Goal: Information Seeking & Learning: Learn about a topic

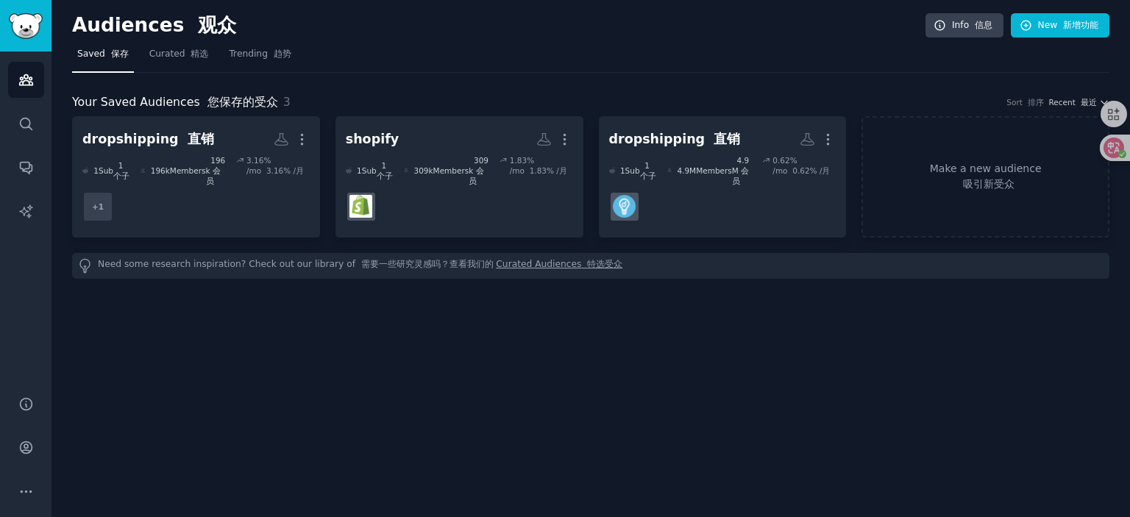
click at [207, 199] on dd "+ 1" at bounding box center [195, 206] width 227 height 41
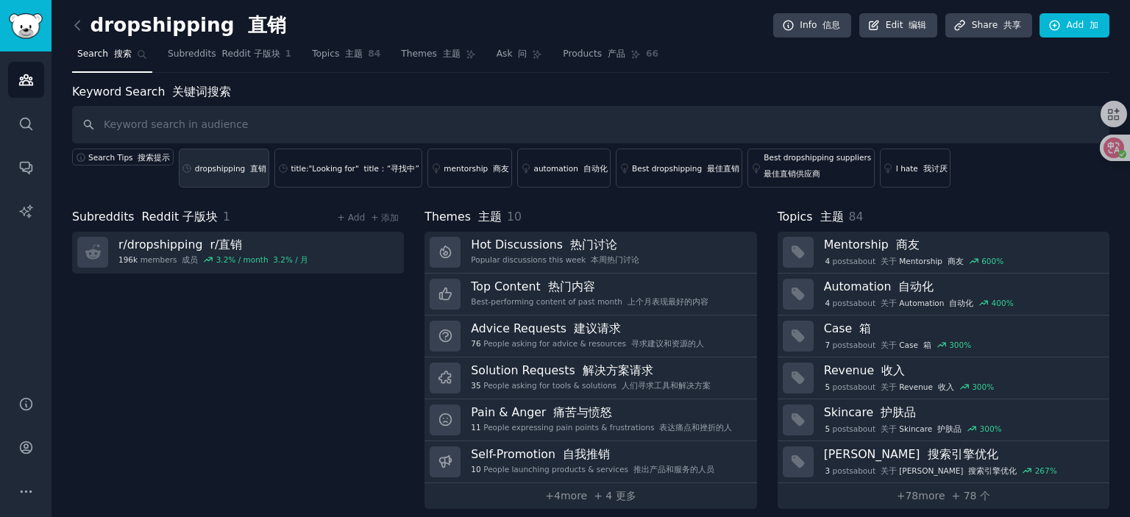
click at [218, 173] on link "dropshipping 直销" at bounding box center [224, 168] width 91 height 39
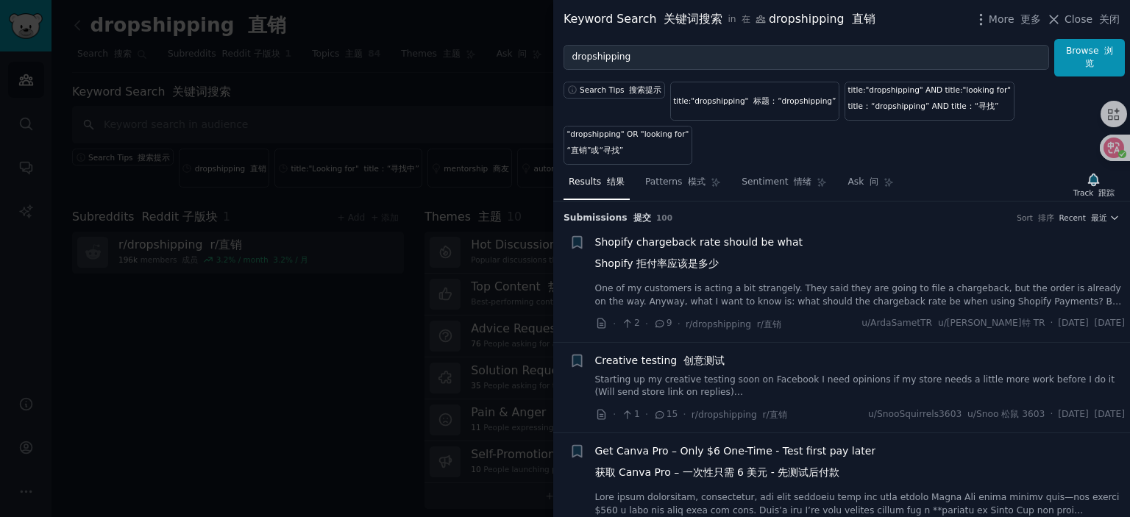
click at [708, 244] on span "Shopify chargeback rate should be what Shopify 拒付率应该是多少" at bounding box center [698, 256] width 207 height 43
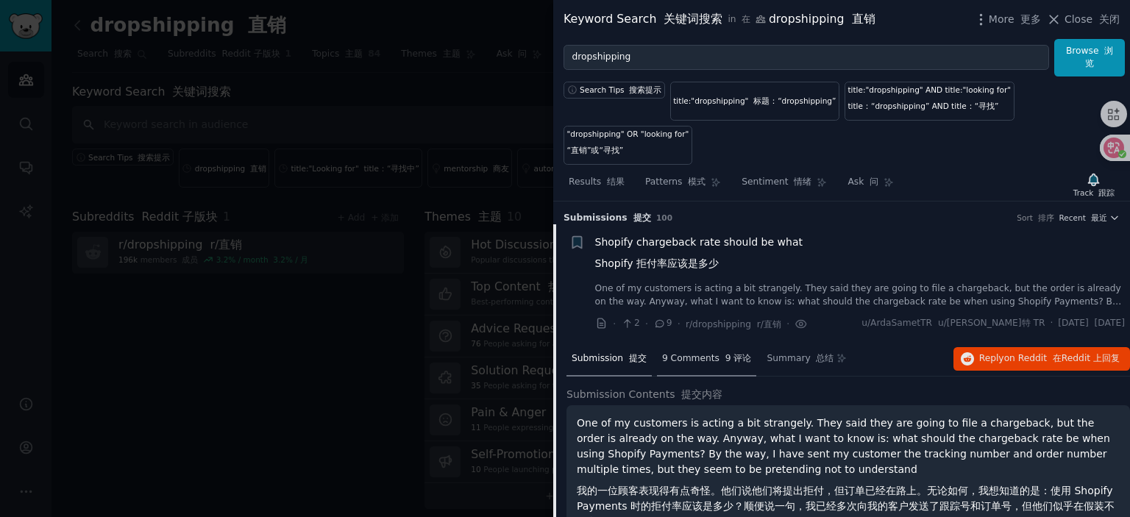
click at [725, 359] on font "9 评论" at bounding box center [738, 358] width 26 height 10
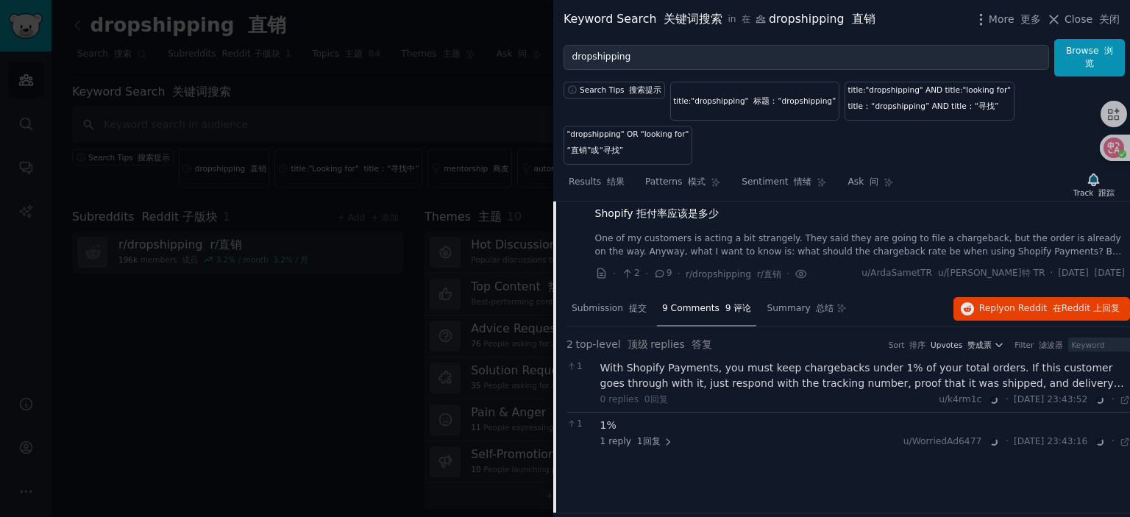
scroll to position [74, 0]
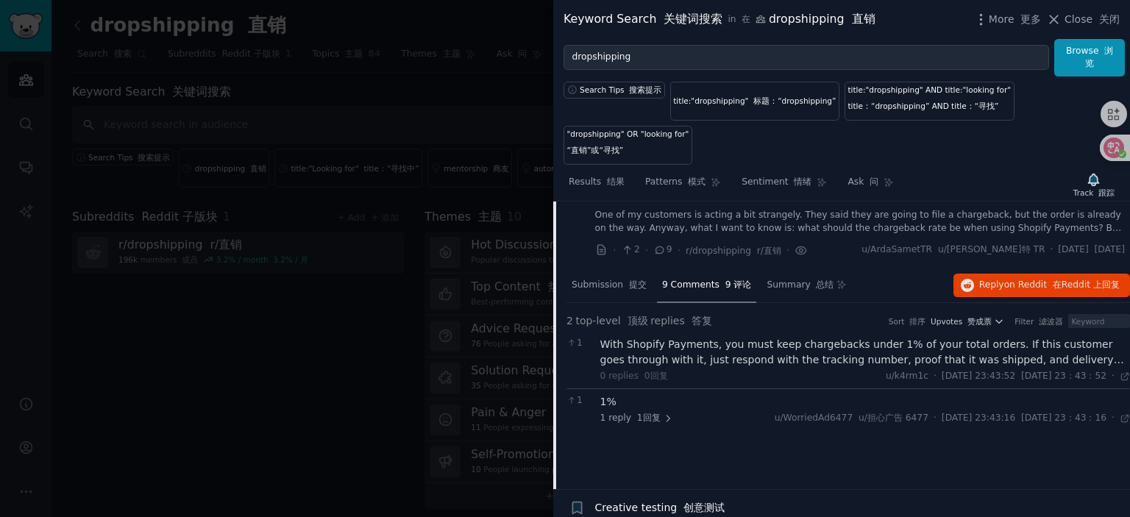
click at [780, 349] on div "With Shopify Payments, you must keep chargebacks under 1% of your total orders.…" at bounding box center [865, 352] width 530 height 31
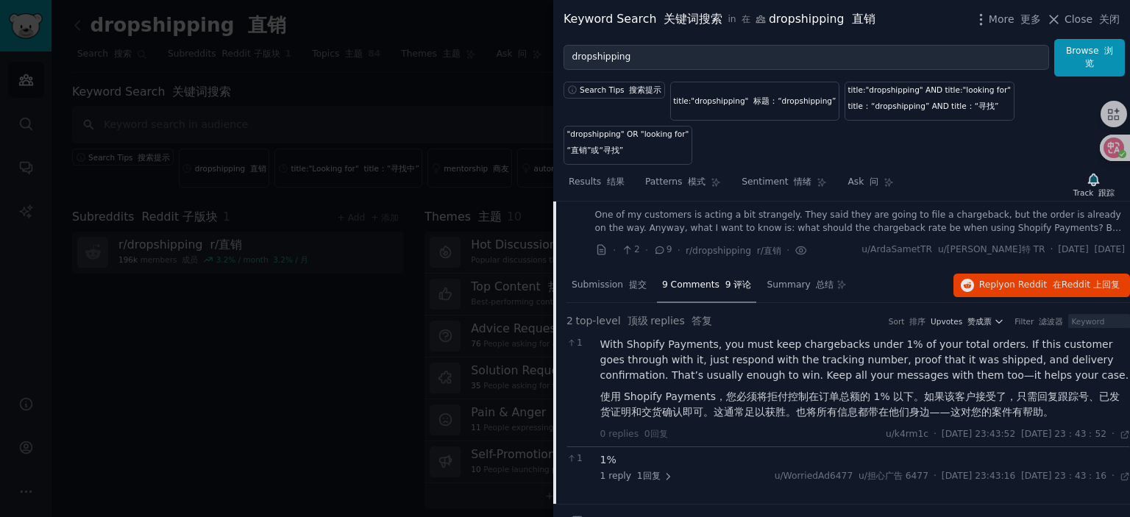
scroll to position [0, 0]
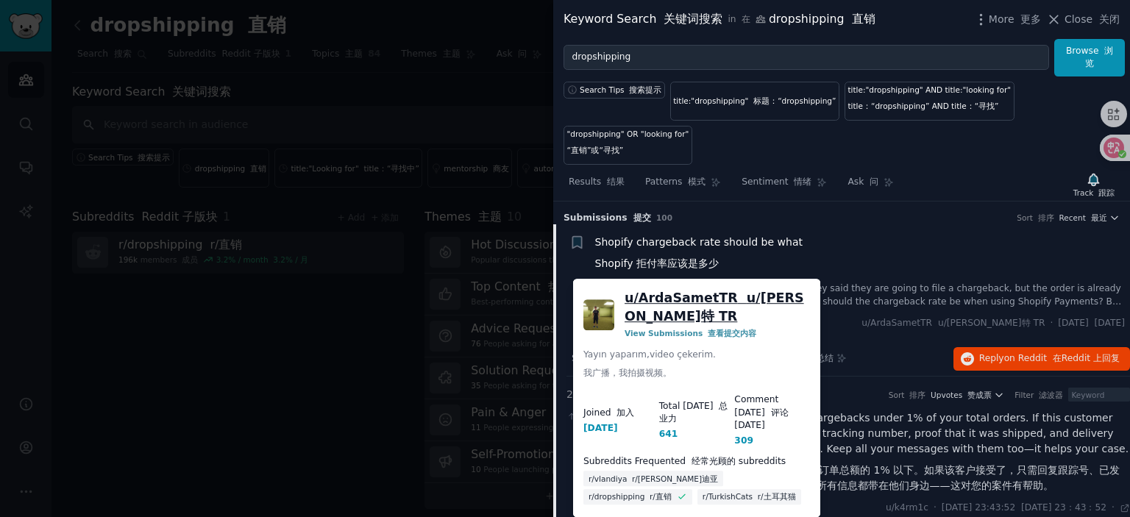
click at [738, 299] on font at bounding box center [742, 298] width 9 height 15
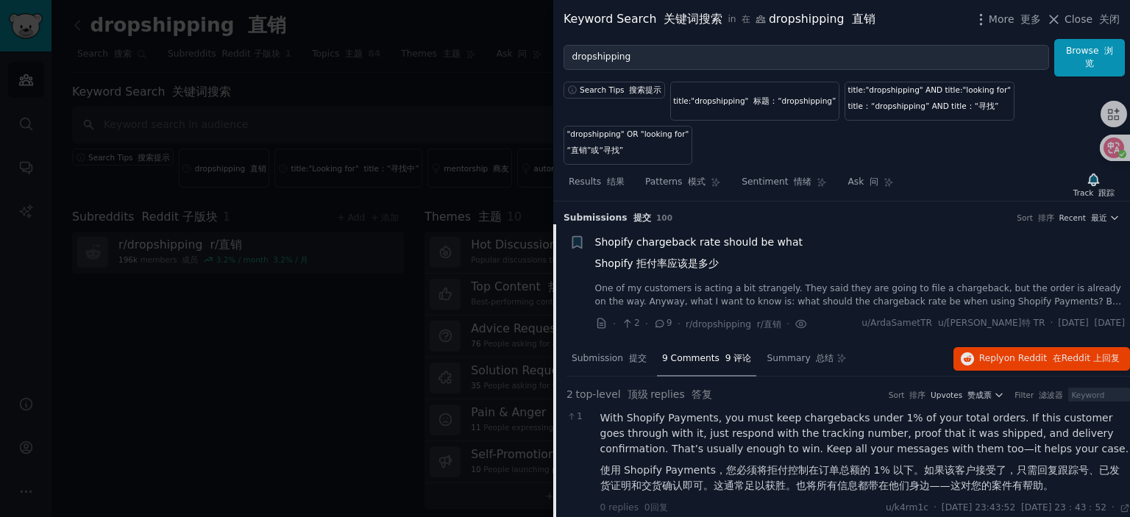
click at [689, 244] on span "Shopify chargeback rate should be what Shopify 拒付率应该是多少" at bounding box center [698, 256] width 207 height 43
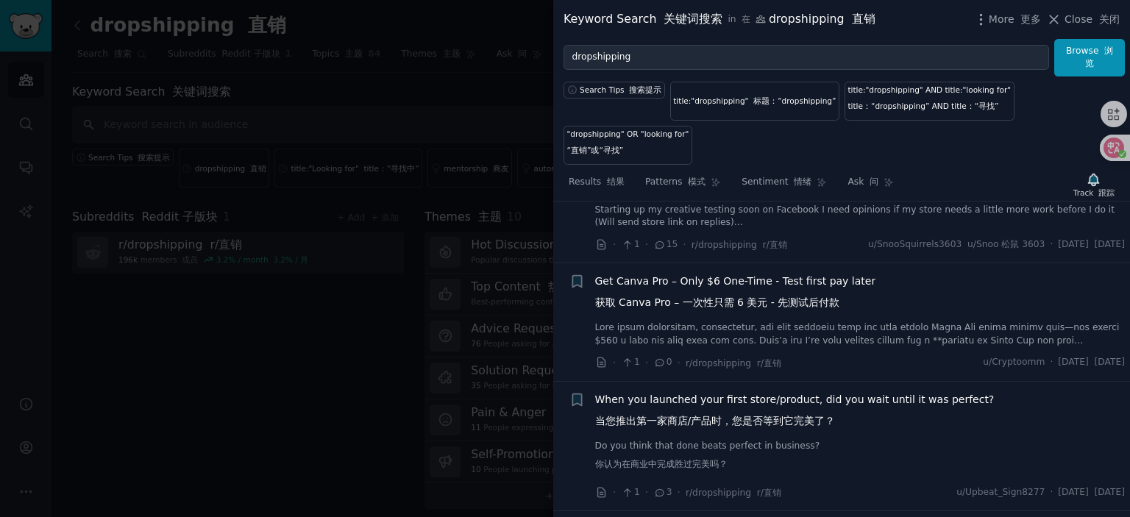
scroll to position [243, 0]
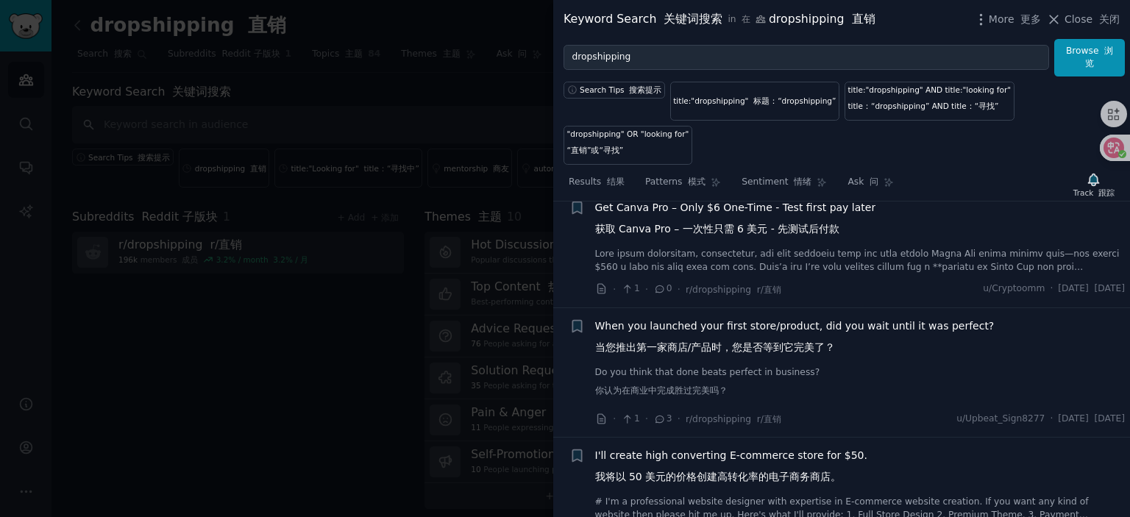
click at [696, 325] on span "When you launched your first store/product, did you wait until it was perfect? …" at bounding box center [794, 340] width 399 height 43
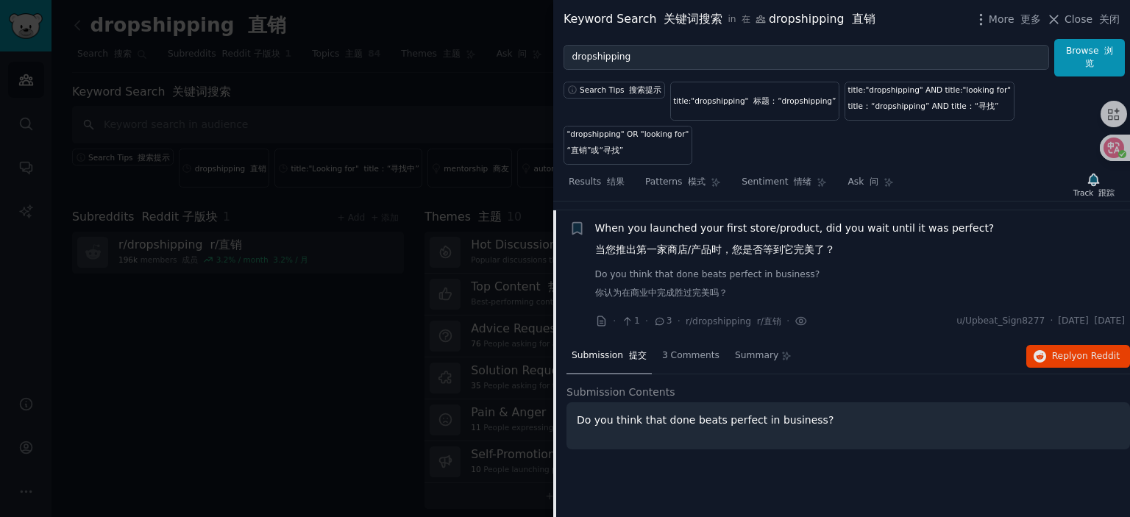
scroll to position [349, 0]
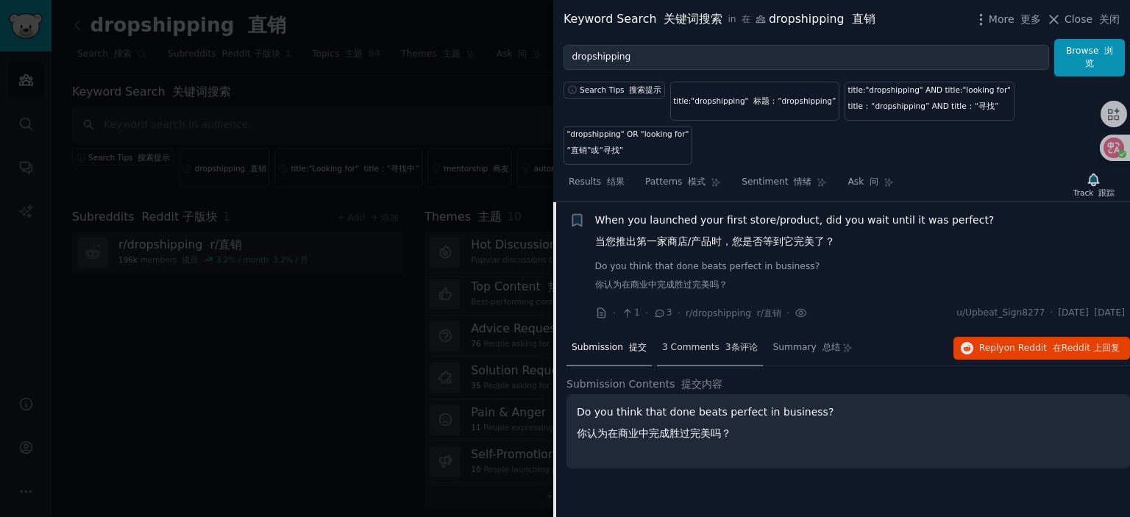
click at [708, 355] on div "3 Comments 3条评论" at bounding box center [710, 348] width 106 height 35
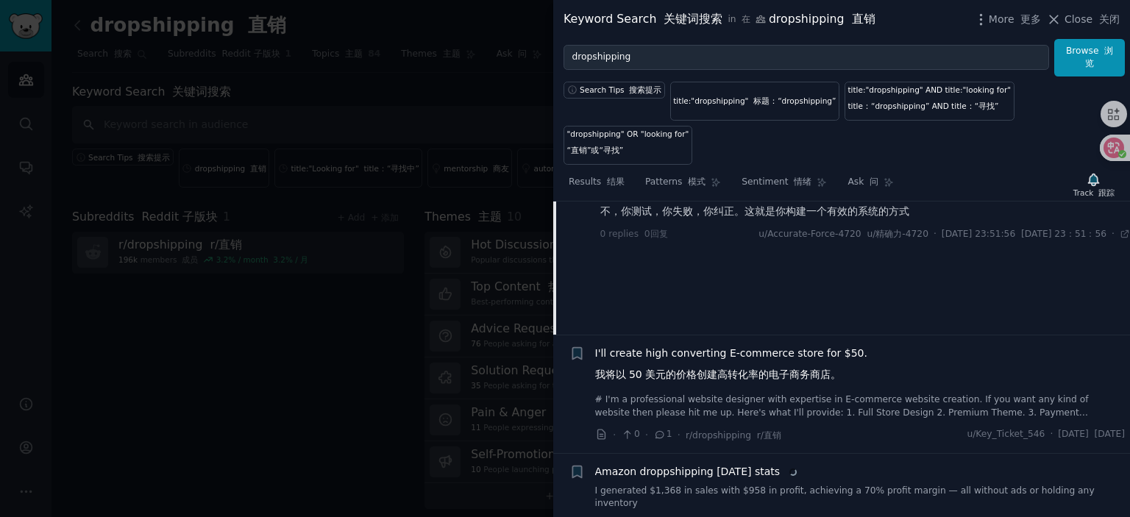
scroll to position [570, 0]
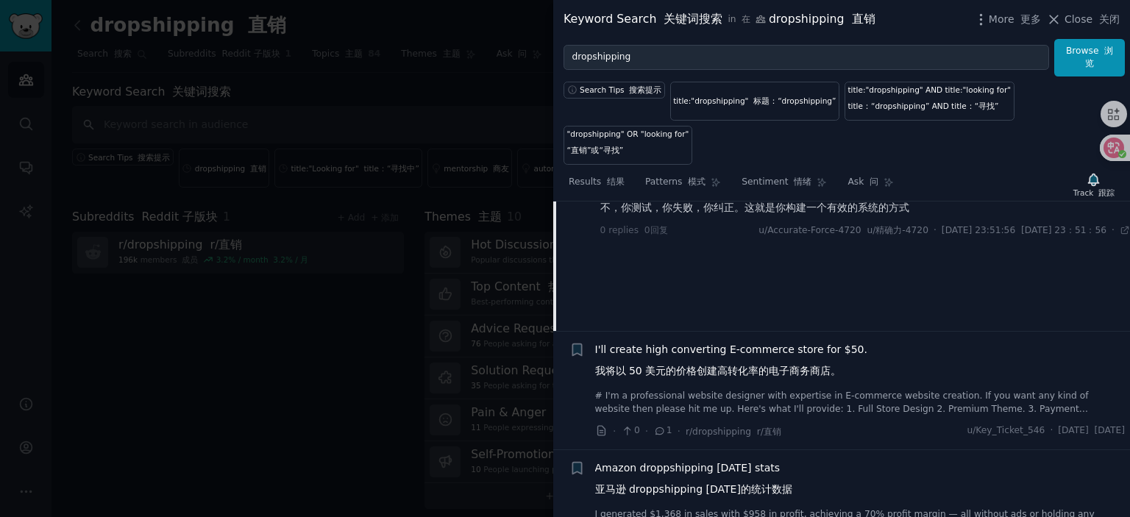
click at [716, 342] on span "I'll create high converting E-commerce store for $50. 我将以 50 美元的价格创建高转化率的电子商务商店。" at bounding box center [731, 363] width 272 height 43
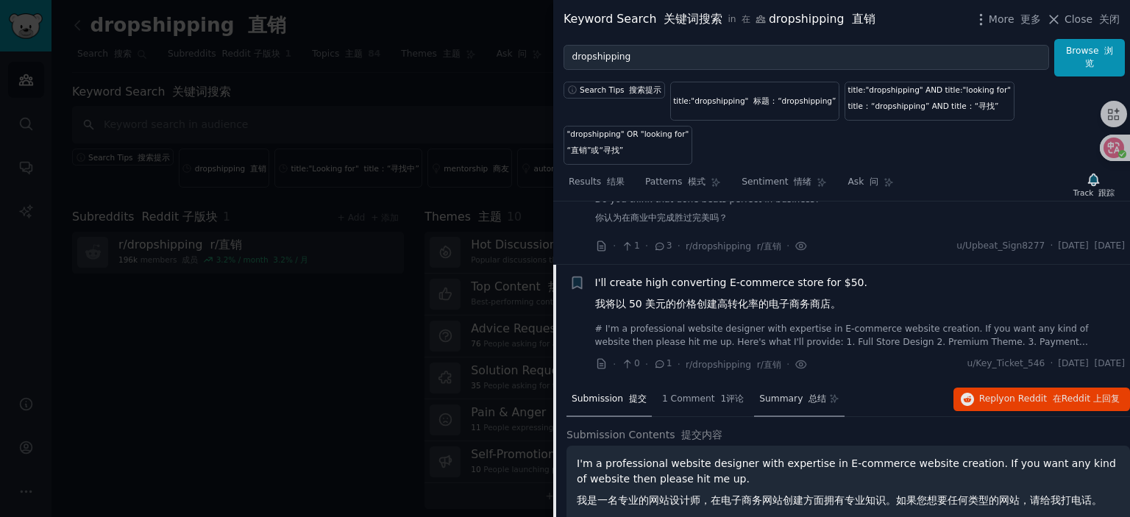
scroll to position [333, 0]
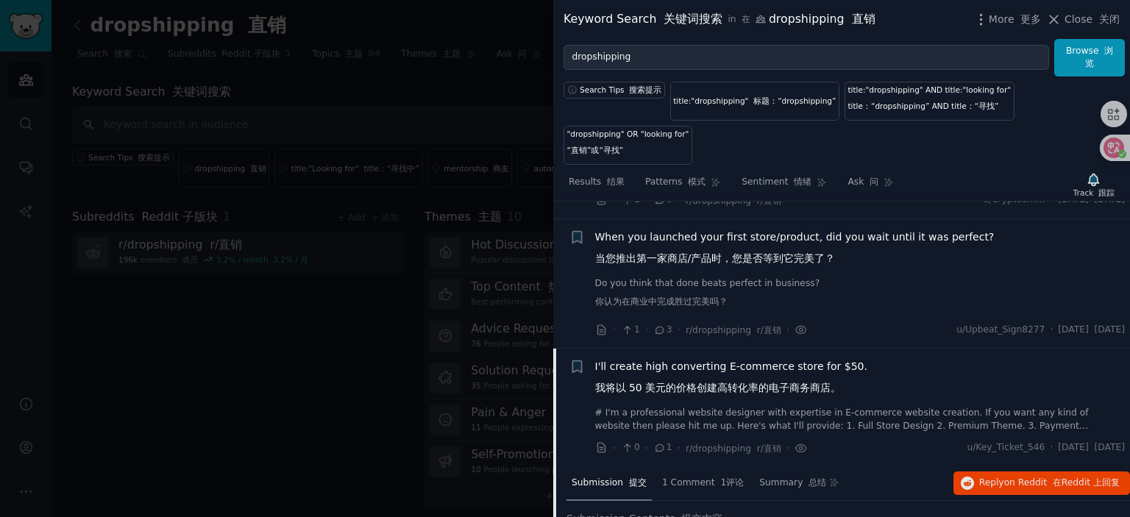
drag, startPoint x: 710, startPoint y: 363, endPoint x: 778, endPoint y: 352, distance: 69.2
click at [711, 364] on span "I'll create high converting E-commerce store for $50. 我将以 50 美元的价格创建高转化率的电子商务商店。" at bounding box center [731, 380] width 272 height 43
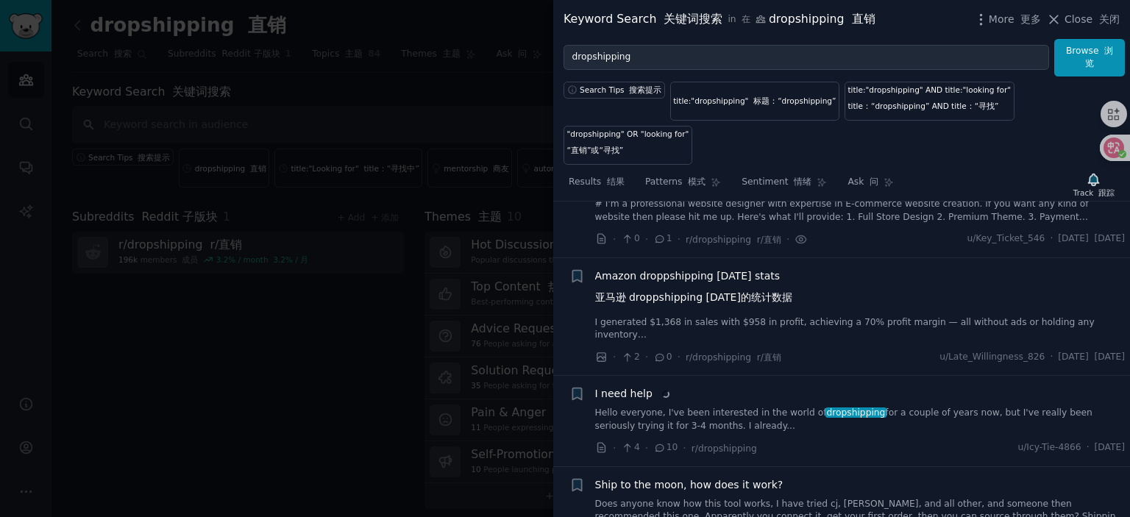
scroll to position [553, 0]
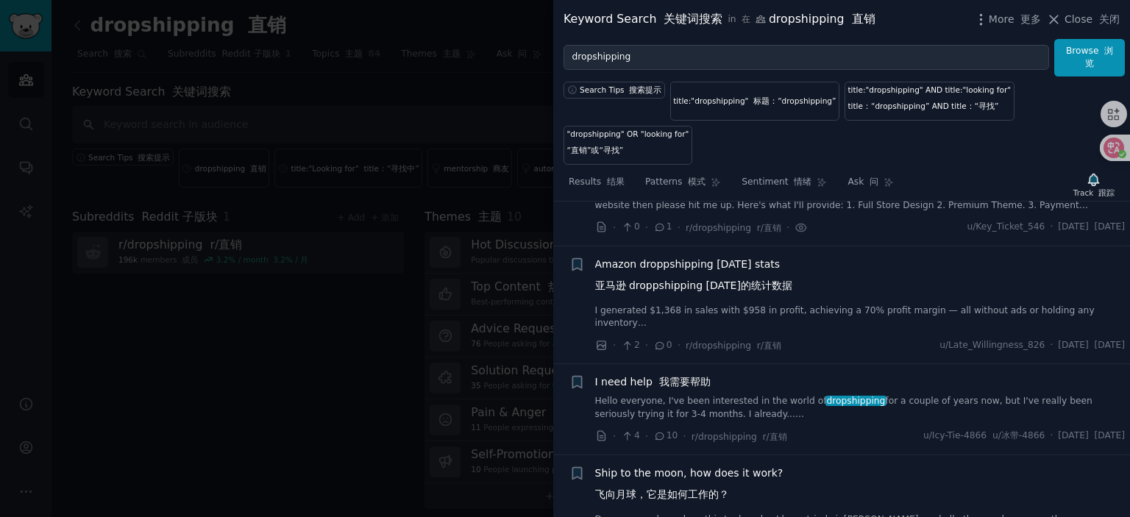
click at [636, 390] on span "I need help 我需要帮助" at bounding box center [652, 381] width 115 height 15
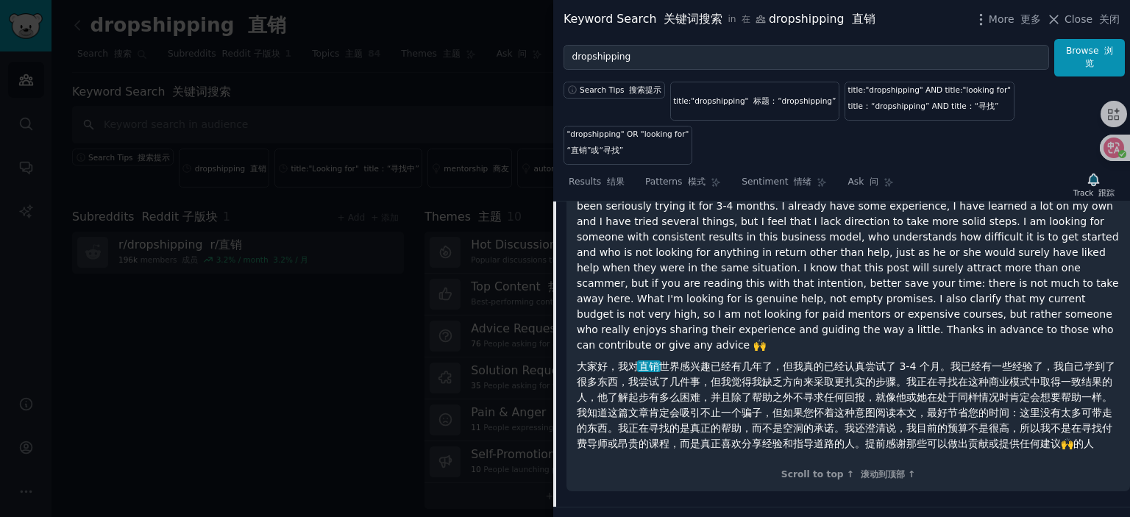
scroll to position [800, 0]
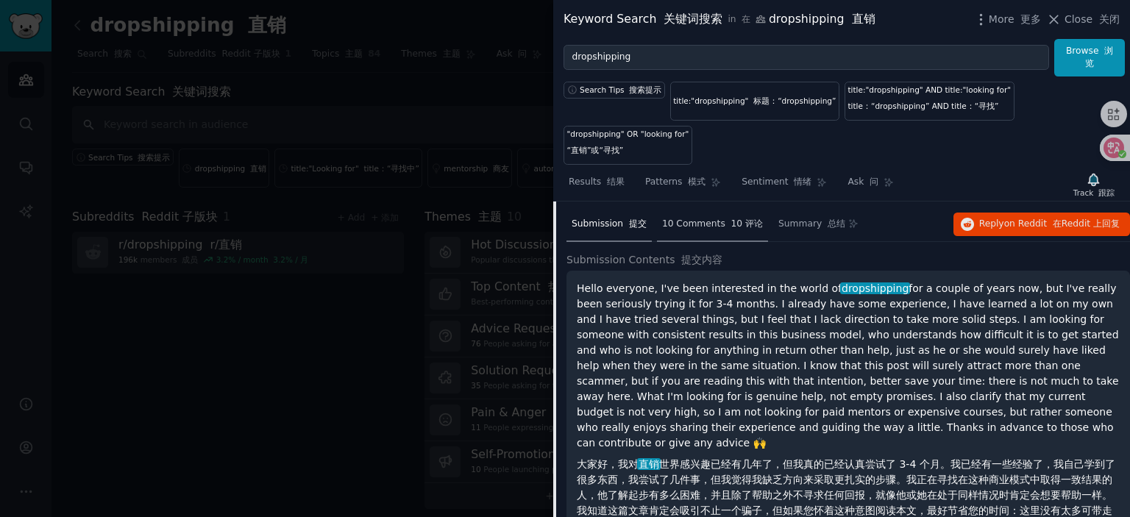
click at [706, 227] on span "10 Comments 10 评论" at bounding box center [712, 224] width 101 height 13
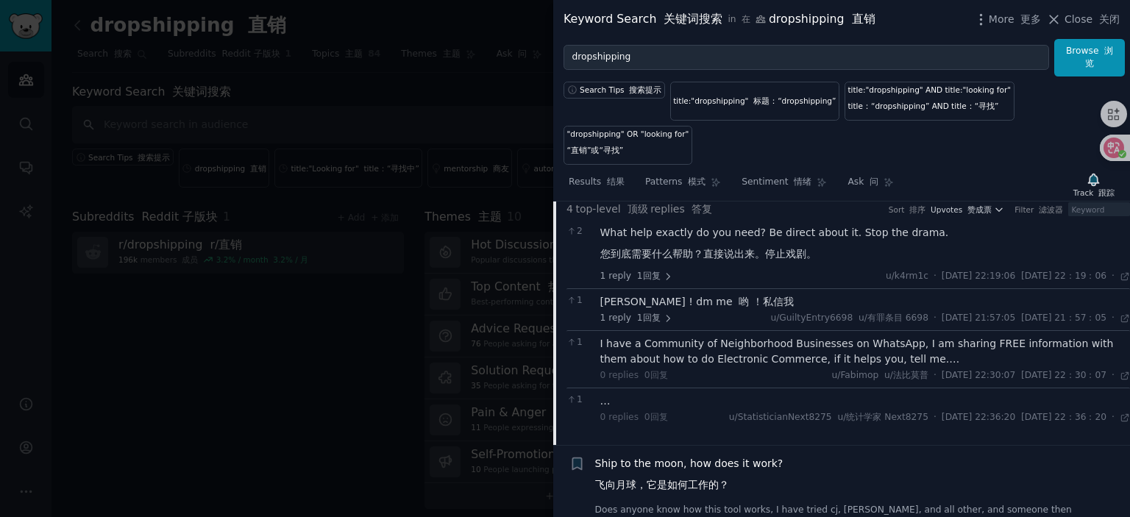
scroll to position [874, 0]
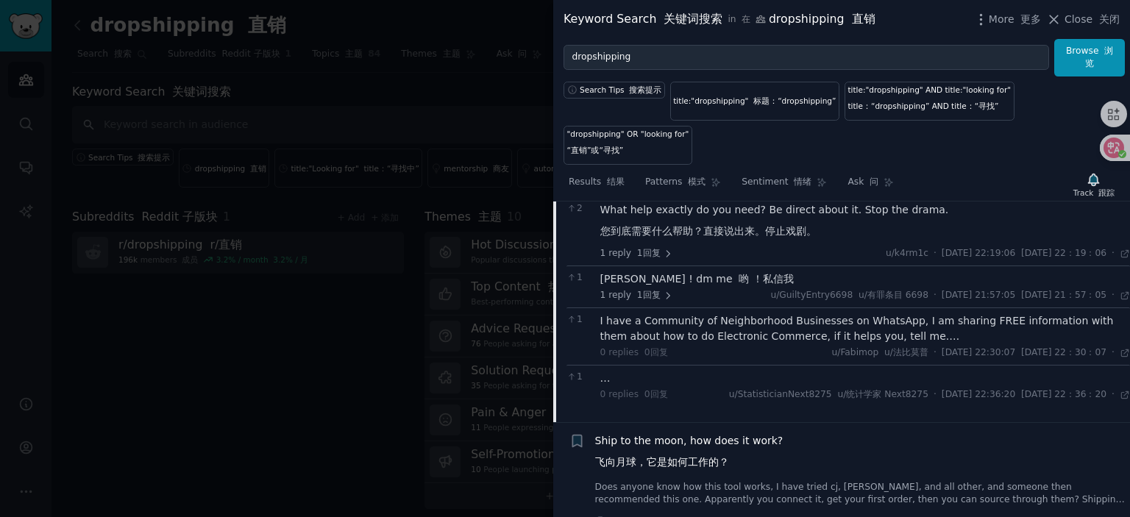
click at [756, 334] on div "I have a Community of Neighborhood Businesses on WhatsApp, I am sharing FREE in…" at bounding box center [865, 328] width 530 height 31
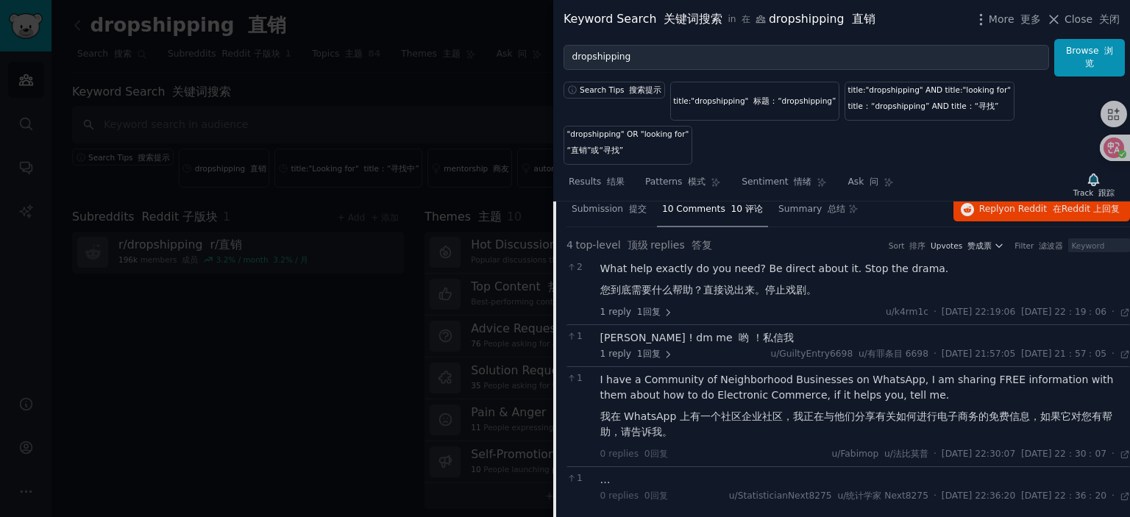
scroll to position [727, 0]
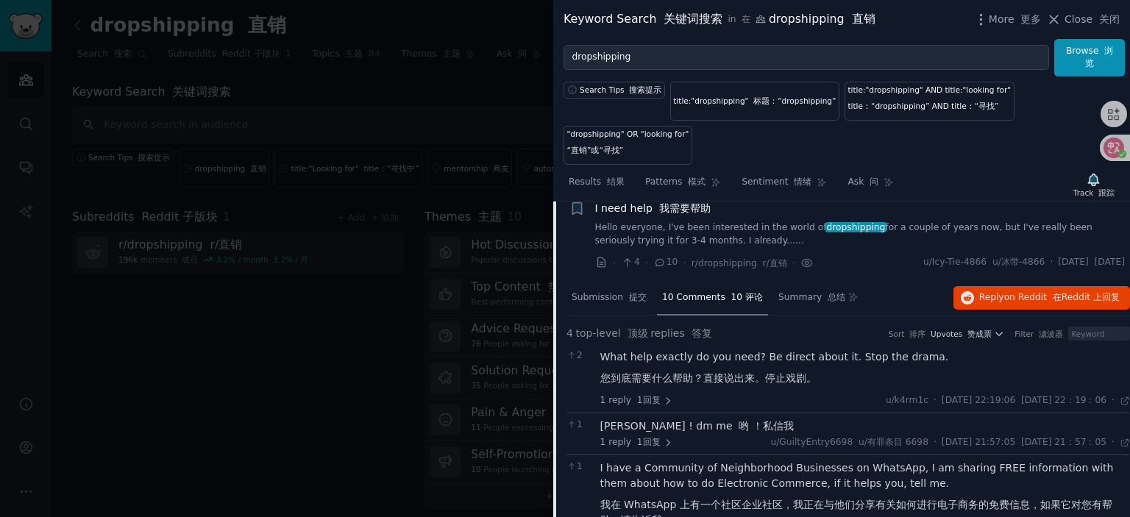
click at [659, 213] on font "我需要帮助" at bounding box center [684, 208] width 51 height 12
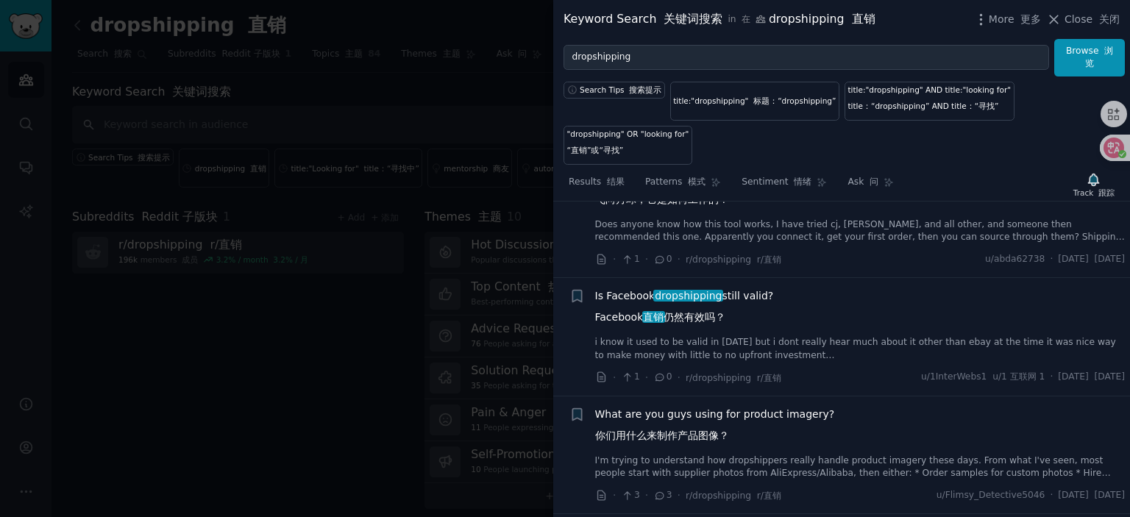
scroll to position [874, 0]
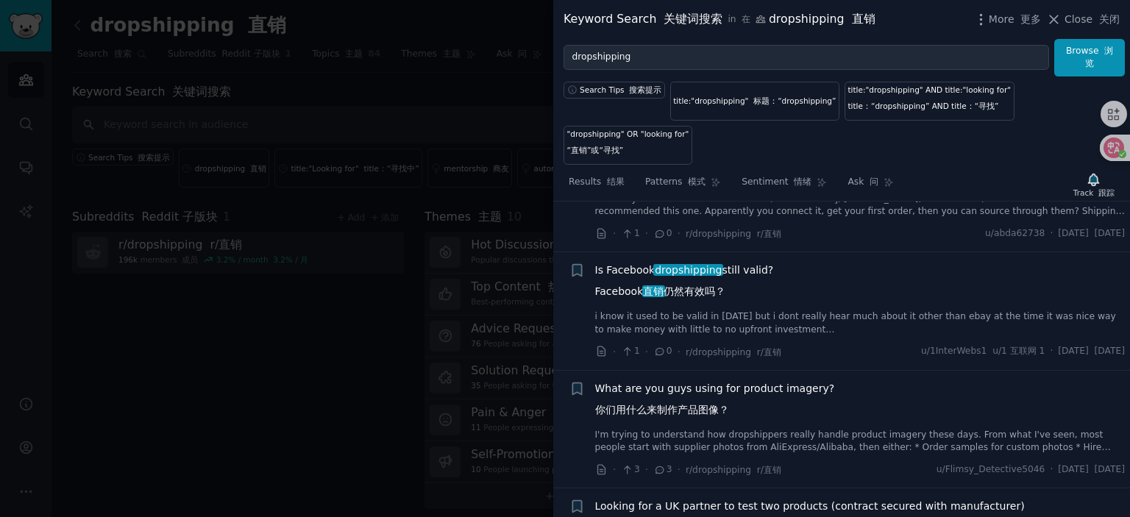
click at [637, 279] on span "Is Facebook dropshipping still valid? Facebook 直销 仍然有效吗？" at bounding box center [684, 284] width 179 height 43
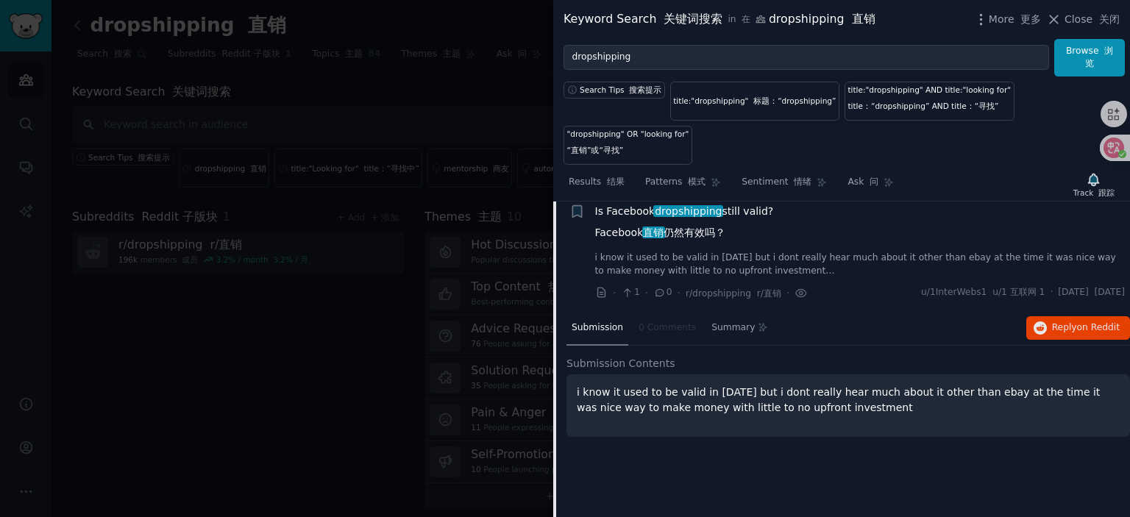
scroll to position [936, 0]
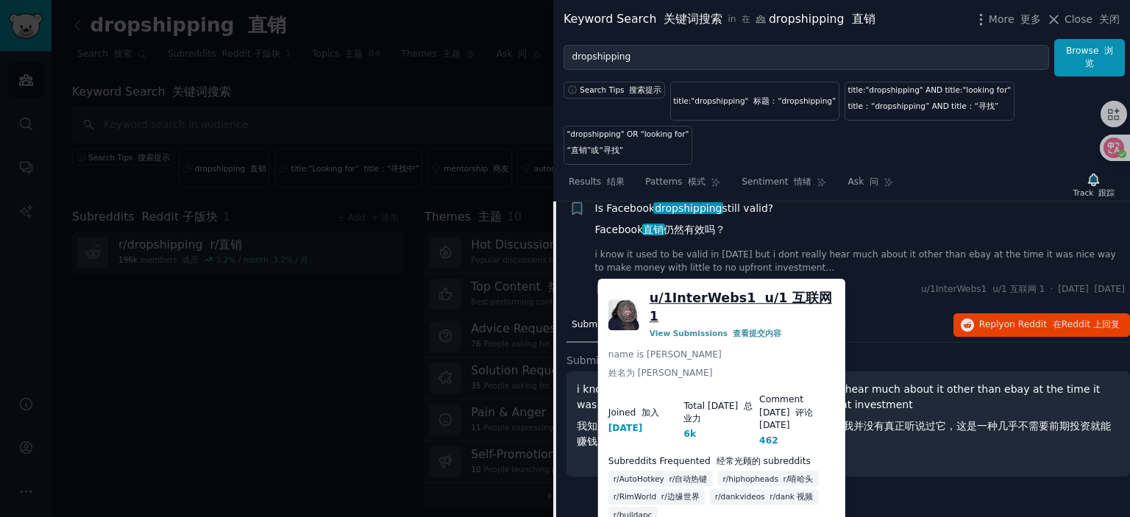
click at [719, 299] on link "u/ 1InterWebs1 u/1 互联网 1" at bounding box center [742, 307] width 185 height 36
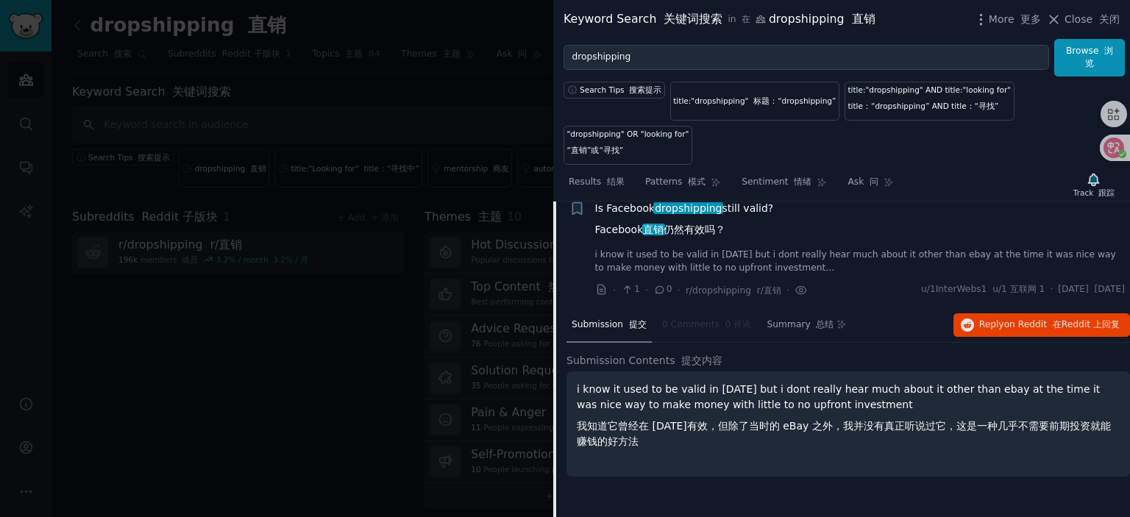
click at [641, 217] on span "Is Facebook dropshipping still valid? Facebook 直销 仍然有效吗？" at bounding box center [684, 222] width 179 height 43
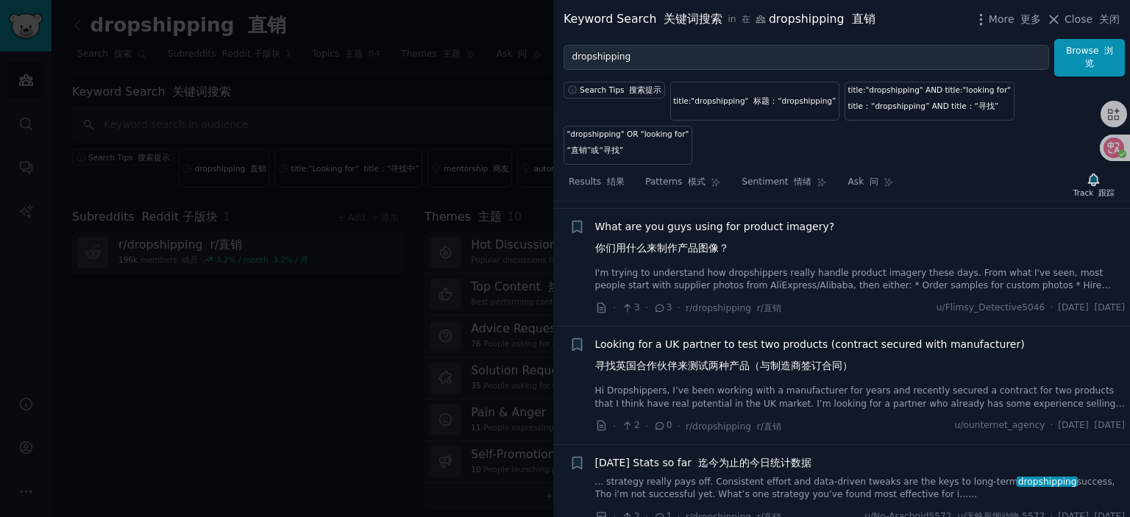
scroll to position [1009, 0]
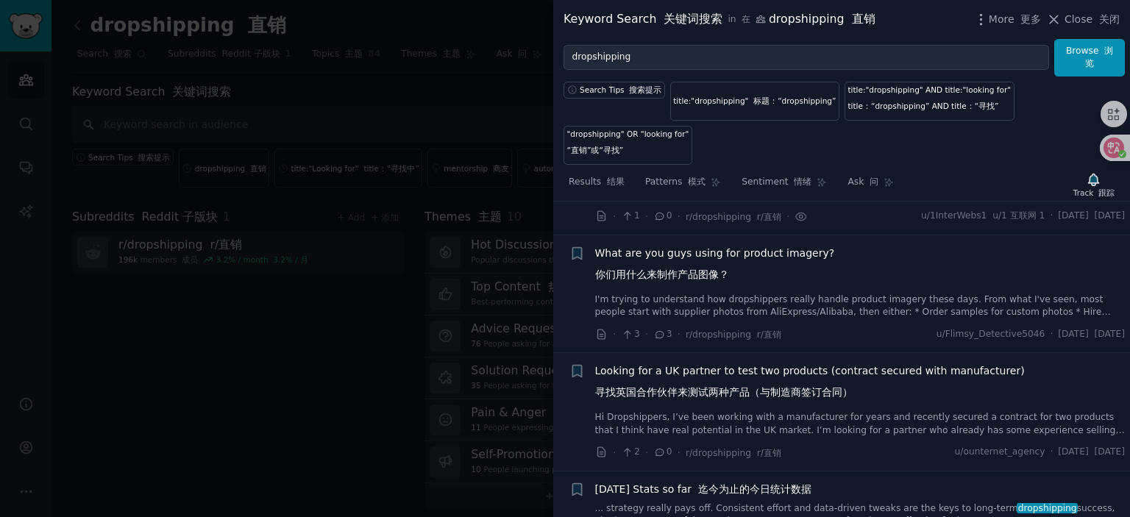
click at [709, 264] on span "What are you guys using for product imagery? 你们用什么来制作产品图像？" at bounding box center [715, 267] width 240 height 43
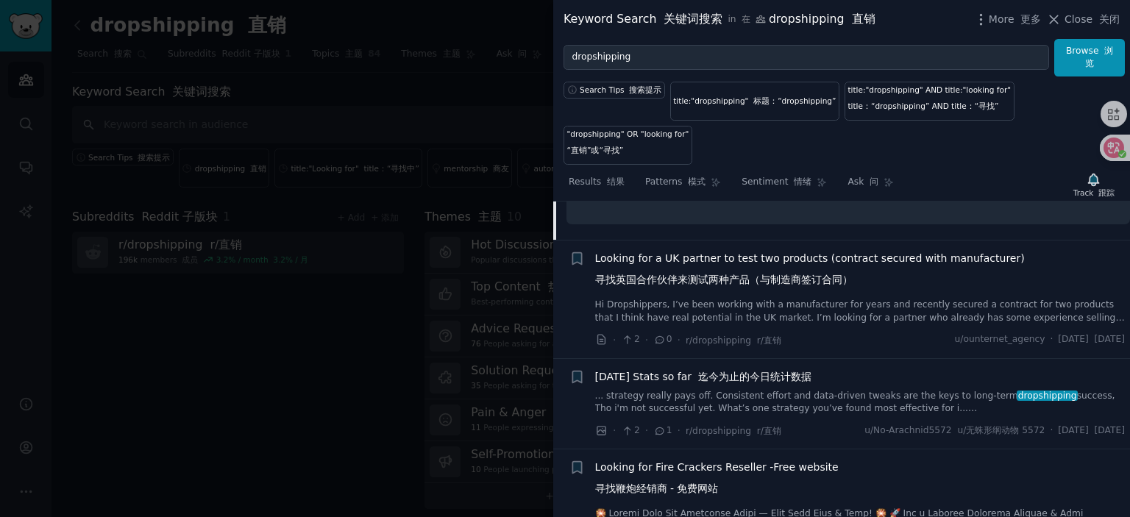
scroll to position [1789, 0]
click at [715, 266] on span "Looking for a UK partner to test two products (contract secured with manufactur…" at bounding box center [810, 270] width 430 height 43
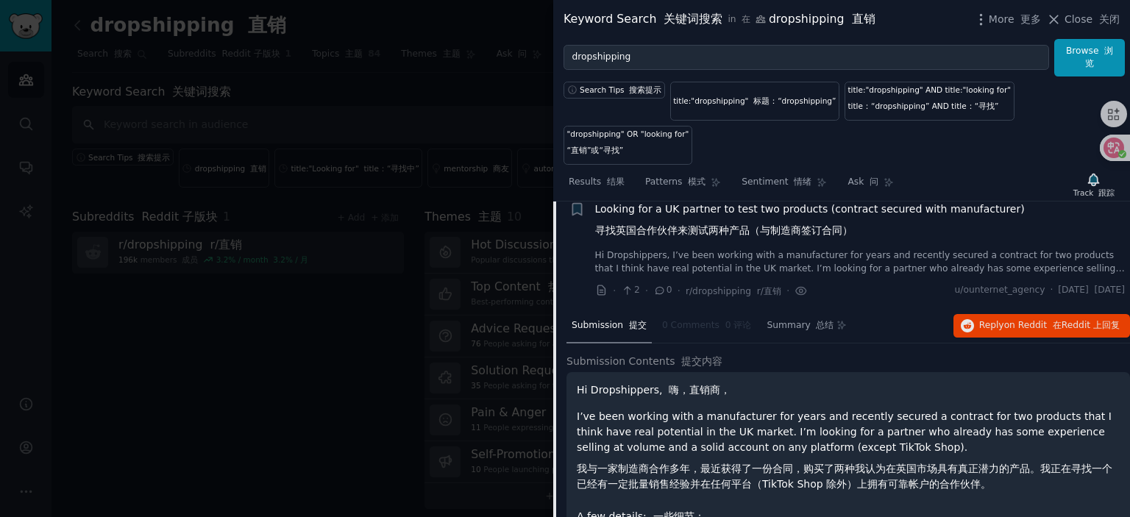
scroll to position [1098, 0]
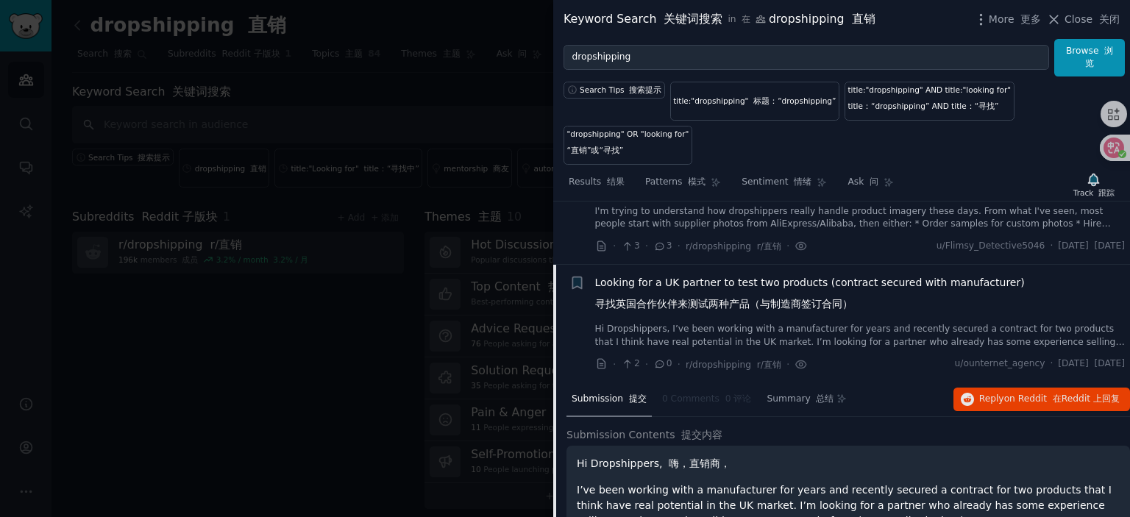
click at [733, 299] on span "Looking for a UK partner to test two products (contract secured with manufactur…" at bounding box center [810, 296] width 430 height 43
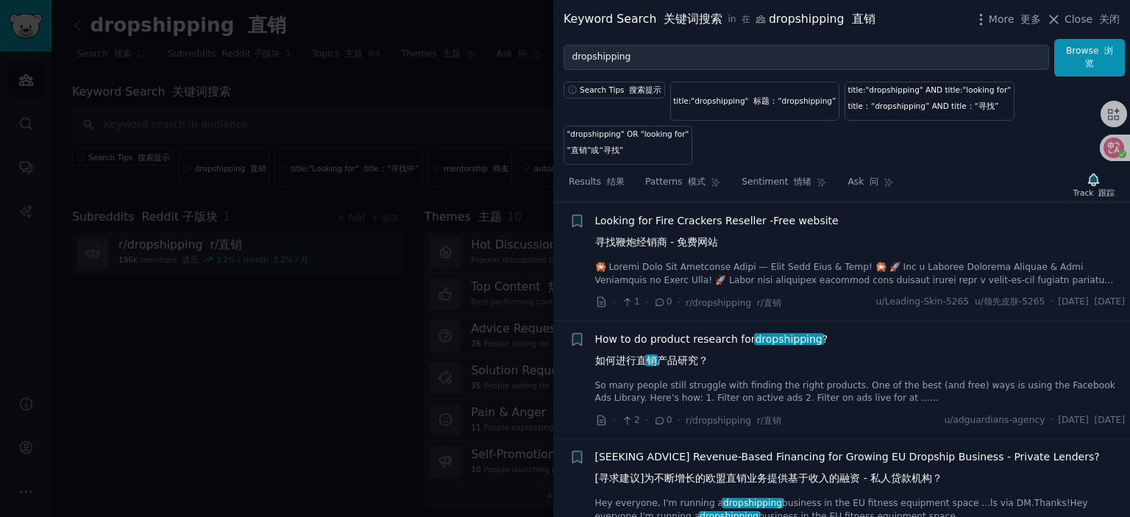
scroll to position [1465, 0]
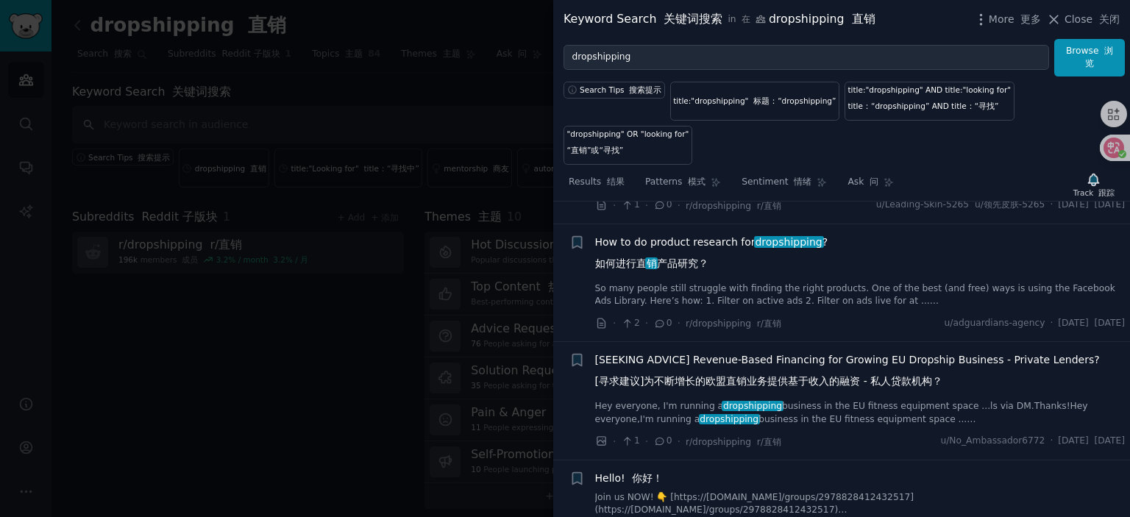
click at [682, 252] on span "How to do product research for dropshipping ? 如何进行直 销 产品研究？" at bounding box center [711, 256] width 233 height 43
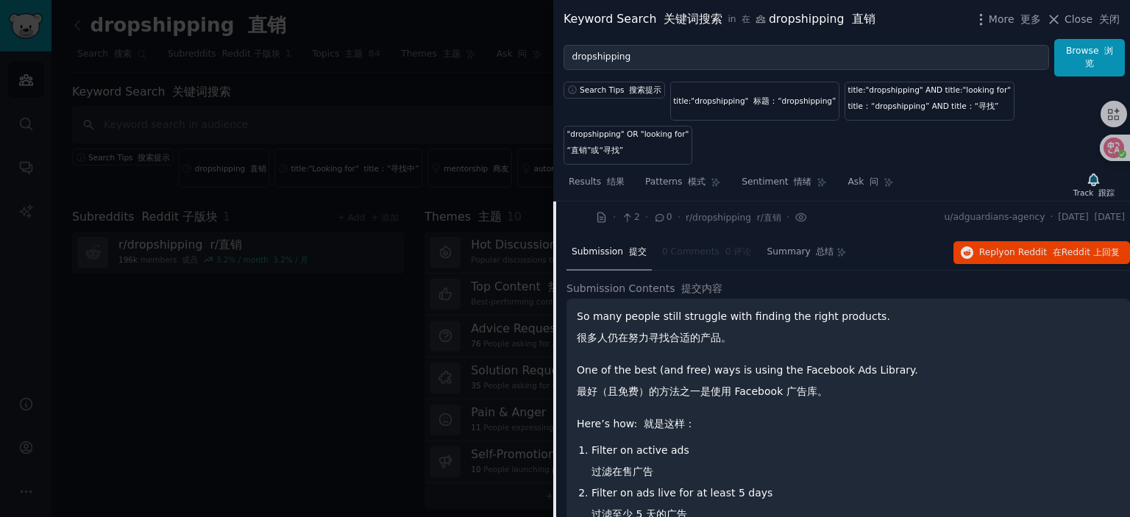
scroll to position [1424, 0]
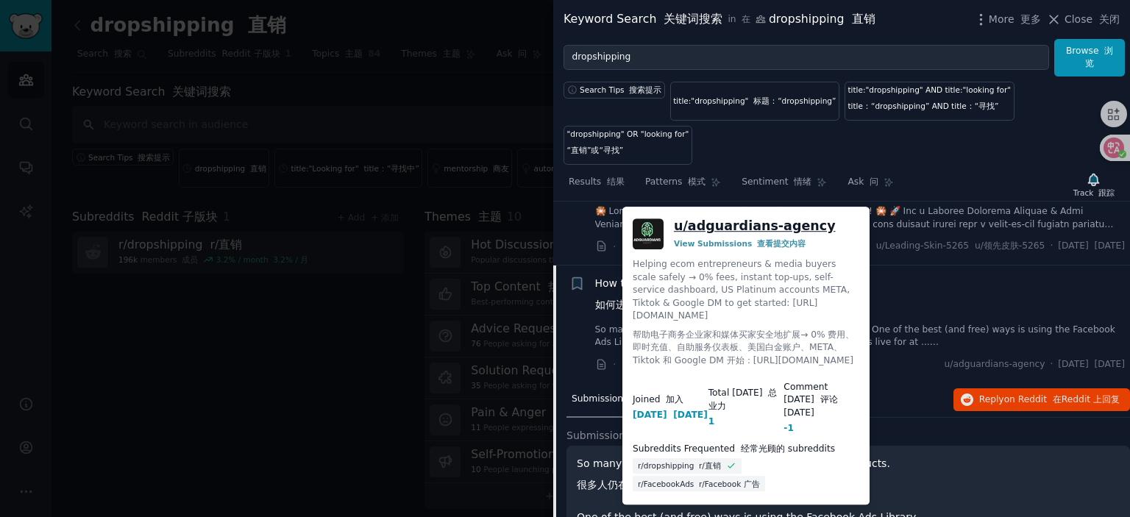
click at [781, 230] on link "u/ adguardians-agency" at bounding box center [755, 226] width 162 height 18
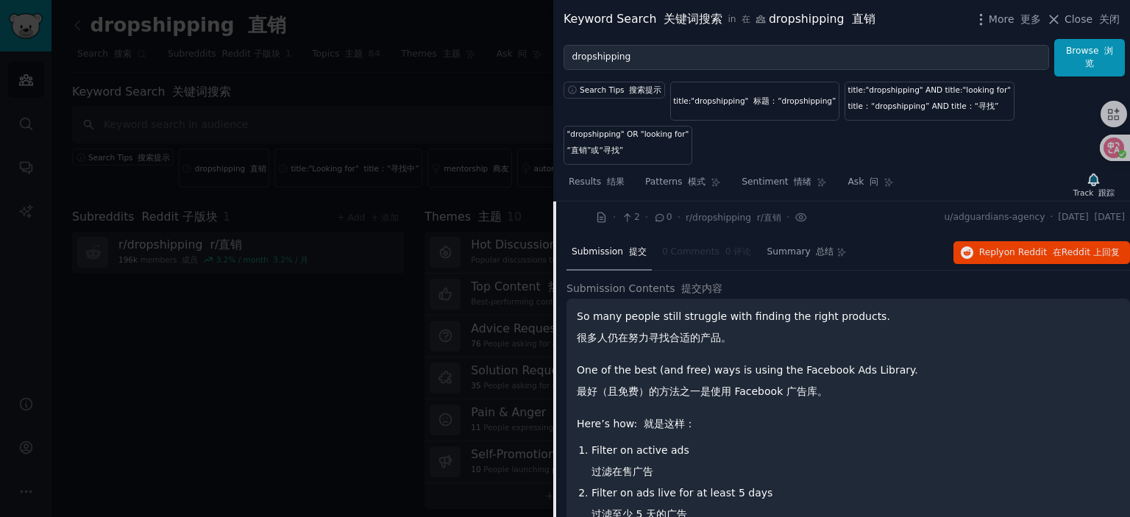
scroll to position [1498, 0]
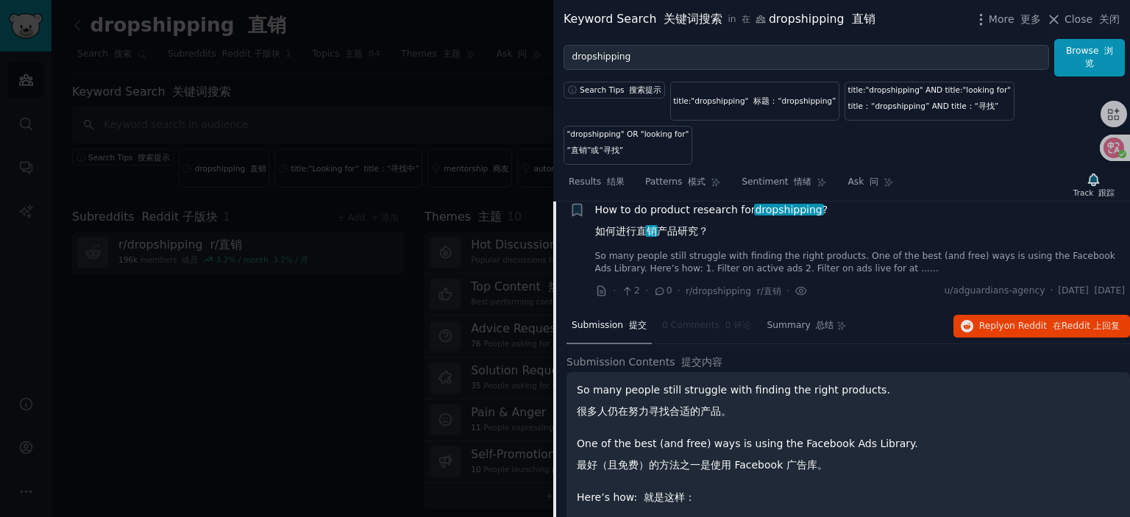
click at [683, 221] on span "How to do product research for dropshipping ? 如何进行直 销 产品研究？" at bounding box center [711, 223] width 233 height 43
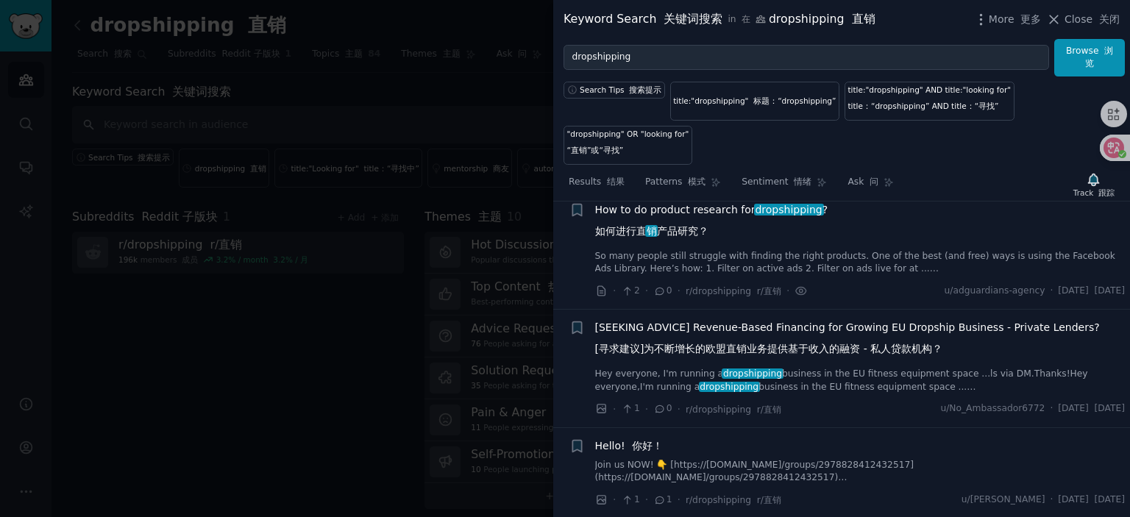
click at [744, 332] on span "[SEEKING ADVICE] Revenue-Based Financing for Growing EU Dropship Business - Pri…" at bounding box center [847, 341] width 505 height 43
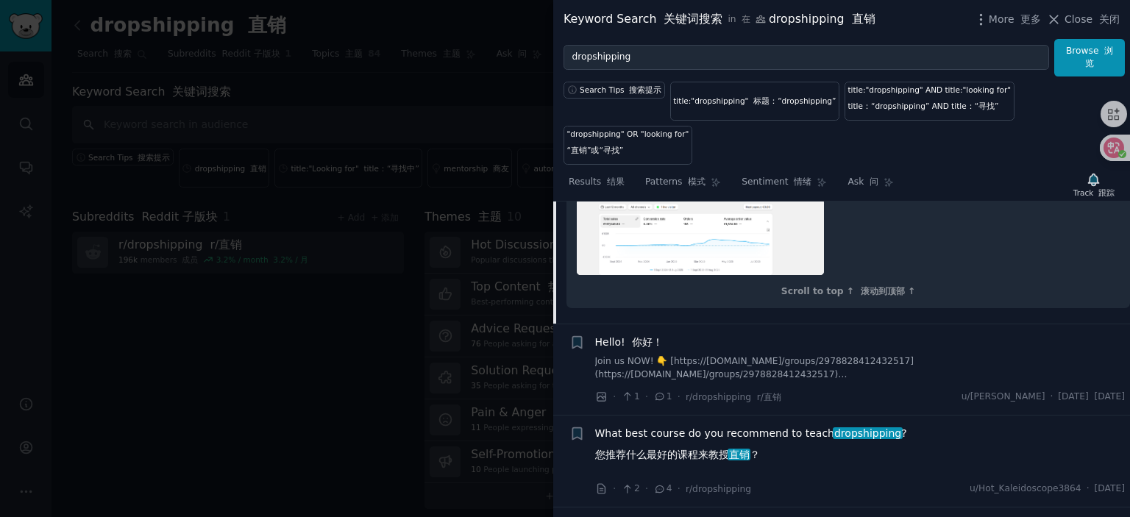
scroll to position [4117, 0]
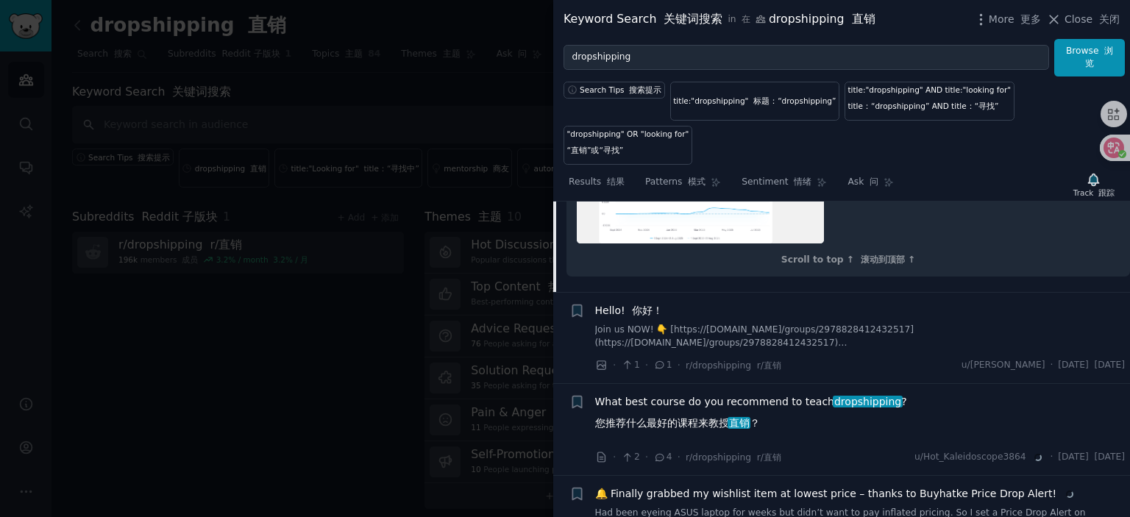
click at [619, 319] on span "Hello! 你好！" at bounding box center [629, 310] width 68 height 15
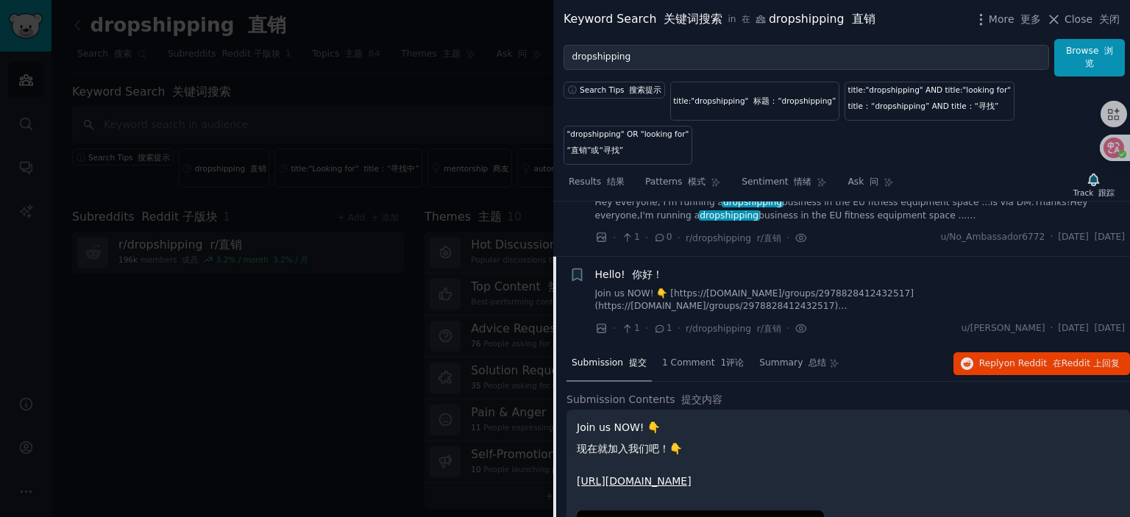
scroll to position [1660, 0]
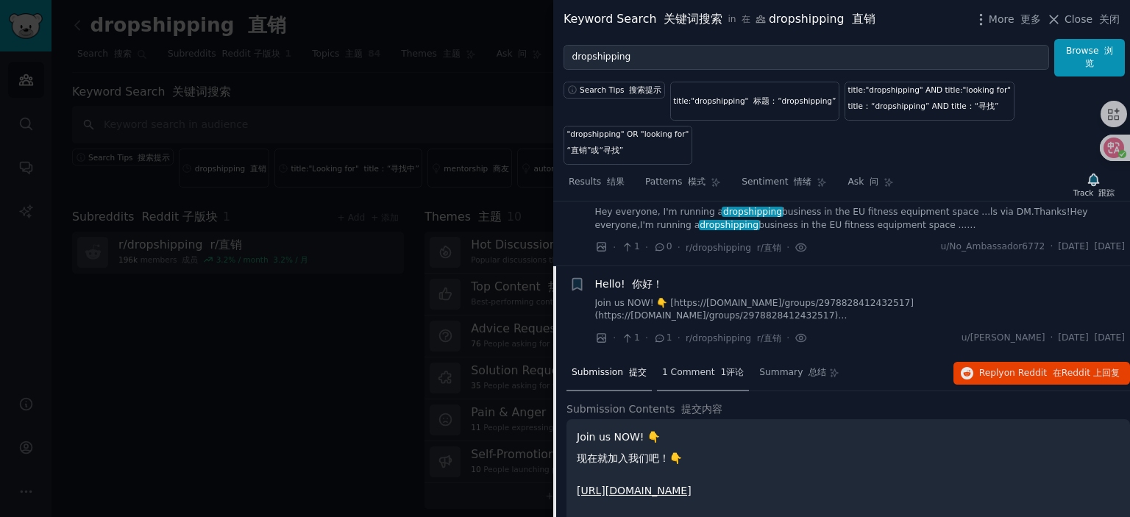
click at [694, 390] on div "1 Comment 1评论" at bounding box center [703, 373] width 92 height 35
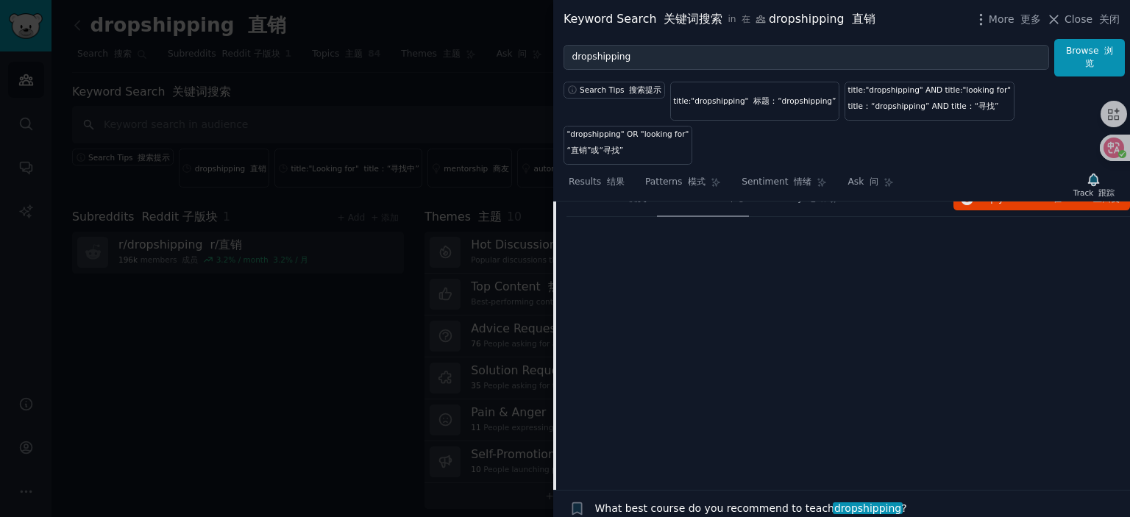
scroll to position [2101, 0]
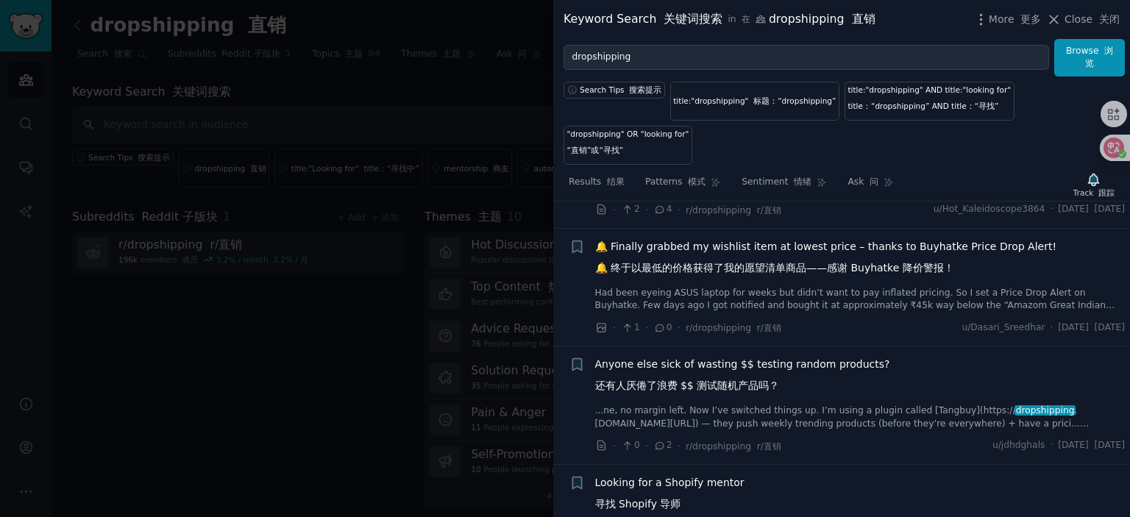
click at [672, 189] on span "What best course do you recommend to teach dropshipping ? 您推荐什么最好的课程来教授 直销 ？" at bounding box center [751, 167] width 312 height 43
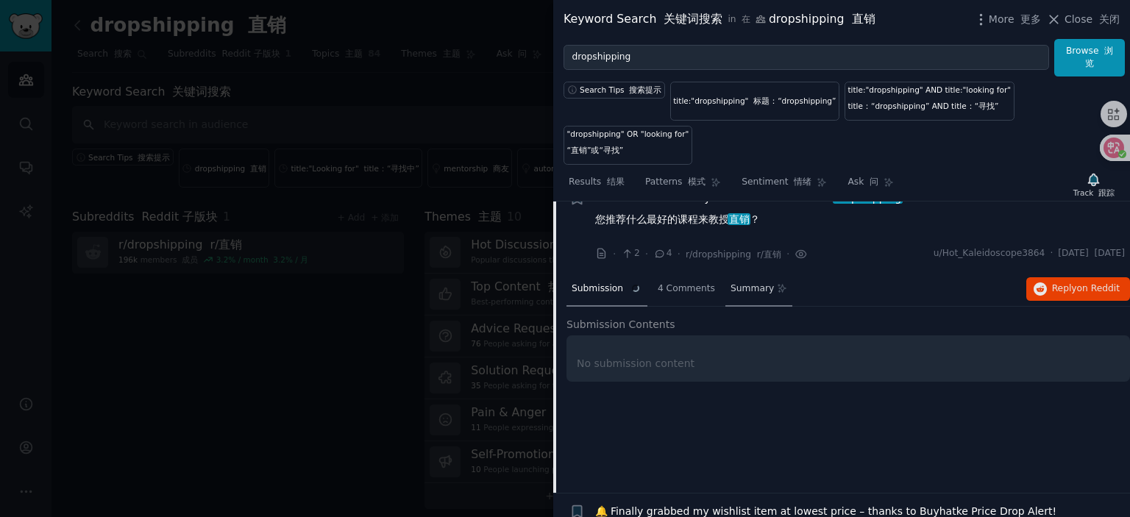
scroll to position [1824, 0]
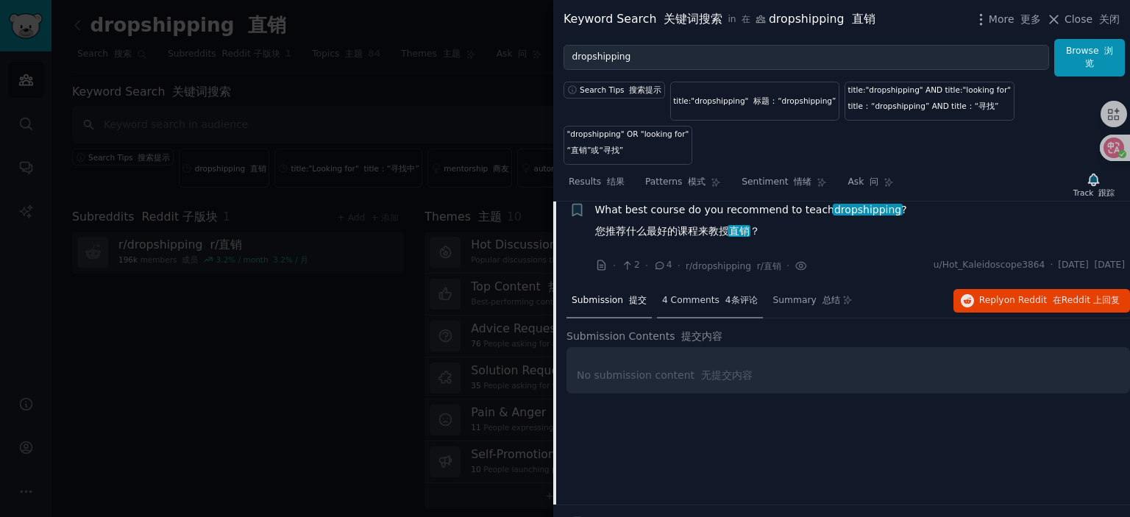
click at [700, 319] on div "4 Comments 4条评论" at bounding box center [710, 301] width 106 height 35
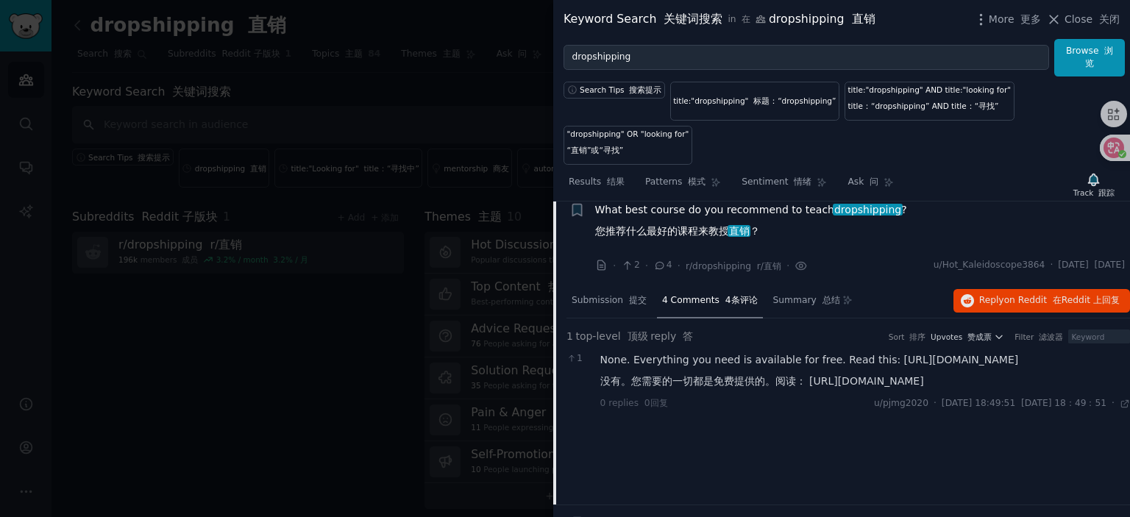
click at [808, 363] on div "None. Everything you need is available for free. Read this: [URL][DOMAIN_NAME] …" at bounding box center [865, 373] width 530 height 43
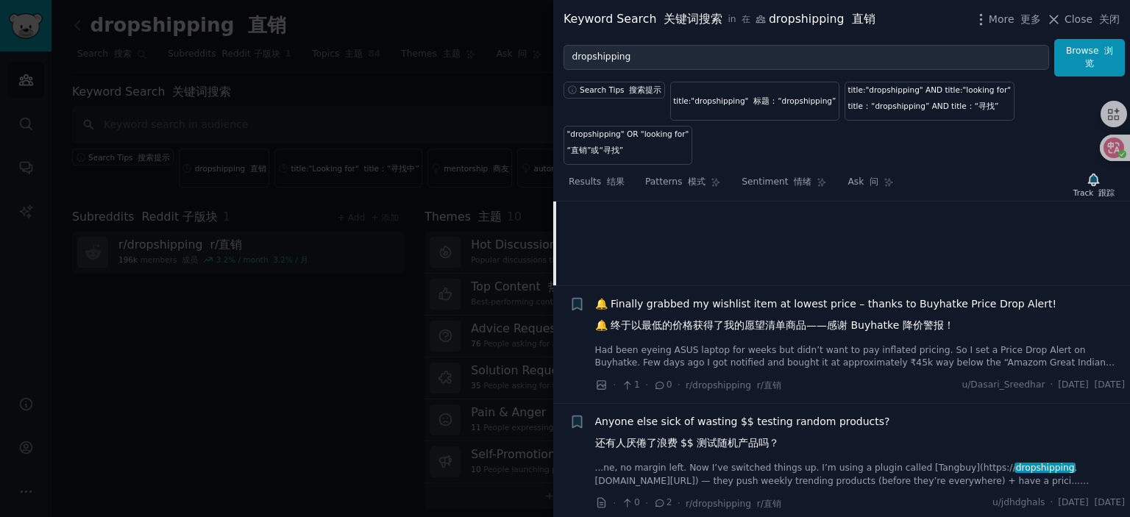
scroll to position [2045, 0]
click at [708, 308] on span "🔔 Finally grabbed my wishlist item at lowest price – thanks to Buyhatke Price D…" at bounding box center [826, 316] width 462 height 43
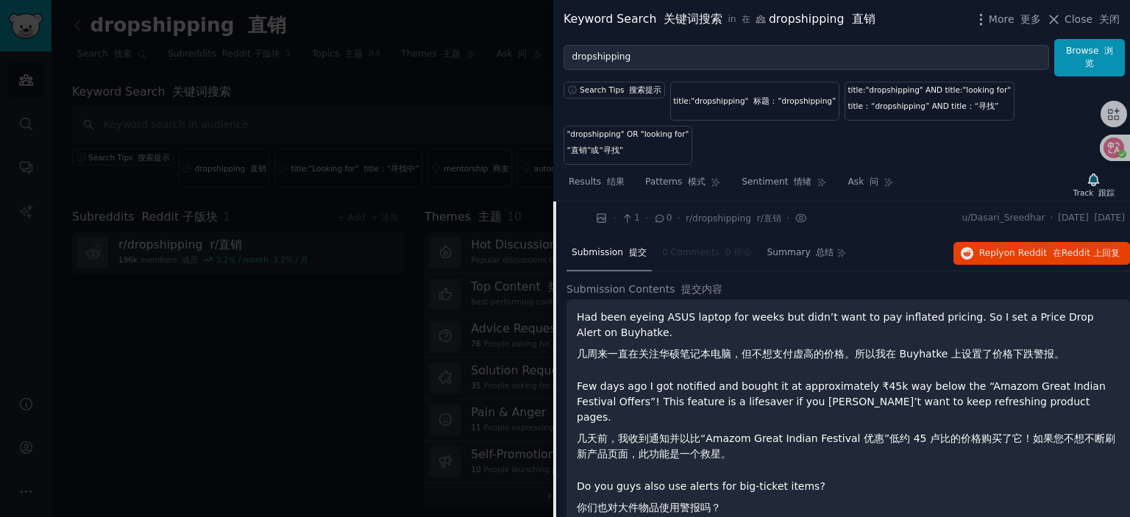
scroll to position [1843, 0]
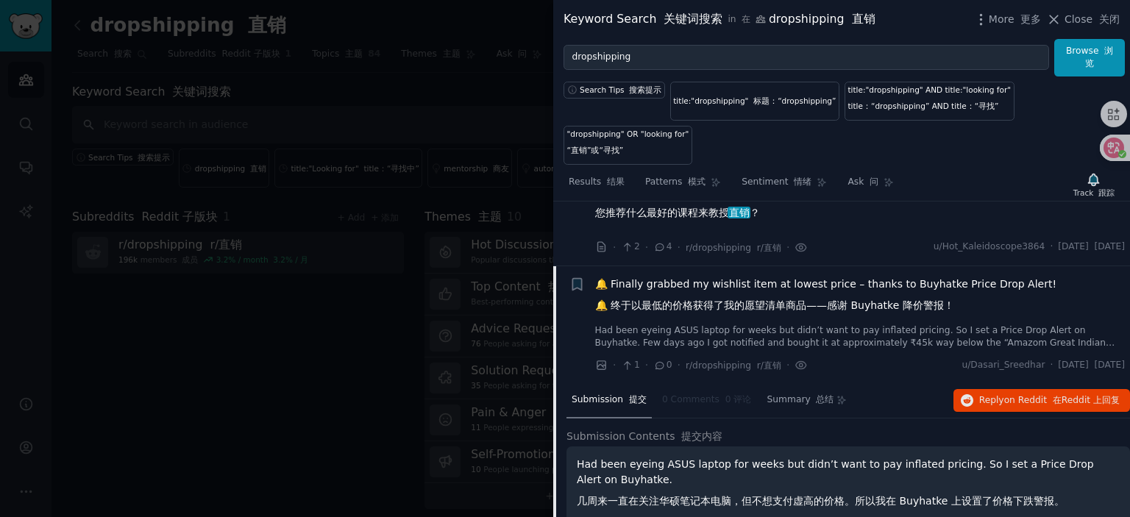
click at [740, 297] on span "🔔 Finally grabbed my wishlist item at lowest price – thanks to Buyhatke Price D…" at bounding box center [826, 298] width 462 height 43
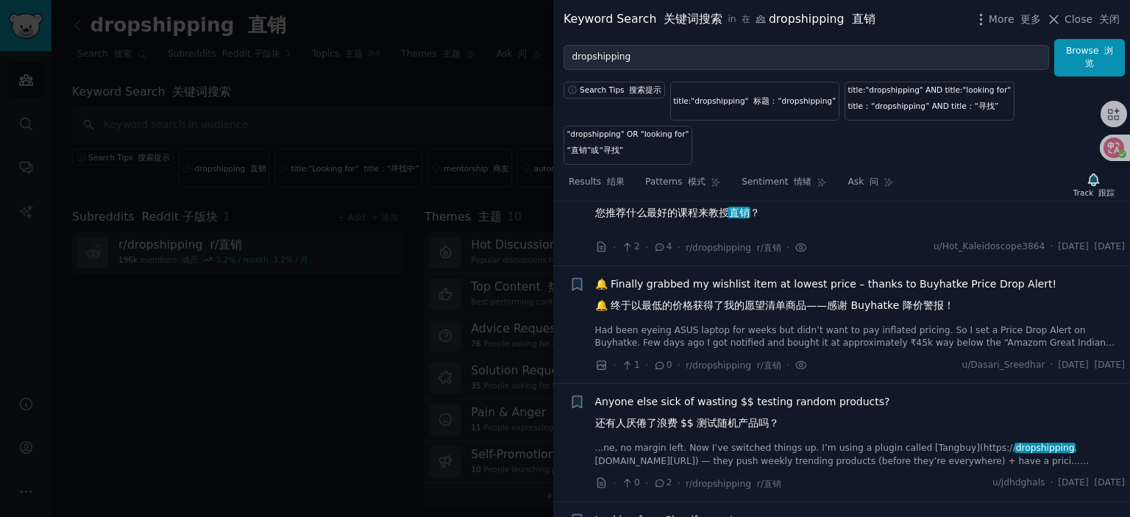
scroll to position [1916, 0]
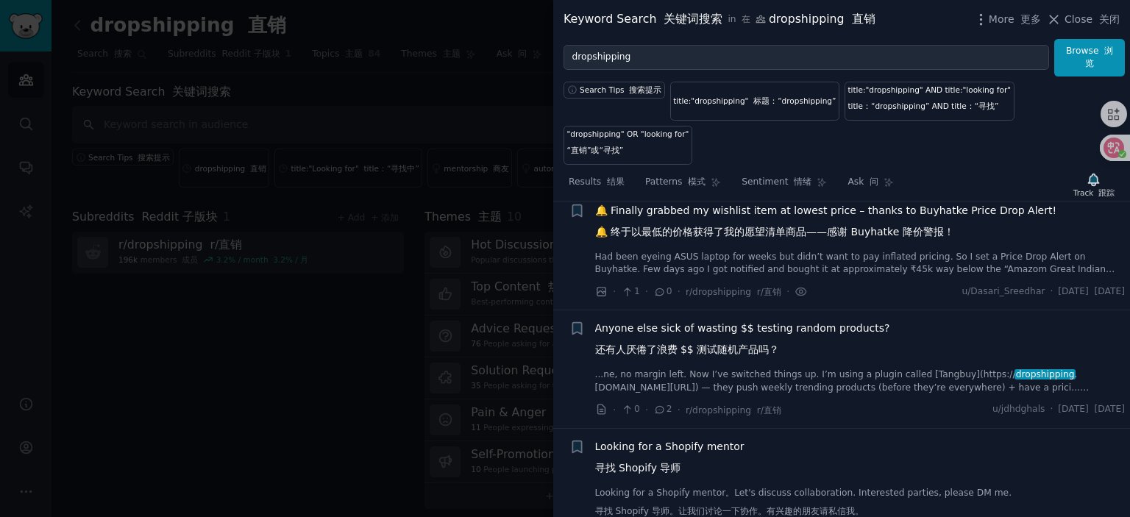
click at [767, 211] on span "🔔 Finally grabbed my wishlist item at lowest price – thanks to Buyhatke Price D…" at bounding box center [826, 224] width 462 height 43
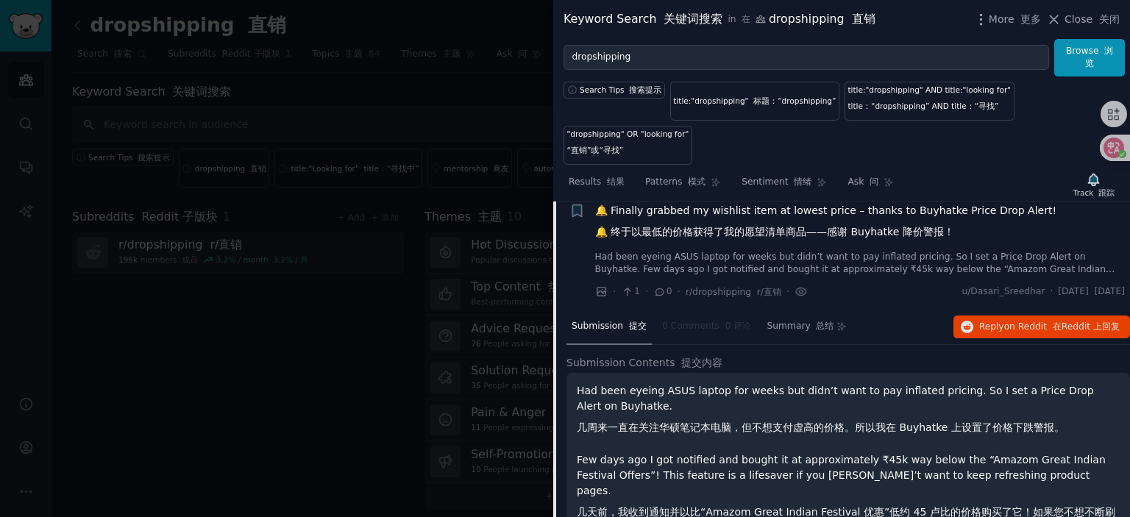
click at [765, 213] on span "🔔 Finally grabbed my wishlist item at lowest price – thanks to Buyhatke Price D…" at bounding box center [826, 224] width 462 height 43
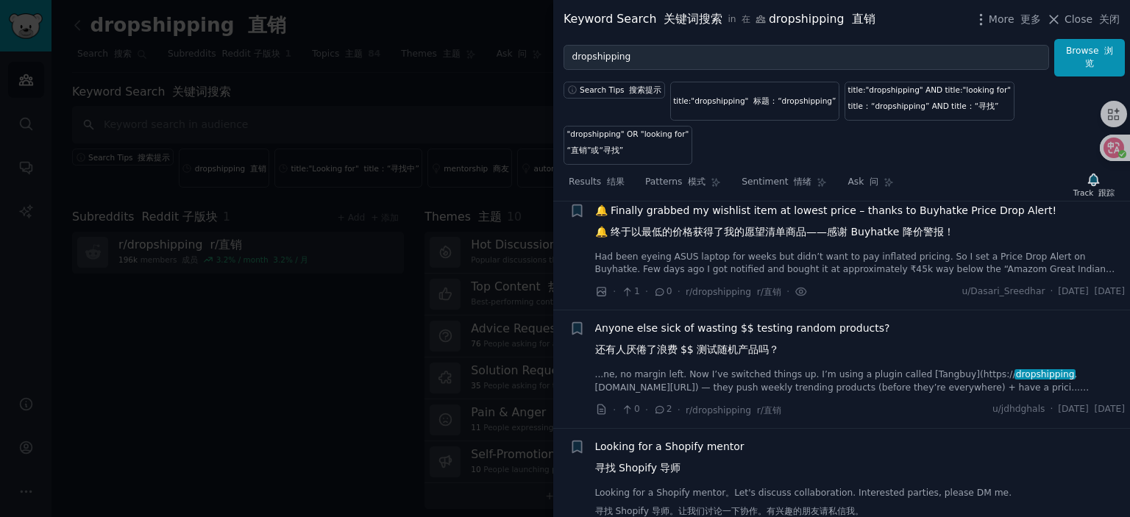
click at [688, 335] on span "Anyone else sick of wasting $$ testing random products? 还有人厌倦了浪费 $$ 测试随机产品吗？" at bounding box center [742, 342] width 295 height 43
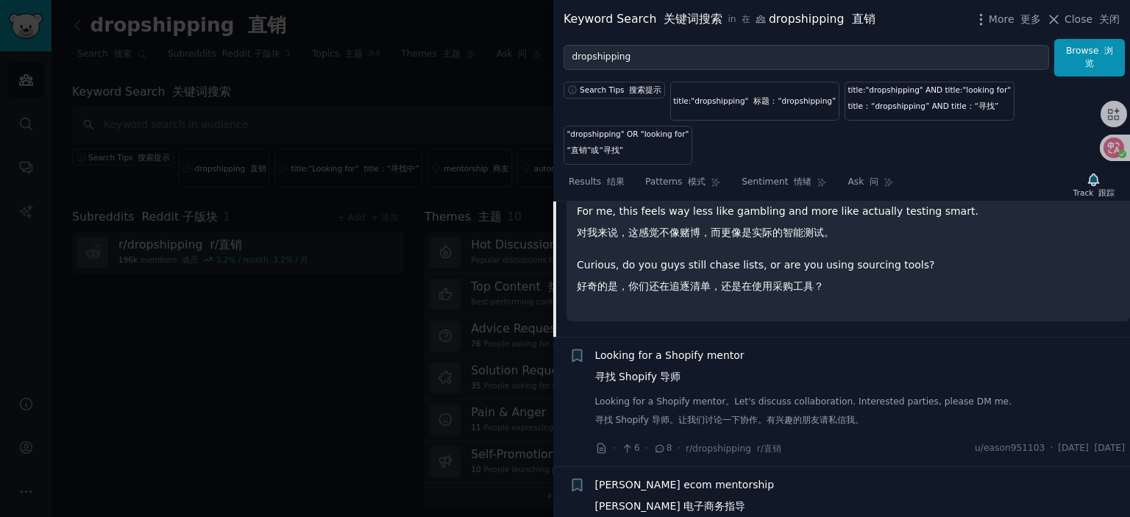
scroll to position [2402, 0]
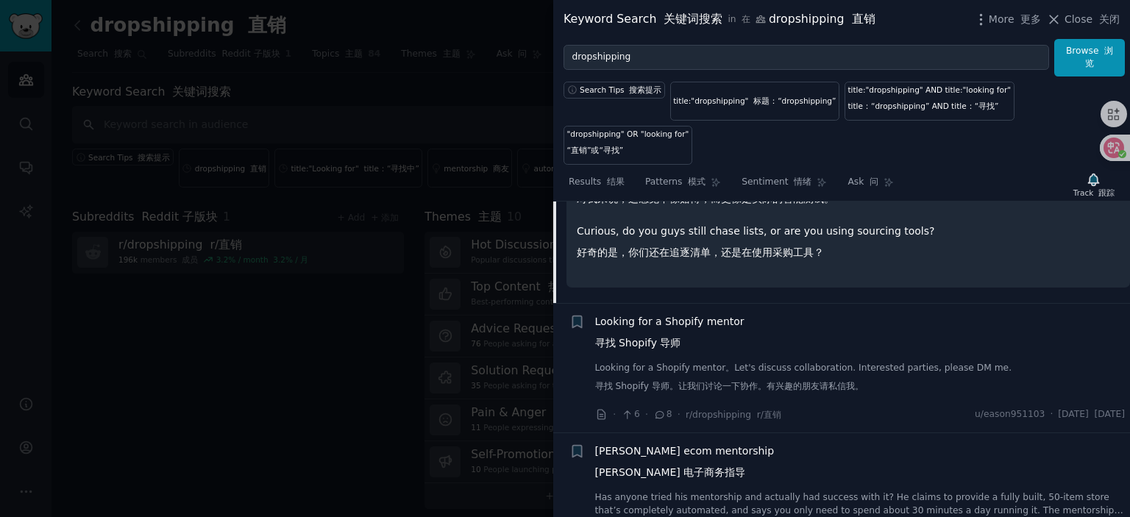
click at [667, 328] on span "Looking for a Shopify mentor 寻找 Shopify 导师" at bounding box center [669, 335] width 149 height 43
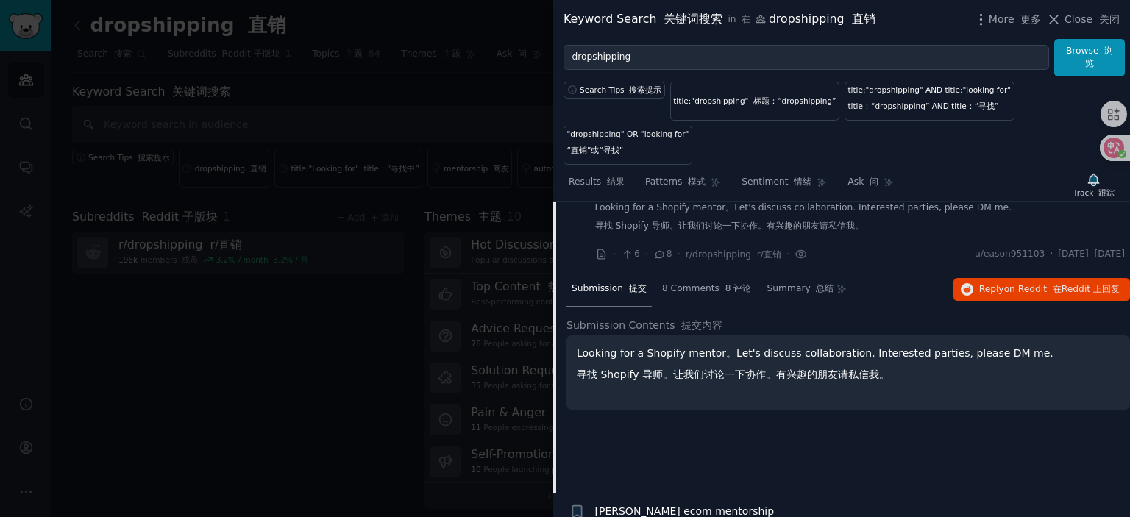
scroll to position [2226, 0]
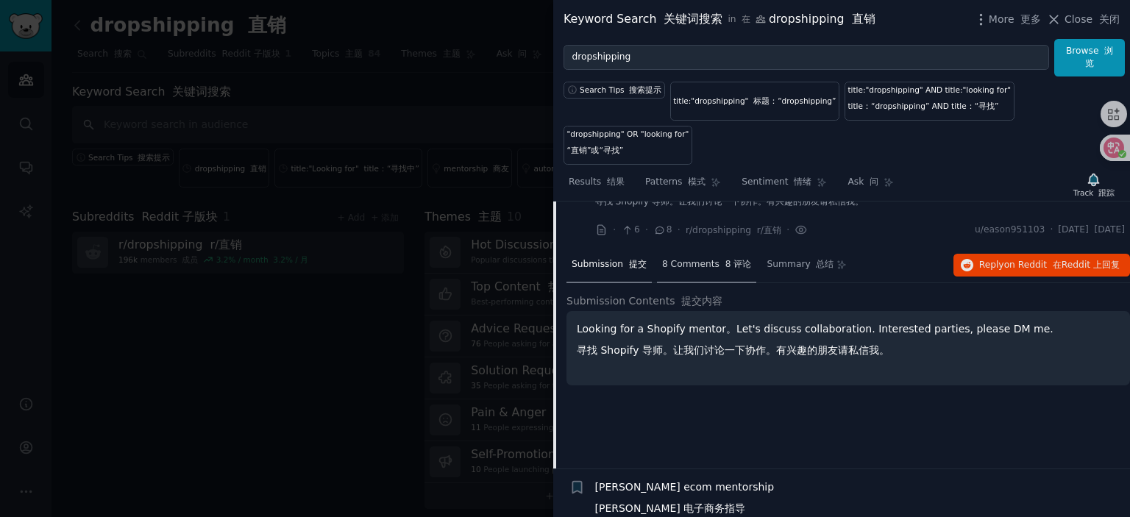
click at [694, 271] on span "8 Comments 8 评论" at bounding box center [707, 264] width 90 height 13
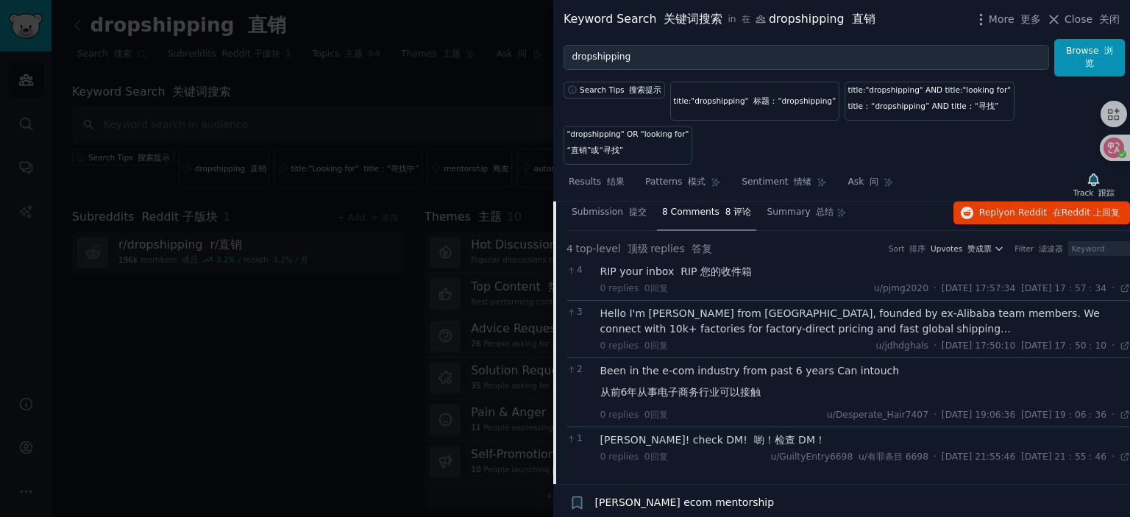
scroll to position [2300, 0]
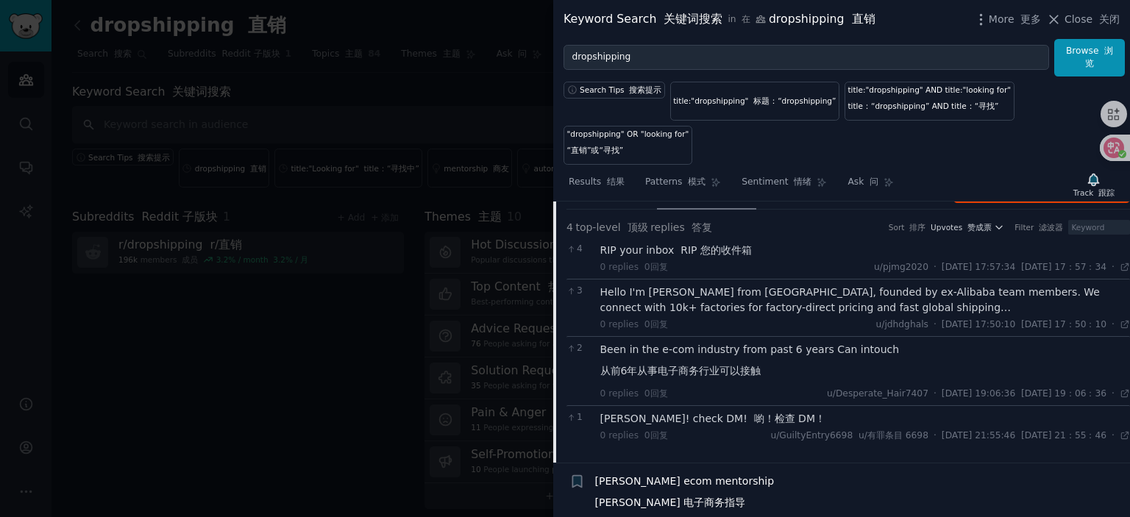
click at [768, 299] on div "Hello I'm [PERSON_NAME] from [GEOGRAPHIC_DATA], founded by ex-Alibaba team memb…" at bounding box center [865, 300] width 530 height 31
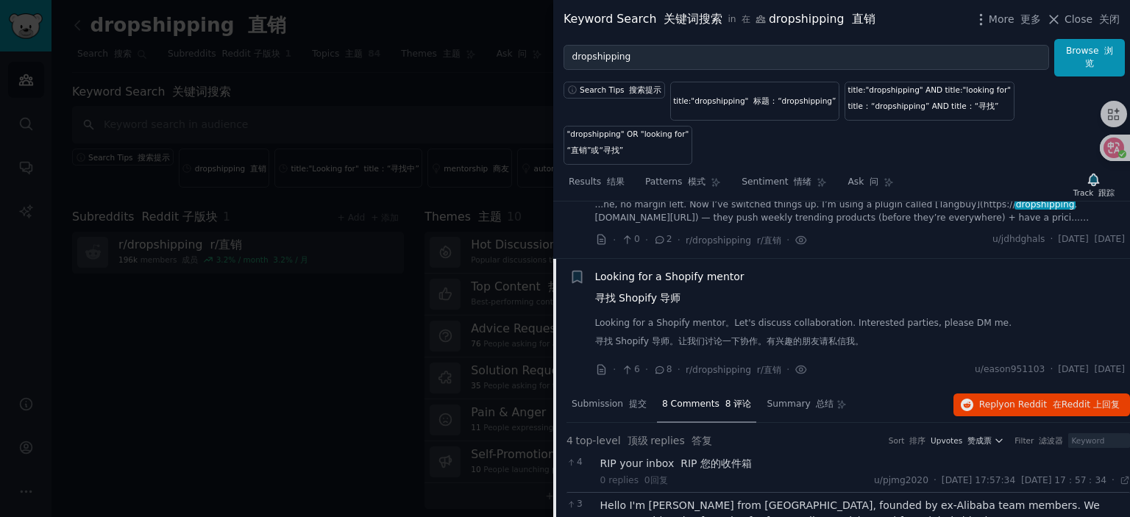
scroll to position [2079, 0]
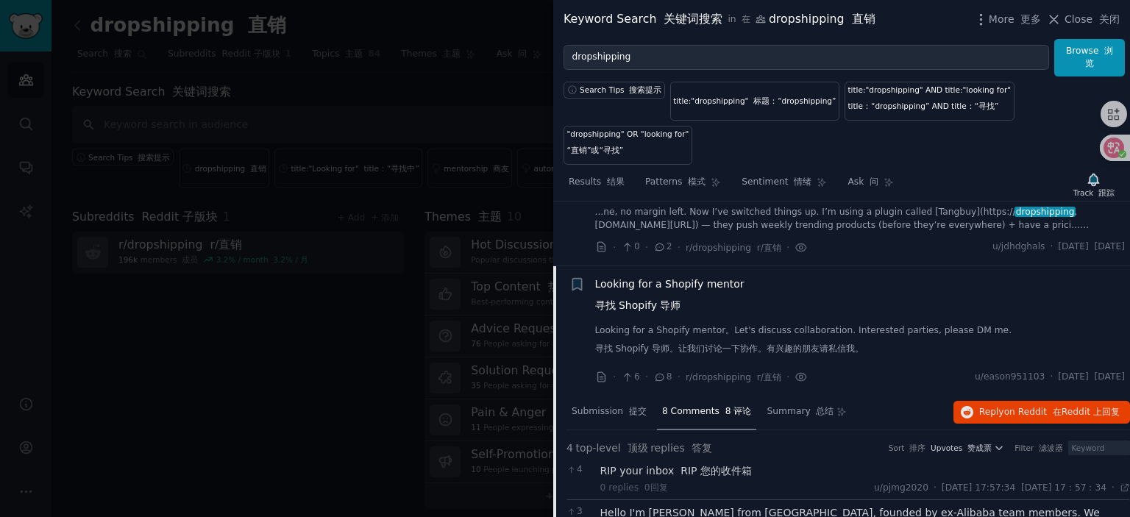
click at [656, 291] on span "Looking for a Shopify mentor 寻找 Shopify 导师" at bounding box center [669, 298] width 149 height 43
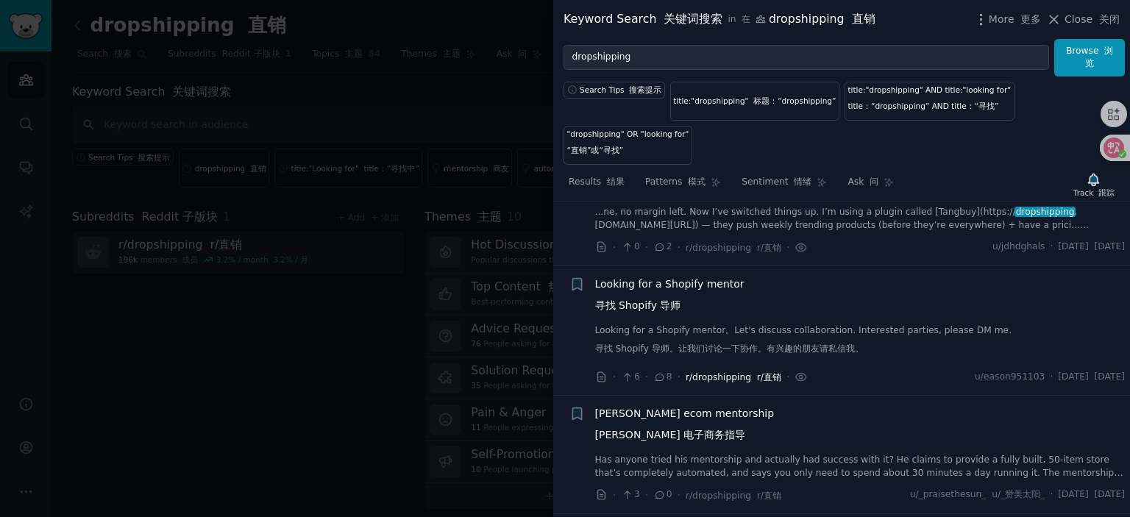
scroll to position [2152, 0]
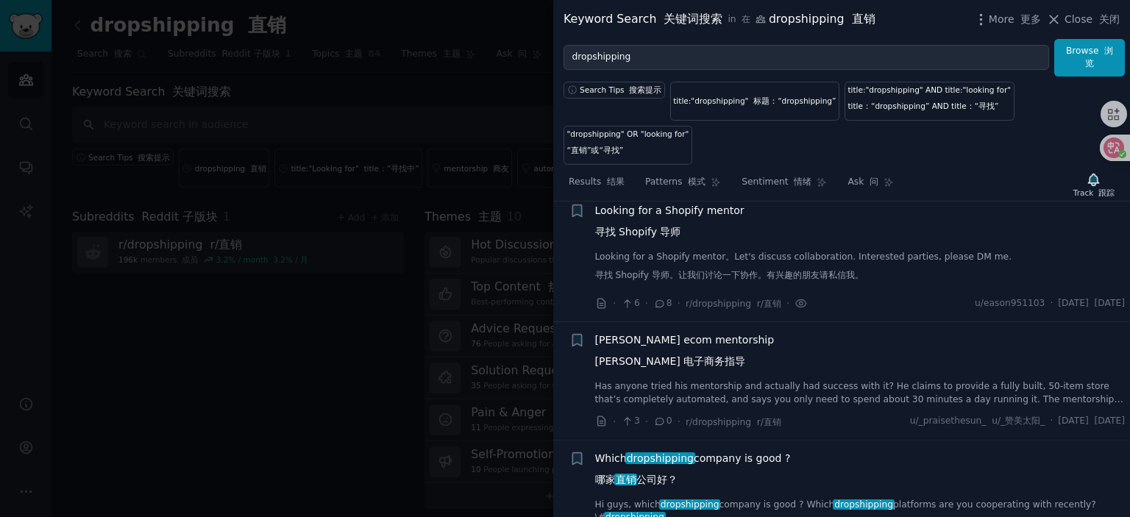
click at [702, 351] on span "[PERSON_NAME] ecom mentorship [PERSON_NAME] 电子商务指导" at bounding box center [684, 354] width 179 height 43
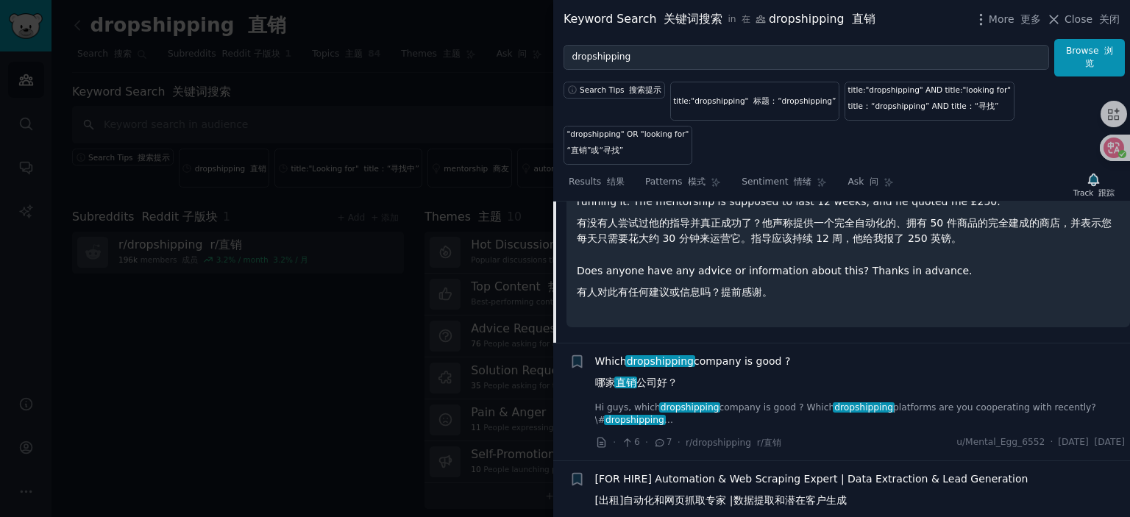
scroll to position [2576, 0]
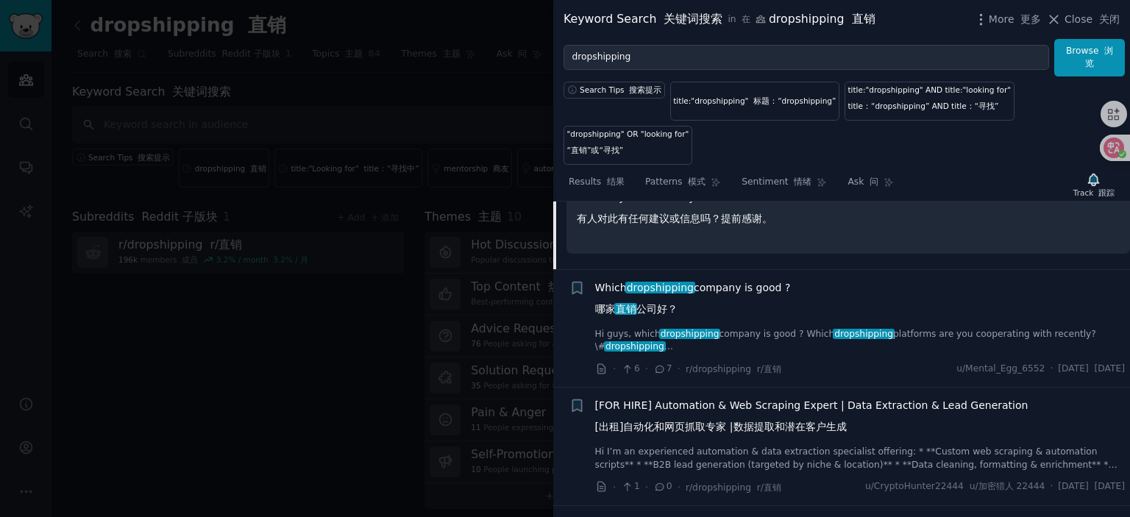
click at [728, 291] on span "Which dropshipping company is good ? 哪家 直销 公司好？" at bounding box center [693, 301] width 196 height 43
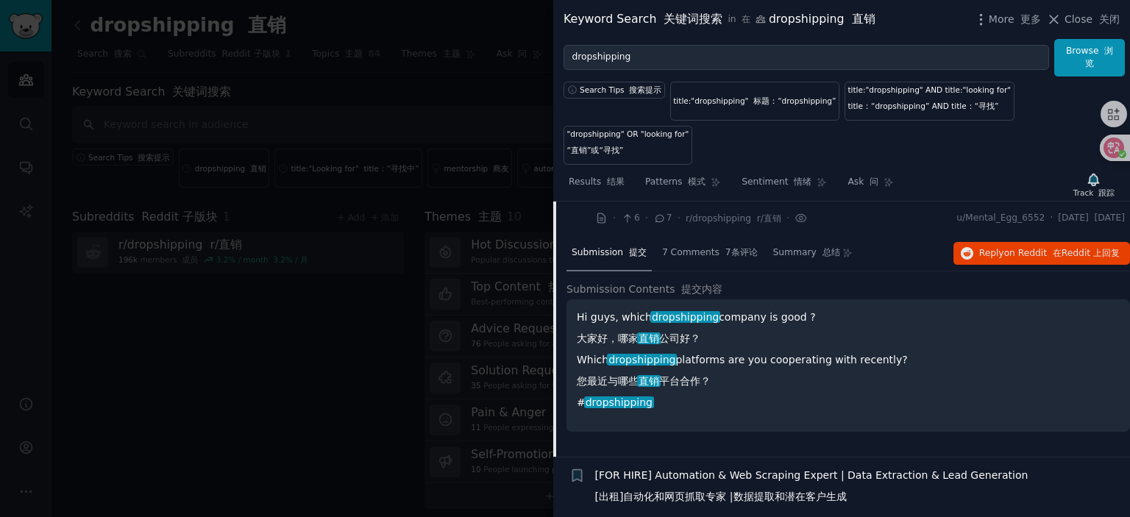
scroll to position [2400, 0]
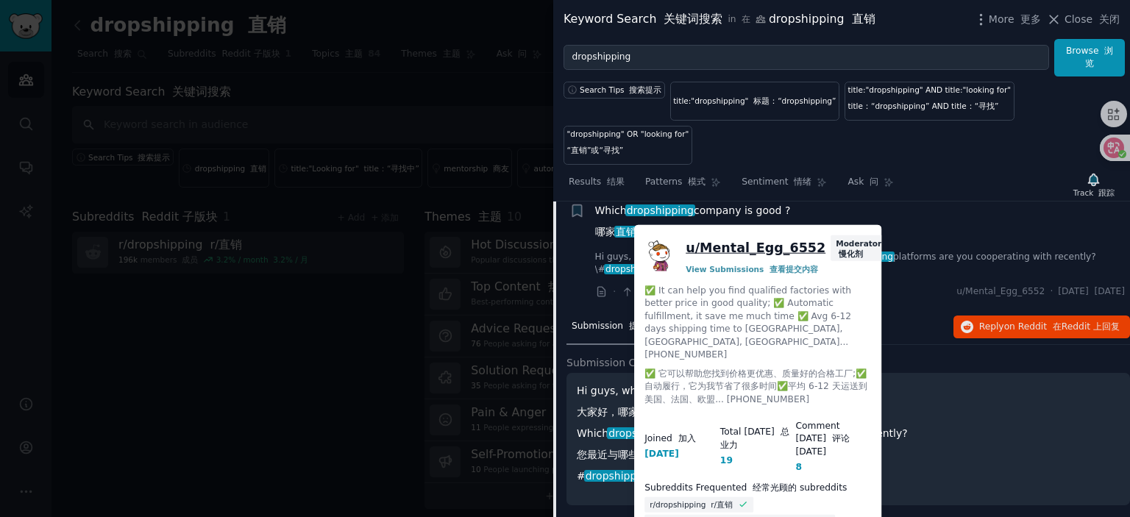
click at [753, 252] on link "u/ Mental_Egg_6552" at bounding box center [756, 248] width 140 height 18
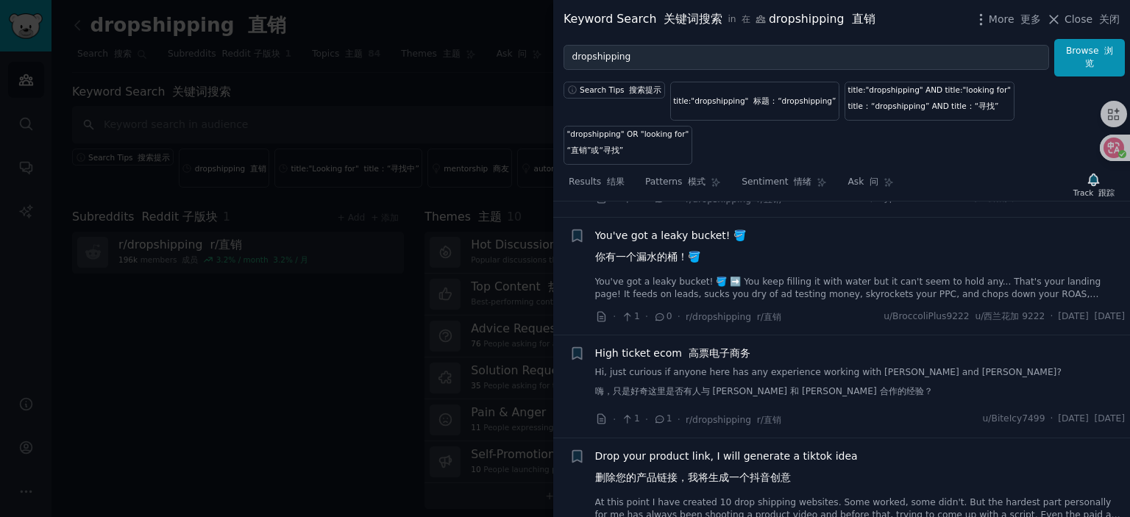
scroll to position [2842, 0]
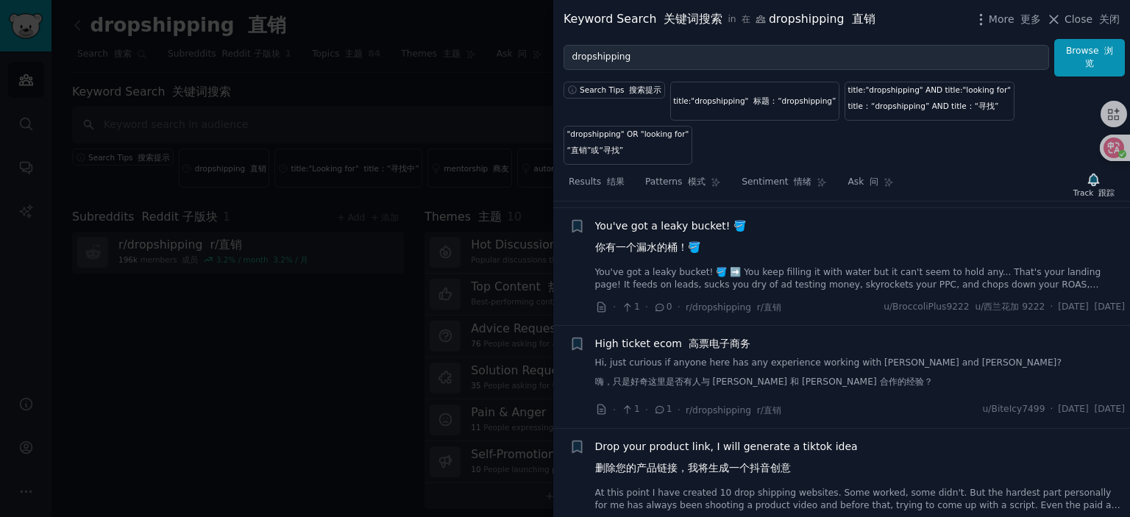
click at [653, 235] on span "You've got a leaky bucket! 🪣 你有一个漏水的桶！🪣" at bounding box center [670, 239] width 151 height 43
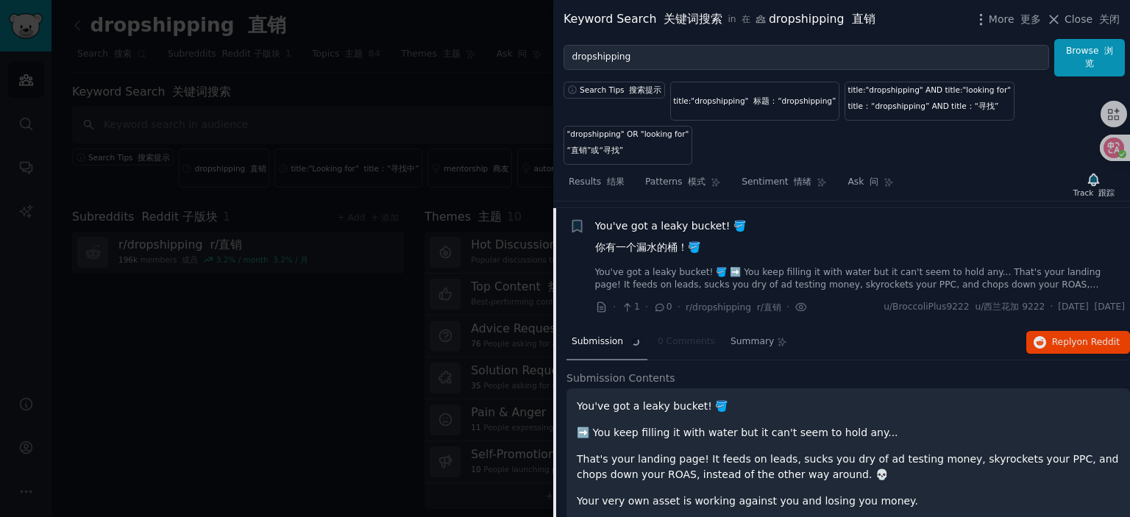
scroll to position [2636, 0]
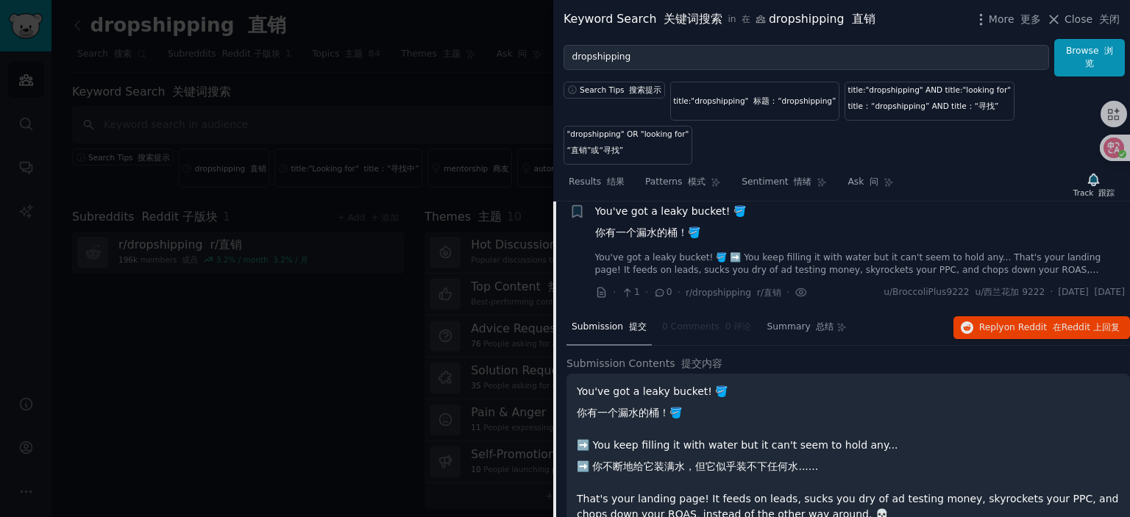
click at [655, 220] on span "You've got a leaky bucket! 🪣 你有一个漏水的桶！🪣" at bounding box center [670, 225] width 151 height 43
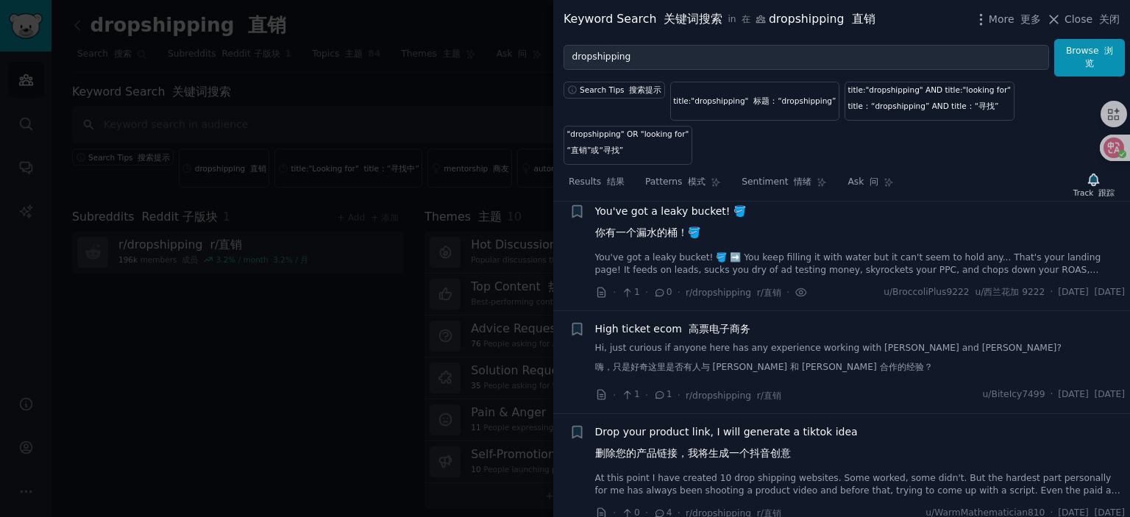
click at [646, 337] on span "High ticket ecom 高票电子商务" at bounding box center [672, 328] width 155 height 15
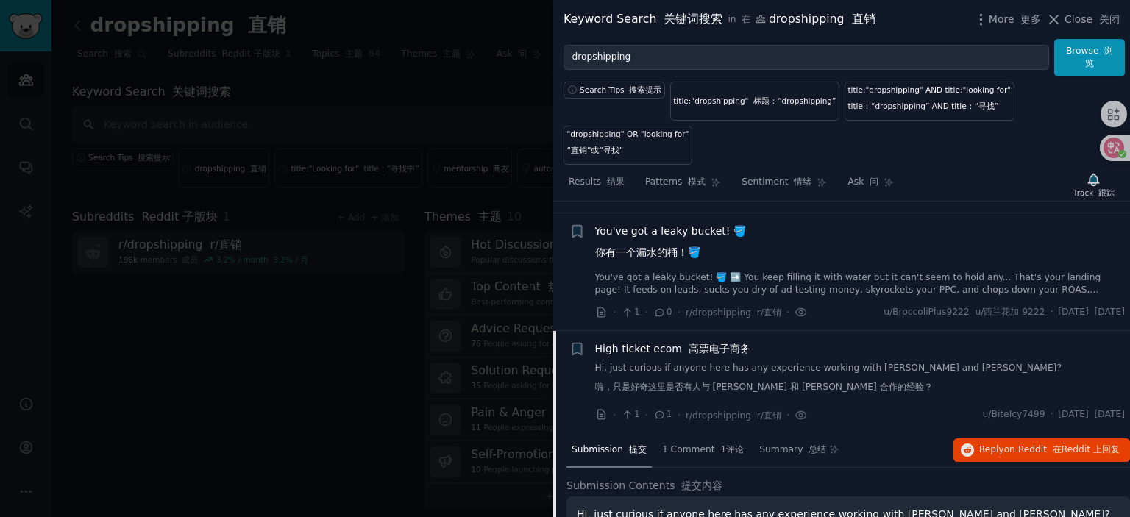
scroll to position [2607, 0]
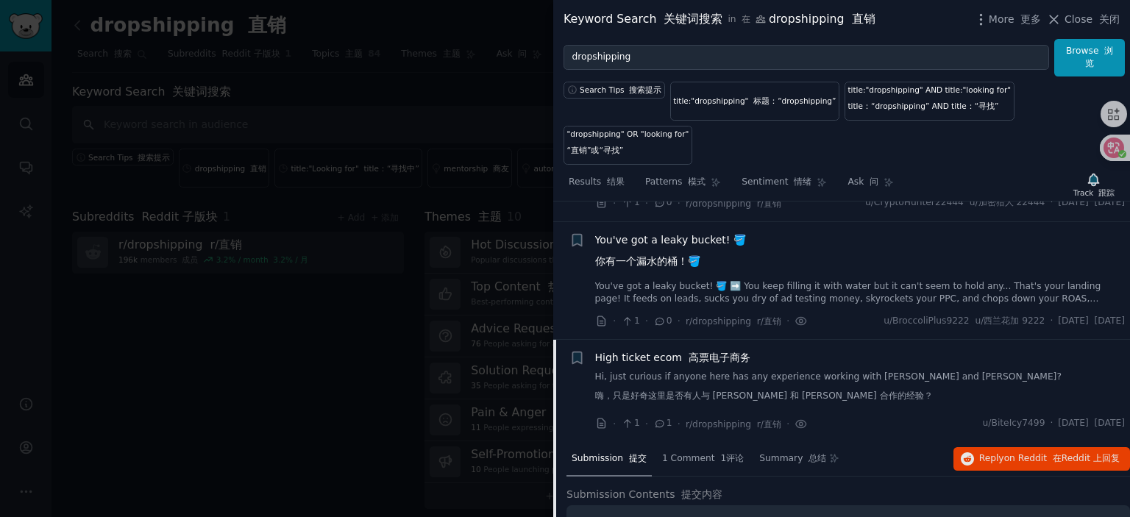
click at [639, 361] on span "High ticket ecom 高票电子商务" at bounding box center [672, 357] width 155 height 15
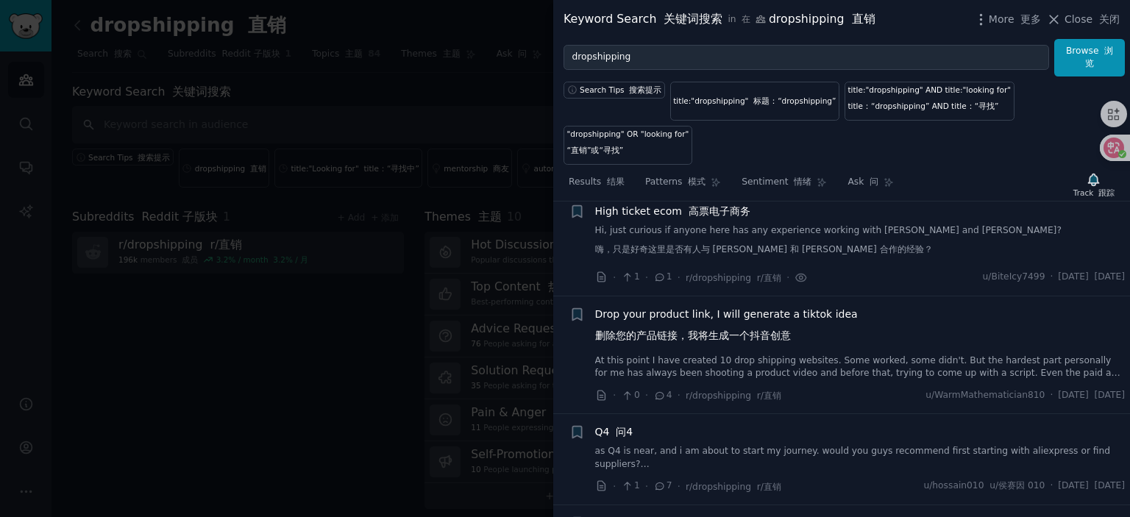
scroll to position [2754, 0]
click at [699, 321] on span "Drop your product link, I will generate a tiktok idea 删除您的产品链接，我将生成一个抖音创意" at bounding box center [726, 327] width 263 height 43
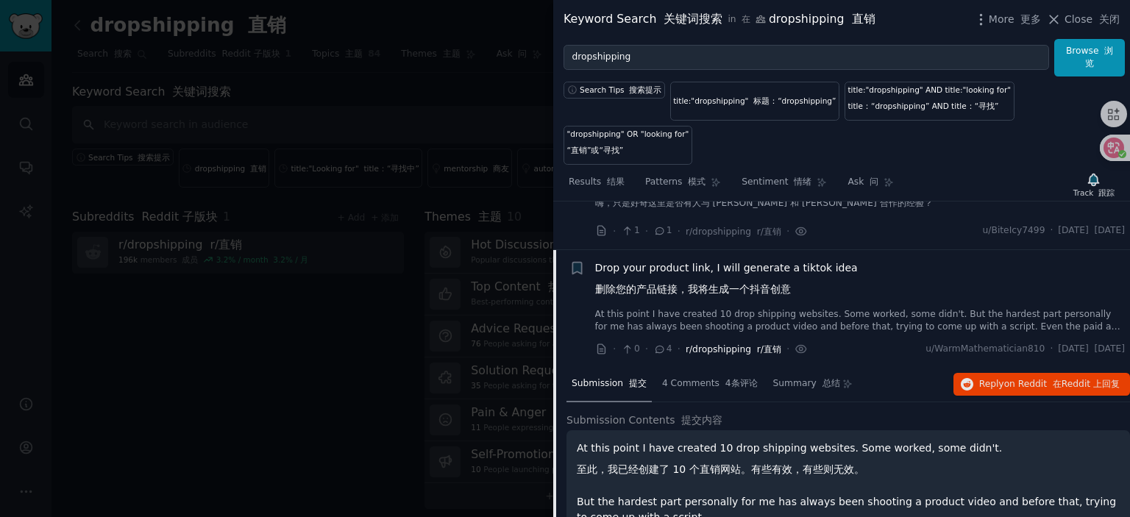
scroll to position [2783, 0]
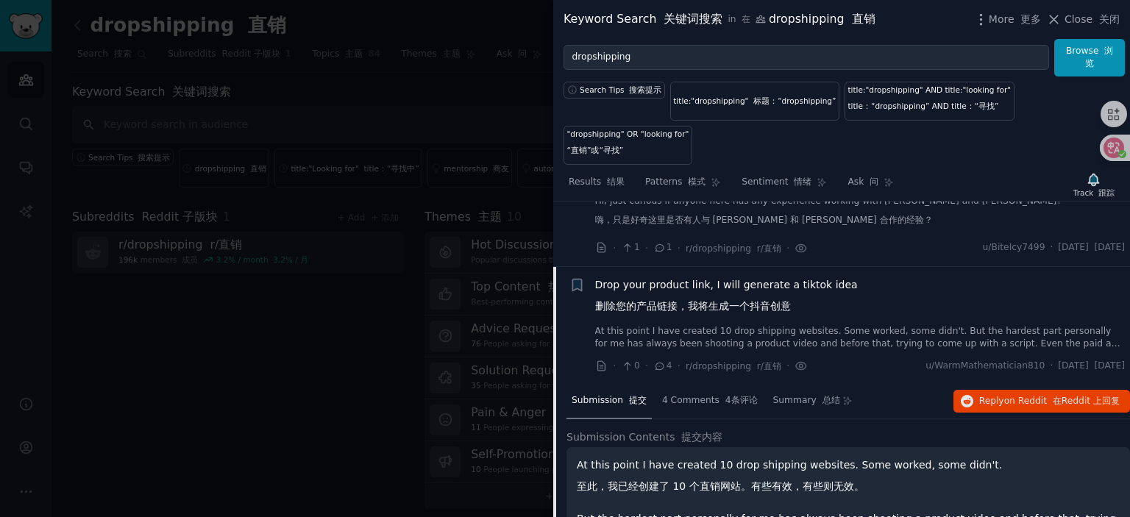
click at [713, 290] on span "Drop your product link, I will generate a tiktok idea 删除您的产品链接，我将生成一个抖音创意" at bounding box center [726, 298] width 263 height 43
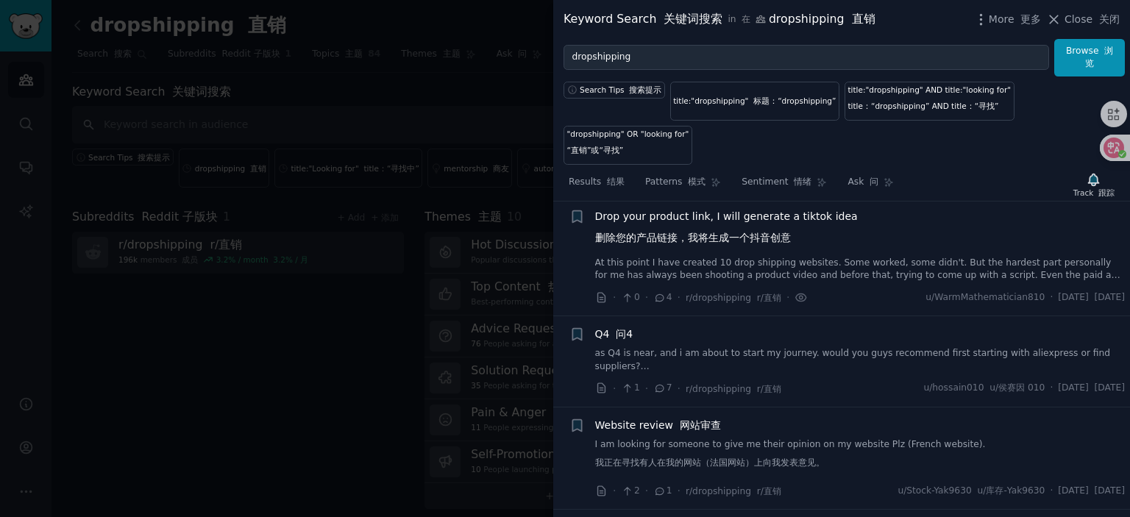
scroll to position [2856, 0]
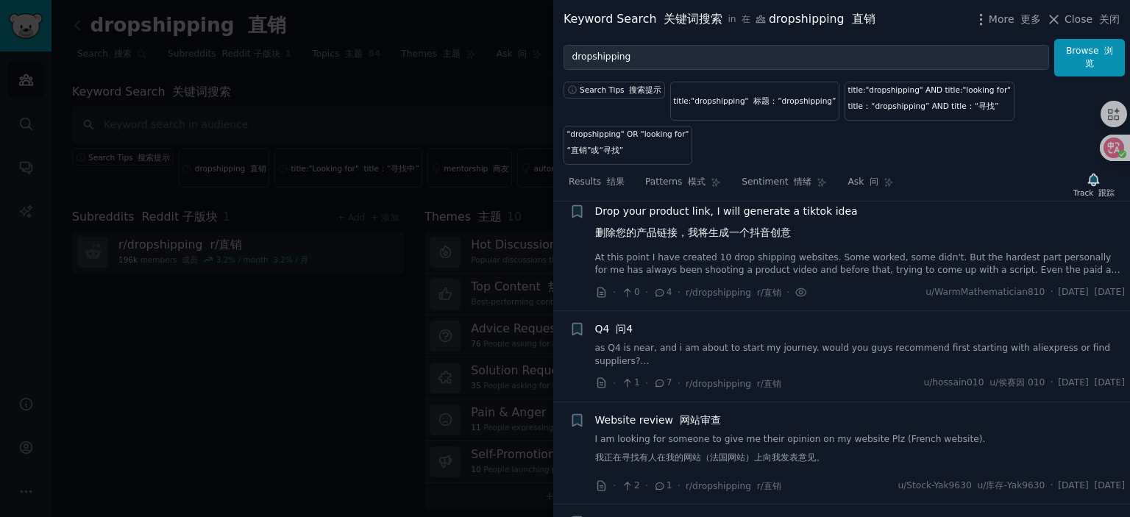
click at [618, 335] on font "问4" at bounding box center [624, 329] width 17 height 12
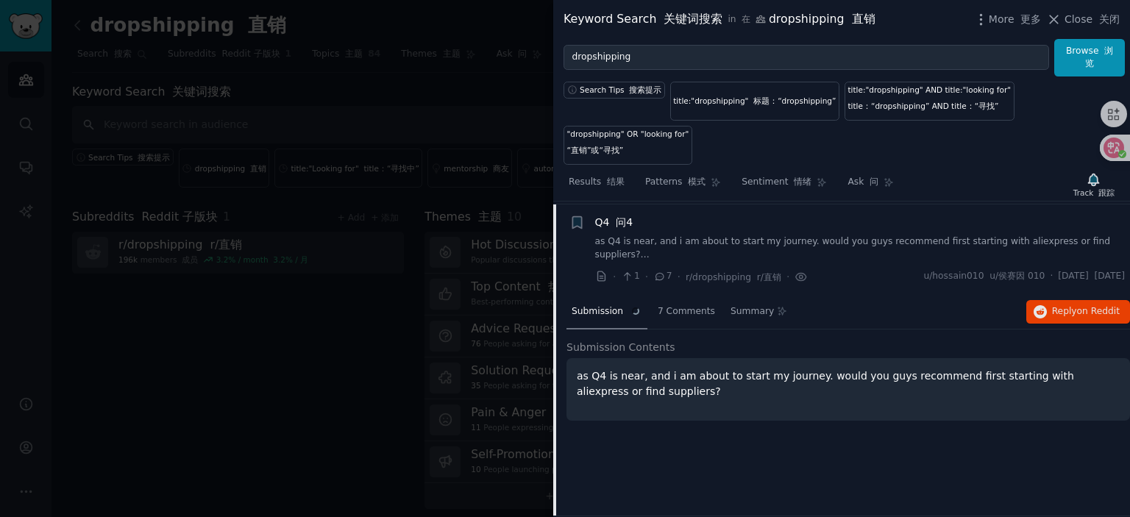
scroll to position [2974, 0]
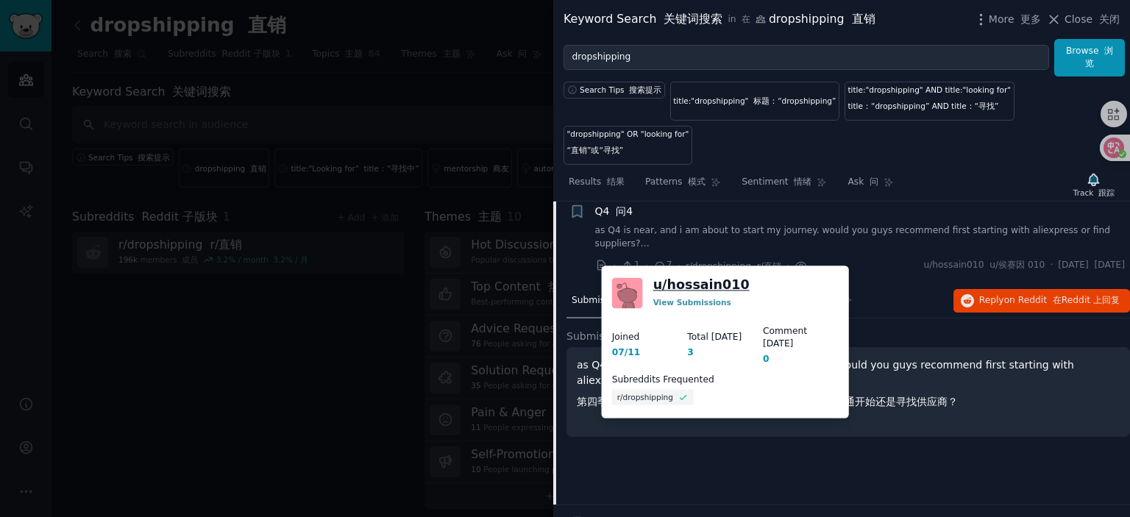
click at [695, 282] on link "u/ hossain010" at bounding box center [701, 285] width 96 height 18
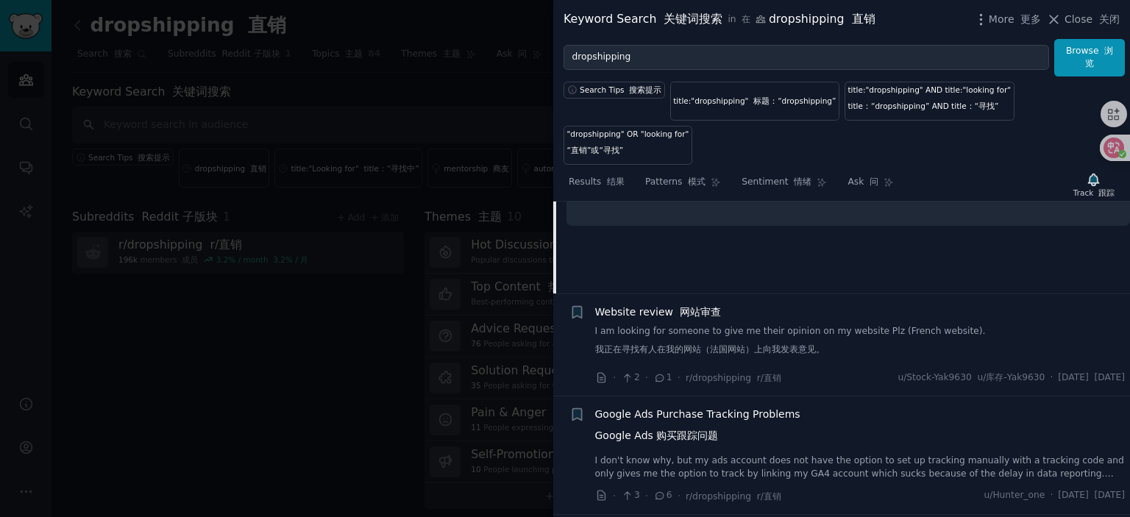
scroll to position [3195, 0]
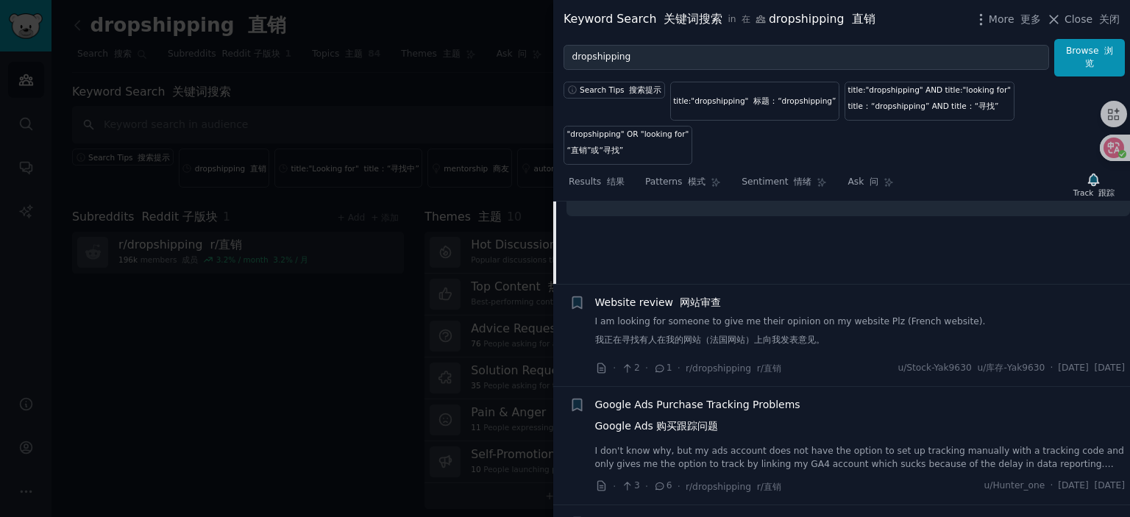
click at [639, 306] on span "Website review 网站审查" at bounding box center [658, 302] width 126 height 15
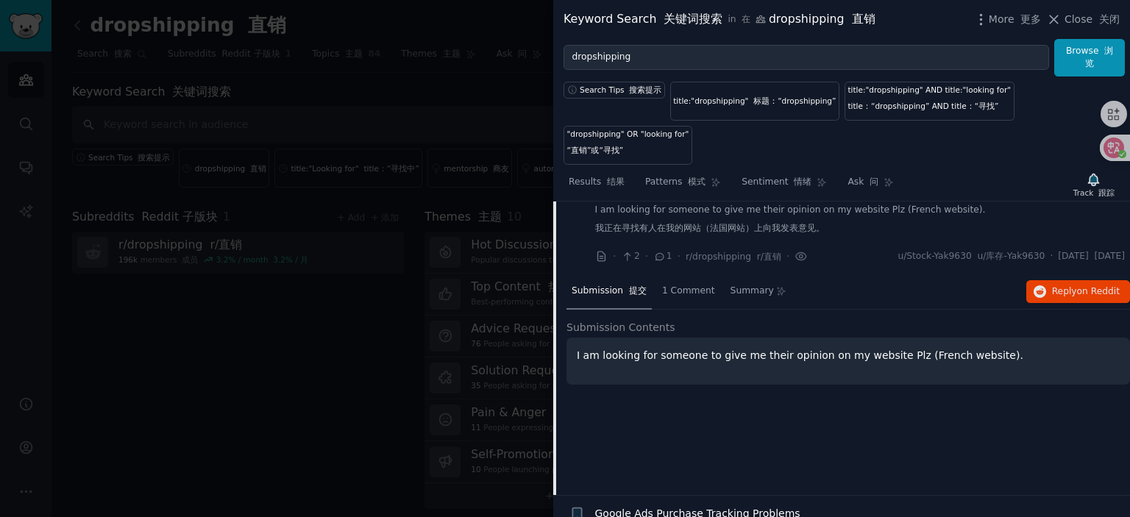
scroll to position [3065, 0]
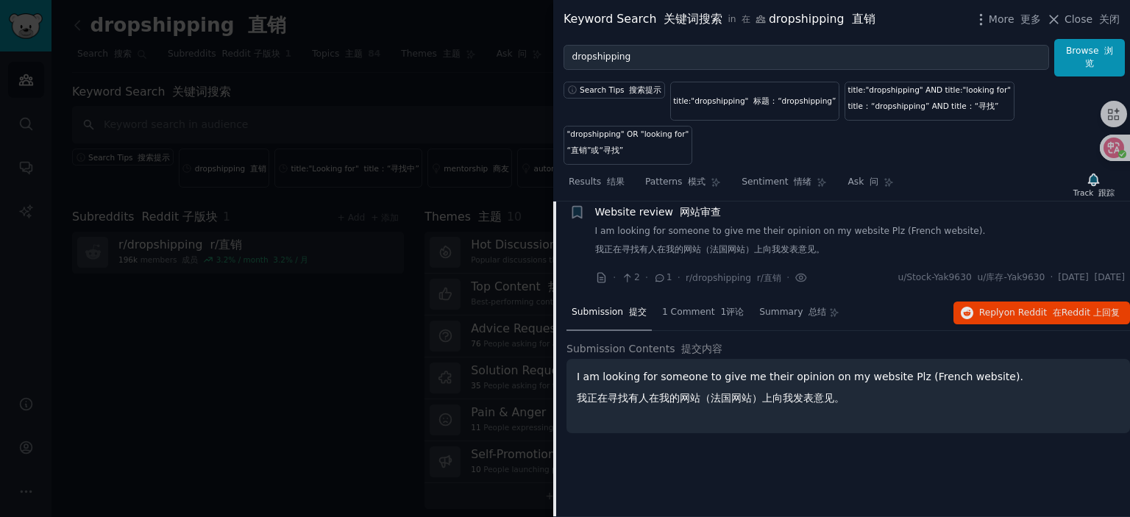
click at [667, 217] on span "Website review 网站审查" at bounding box center [658, 212] width 126 height 15
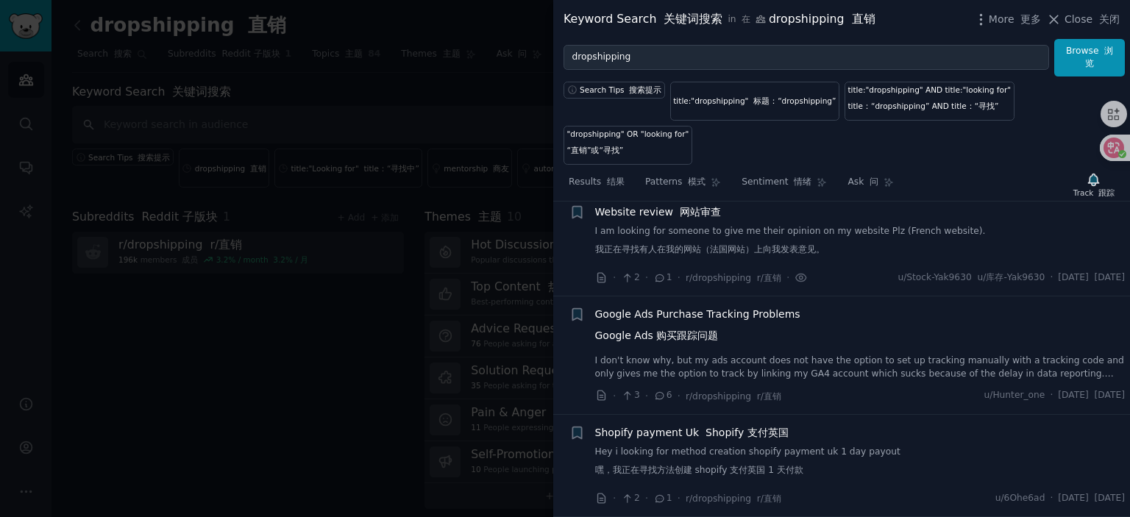
click at [698, 315] on span "Google Ads Purchase Tracking Problems Google Ads 购买跟踪问题" at bounding box center [697, 328] width 205 height 43
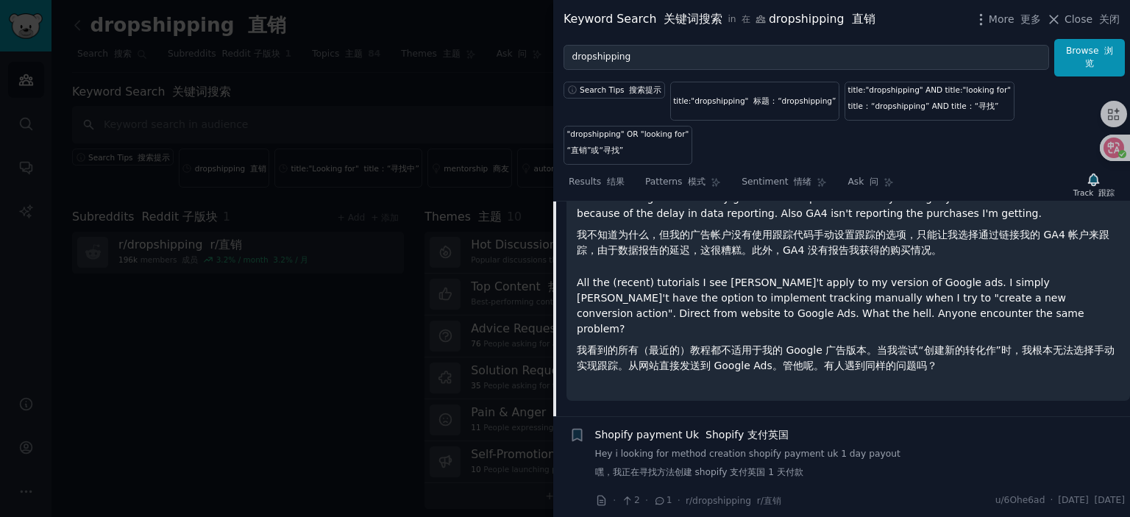
scroll to position [3461, 0]
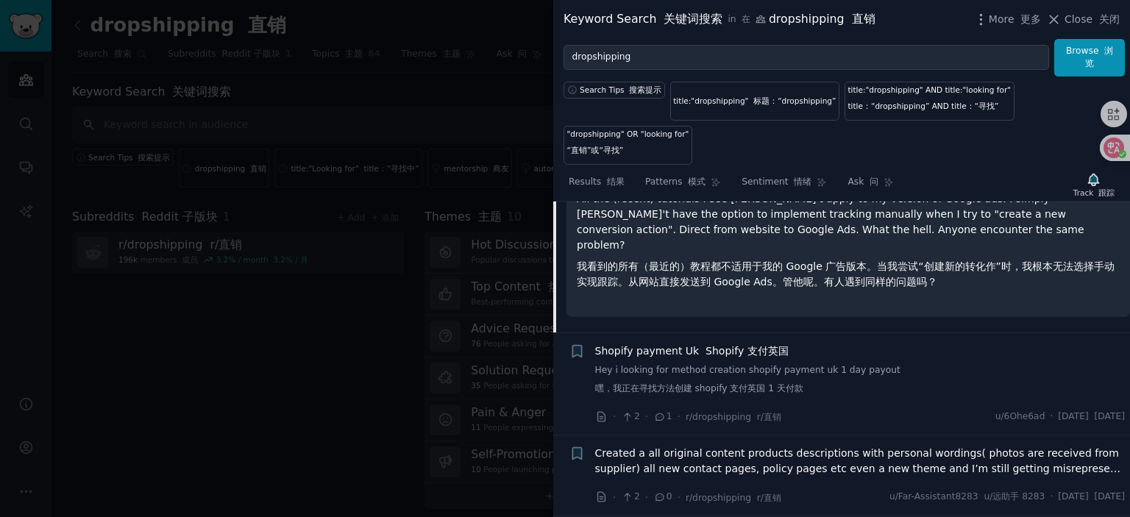
click at [682, 344] on span "Shopify payment Uk Shopify 支付英国" at bounding box center [691, 351] width 193 height 15
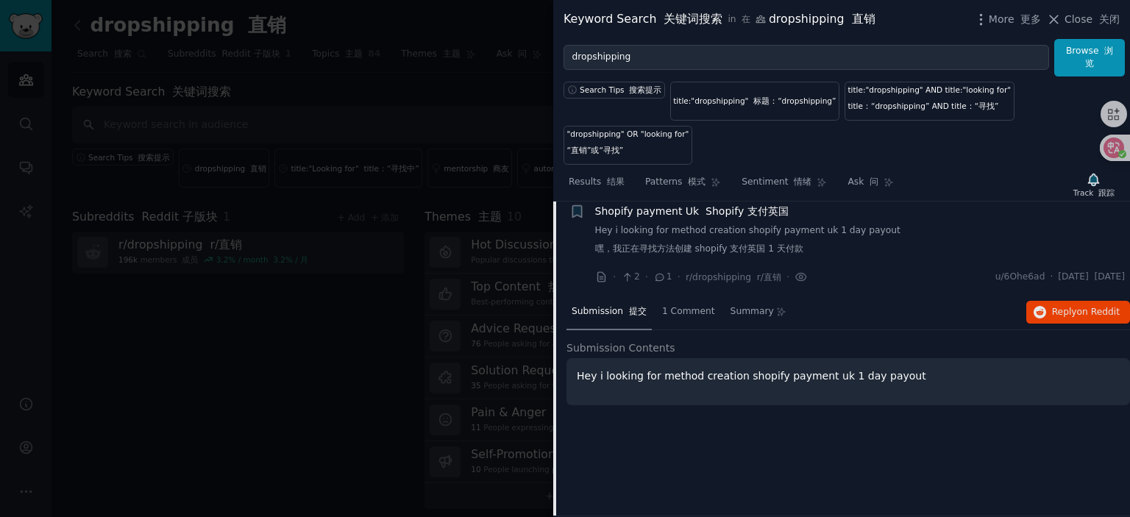
scroll to position [3285, 0]
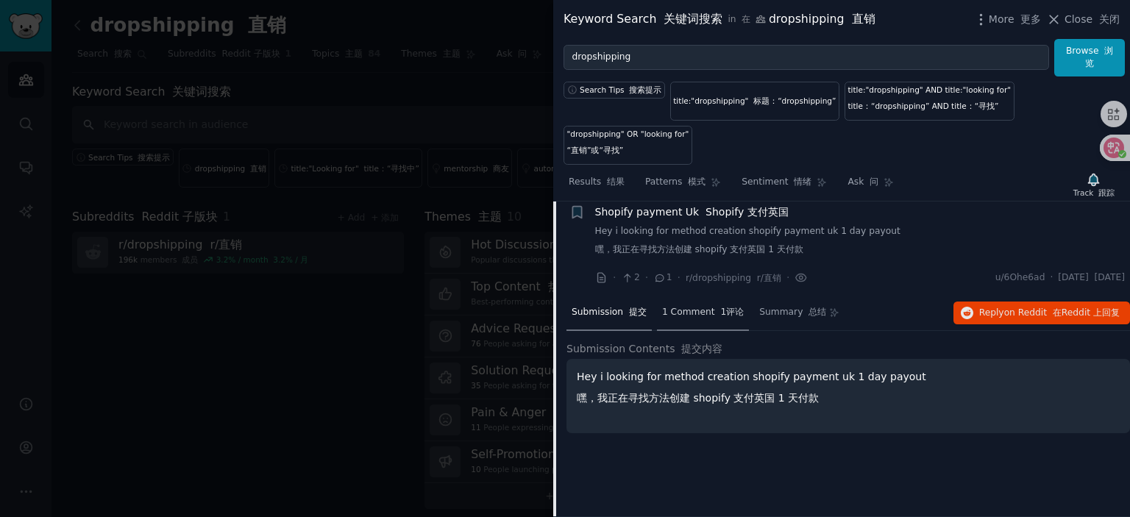
click at [695, 319] on span "1 Comment 1评论" at bounding box center [703, 312] width 82 height 13
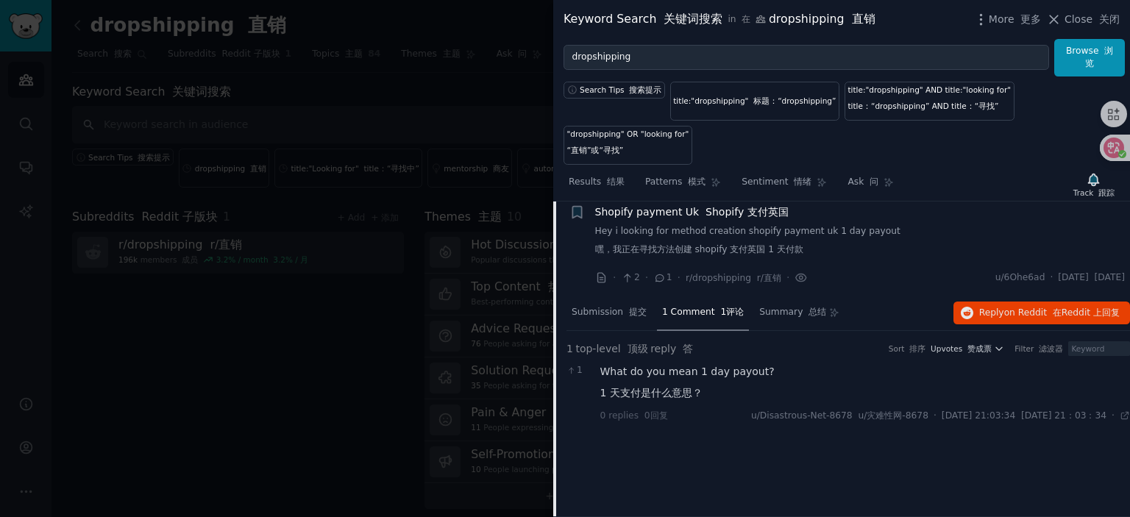
click at [705, 218] on font "Shopify 支付英国" at bounding box center [746, 212] width 83 height 12
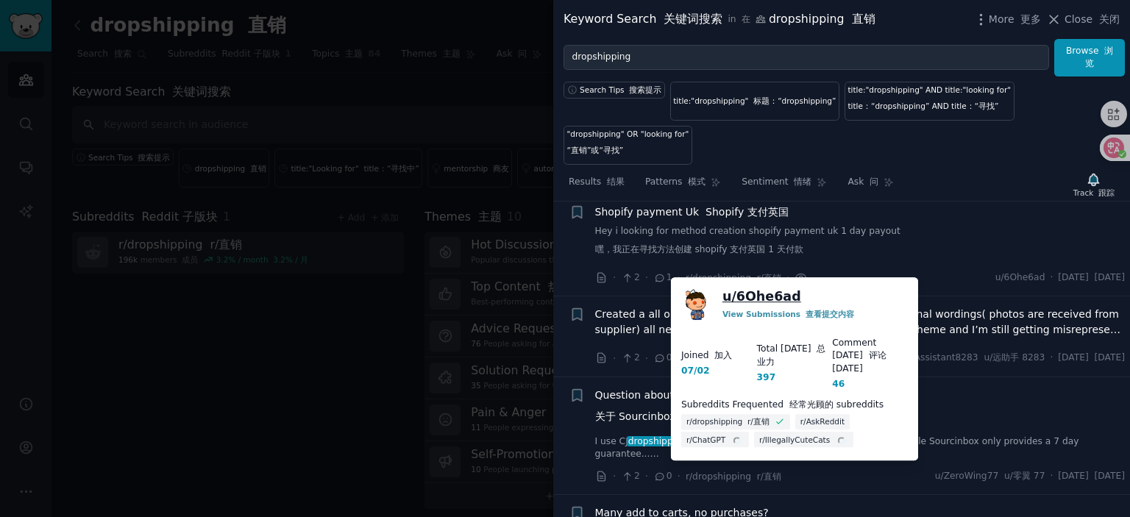
click at [765, 299] on link "u/ 6Ohe6ad" at bounding box center [761, 297] width 79 height 18
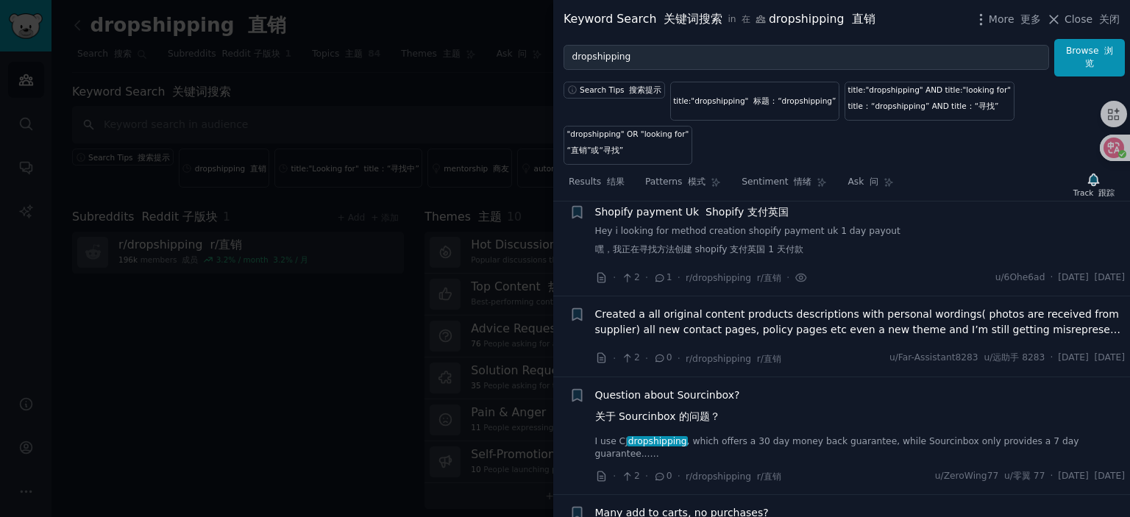
click at [750, 324] on span "Created a all original content products descriptions with personal wordings( ph…" at bounding box center [860, 322] width 530 height 31
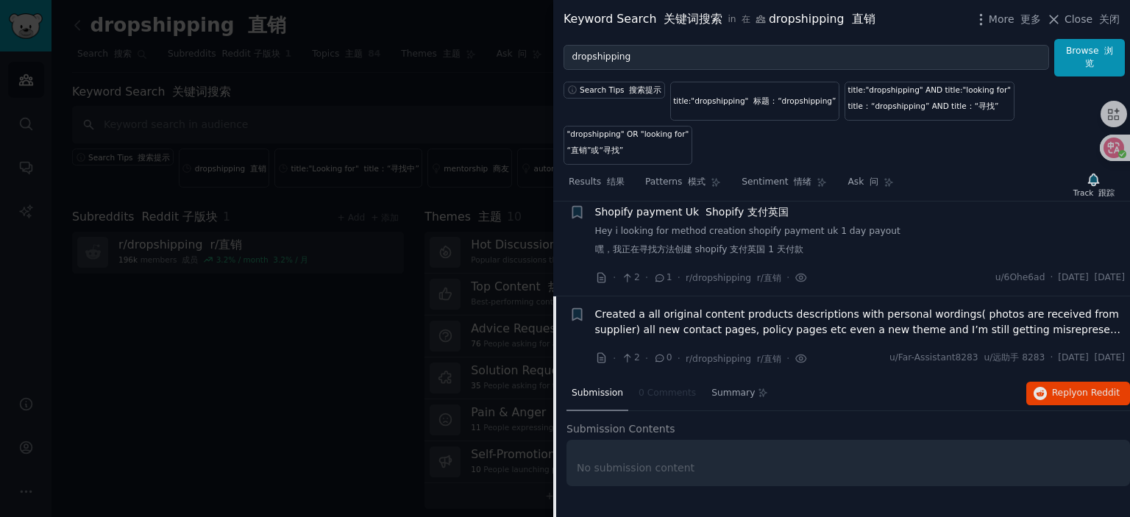
scroll to position [3388, 0]
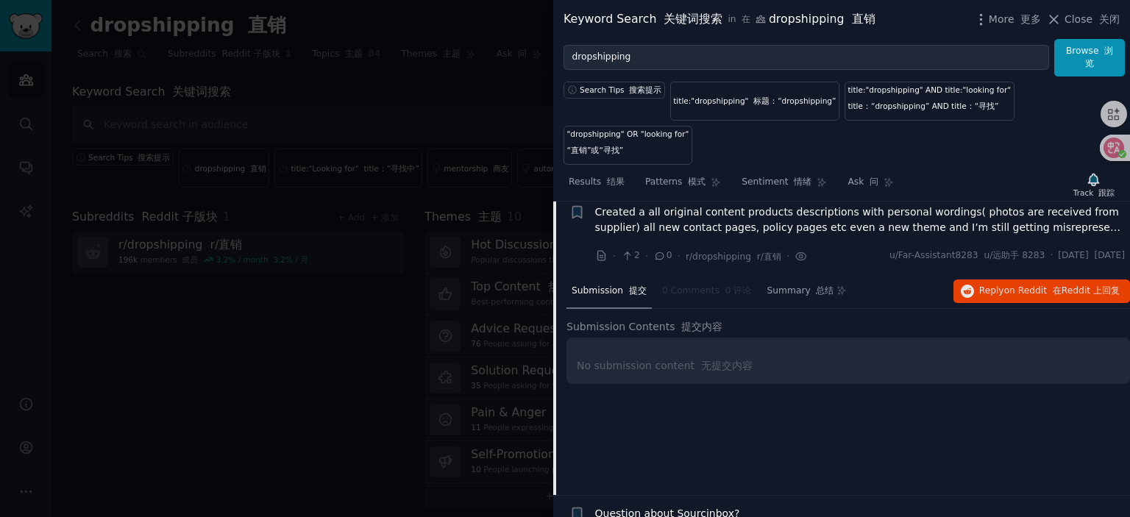
click at [710, 227] on span "Created a all original content products descriptions with personal wordings( ph…" at bounding box center [860, 220] width 530 height 31
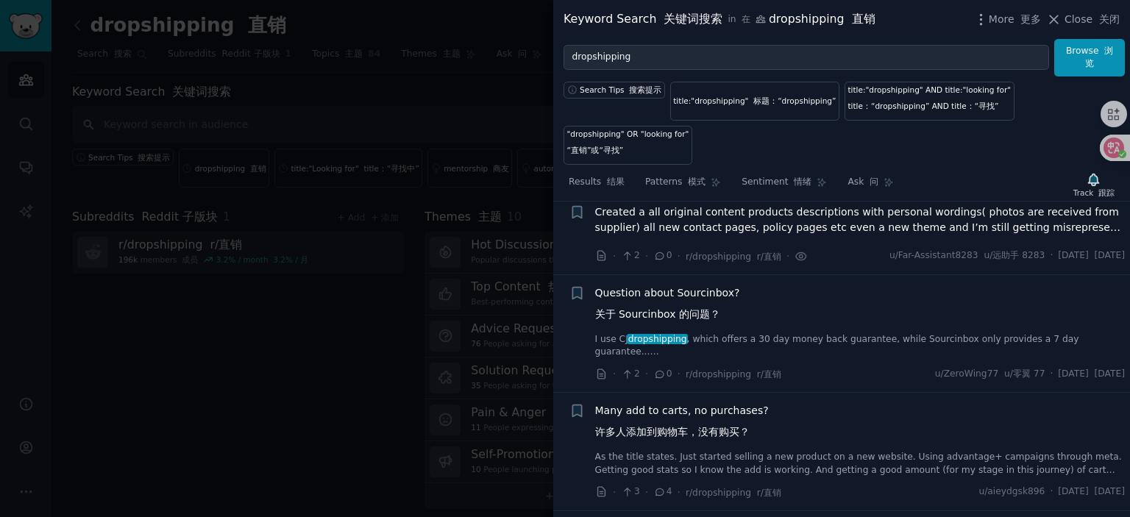
click at [660, 302] on span "Question about Sourcinbox? 关于 Sourcinbox 的问题？" at bounding box center [667, 306] width 145 height 43
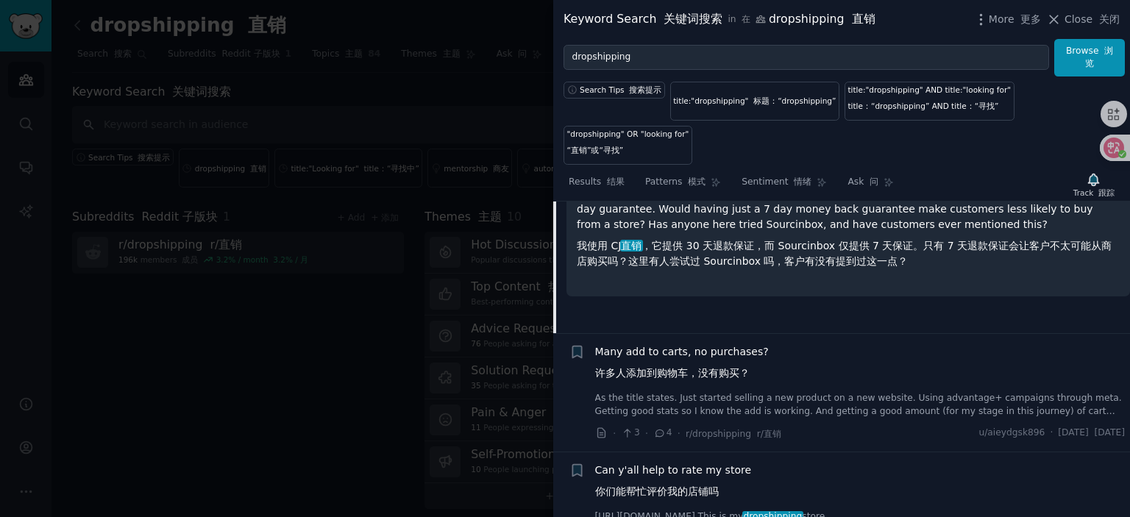
scroll to position [3689, 0]
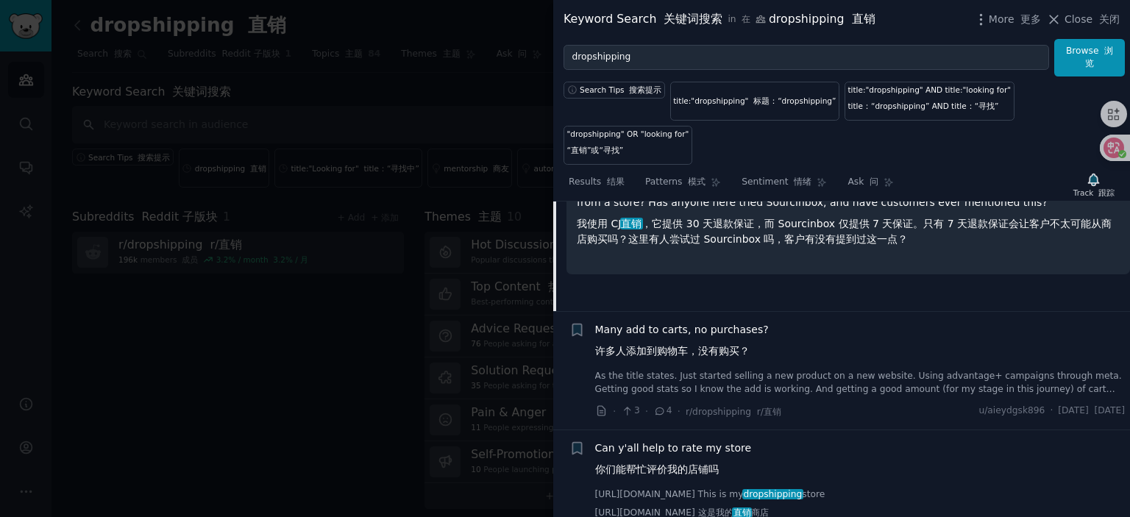
click at [672, 346] on span "Many add to carts, no purchases? 许多人添加到购物车，没有购买？" at bounding box center [682, 343] width 174 height 43
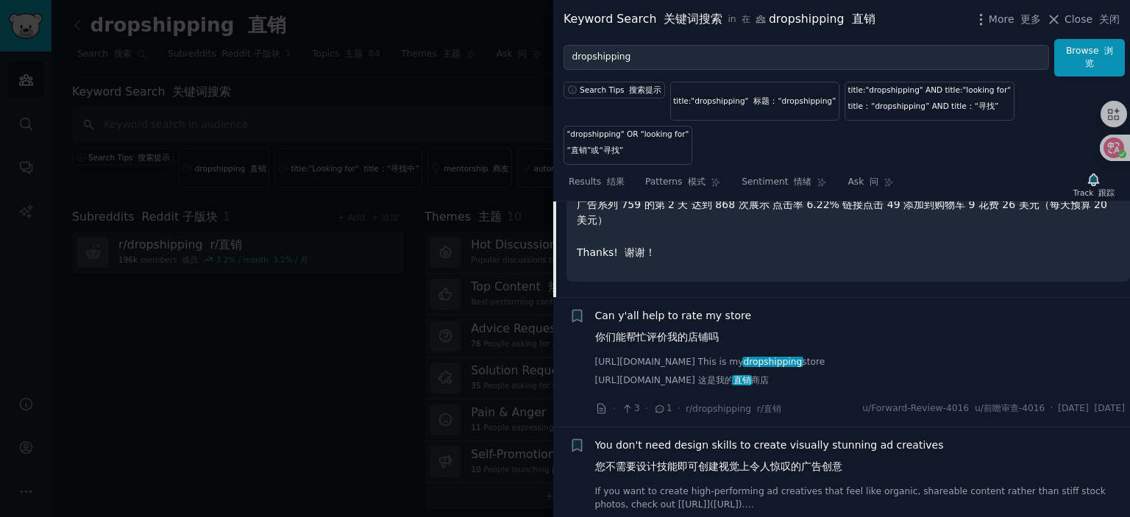
scroll to position [4140, 0]
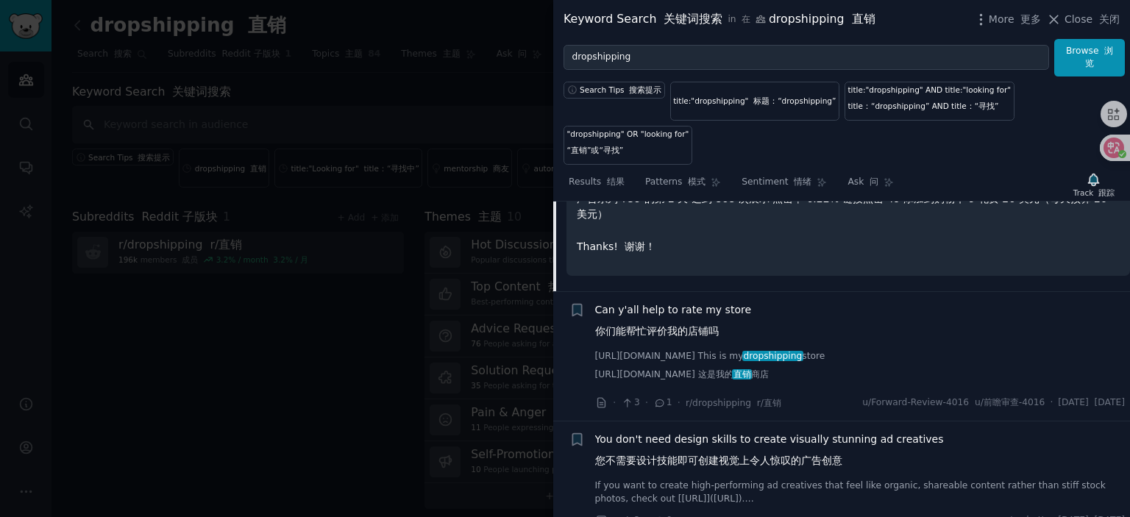
click at [686, 307] on span "Can y'all help to rate my store 你们能帮忙评价我的店铺吗" at bounding box center [673, 323] width 157 height 43
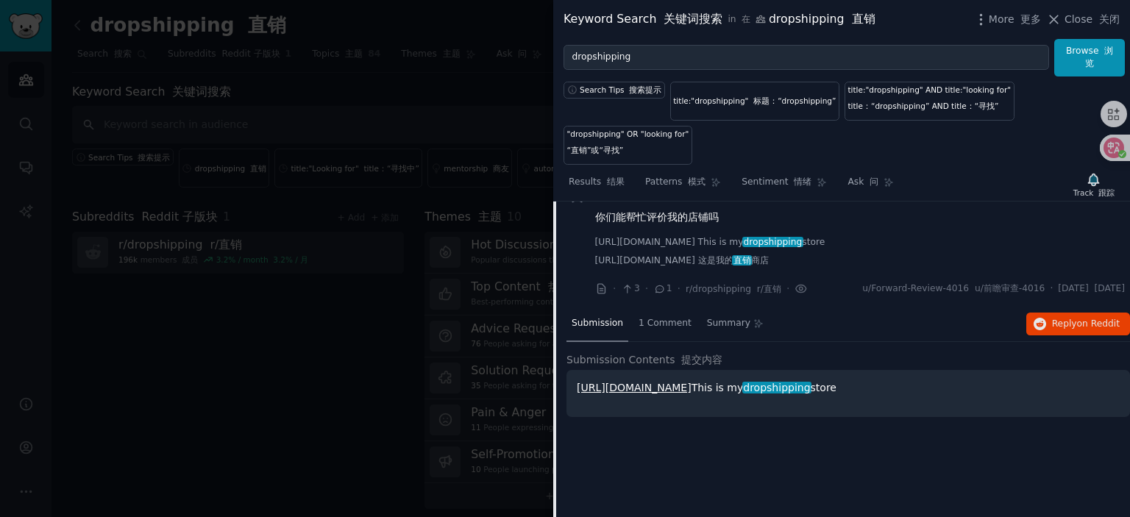
scroll to position [3716, 0]
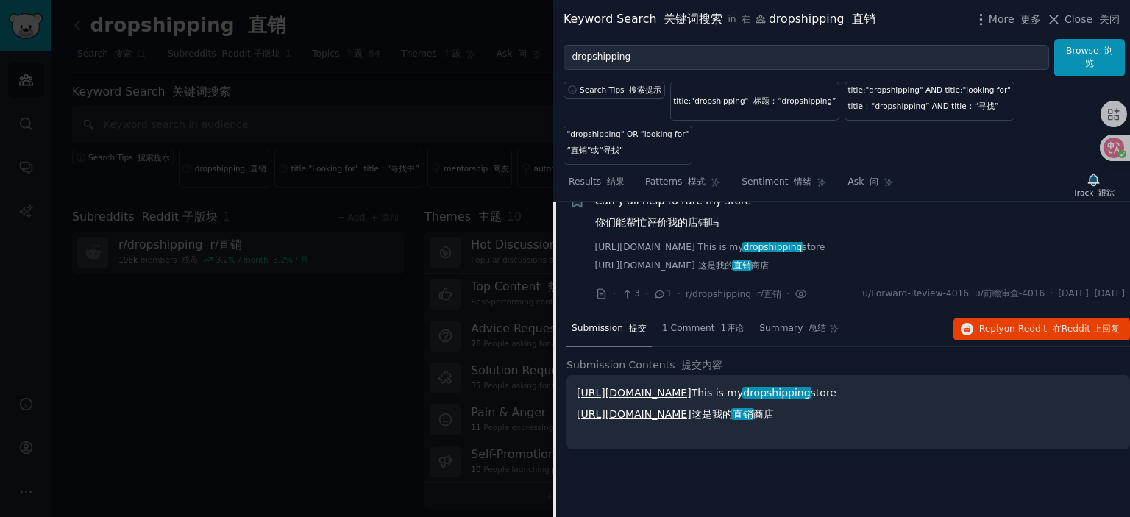
click at [653, 399] on link "[URL][DOMAIN_NAME]" at bounding box center [634, 393] width 115 height 12
click at [671, 224] on span "Can y'all help to rate my store 你们能帮忙评价我的店铺吗" at bounding box center [673, 214] width 157 height 43
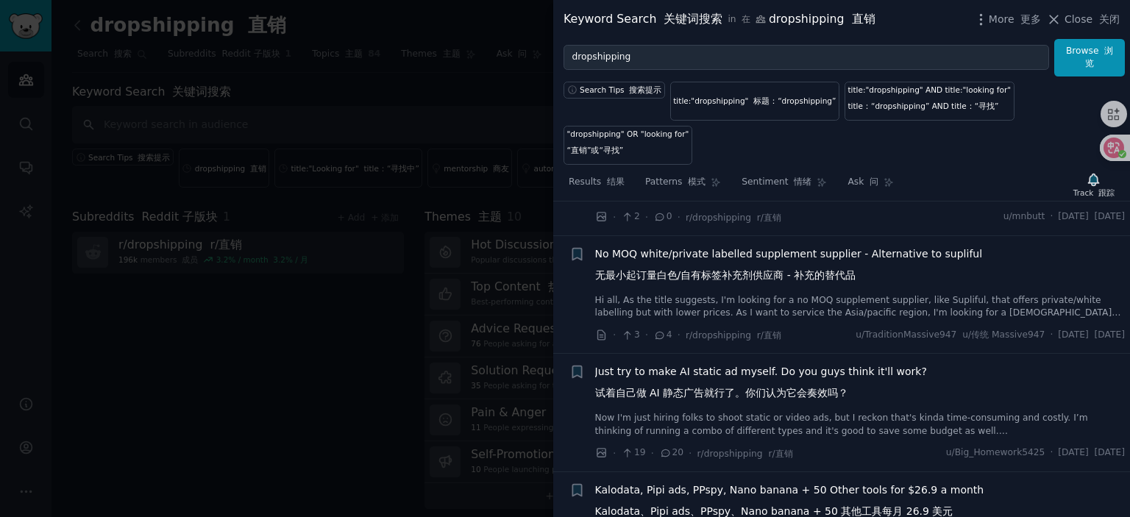
scroll to position [3936, 0]
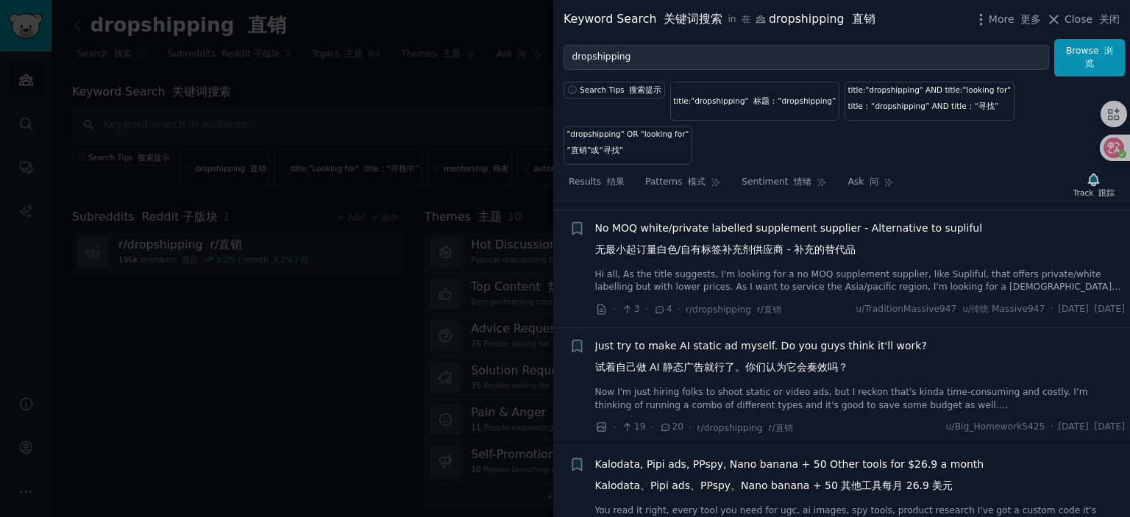
click at [711, 252] on span "No MOQ white/private labelled supplement supplier - Alternative to supliful 无最小…" at bounding box center [789, 242] width 388 height 43
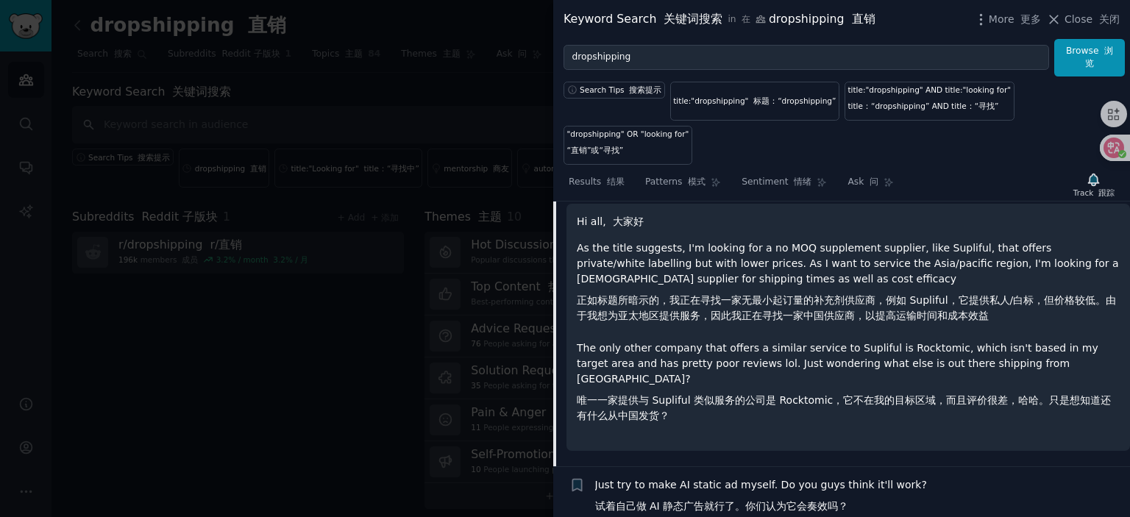
scroll to position [3976, 0]
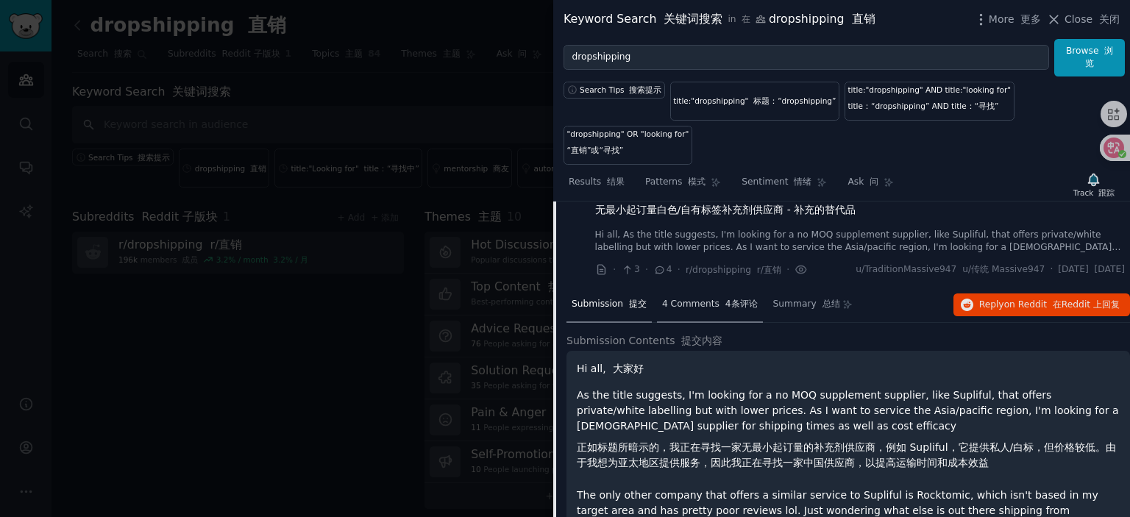
click at [715, 323] on div "4 Comments 4条评论" at bounding box center [710, 305] width 106 height 35
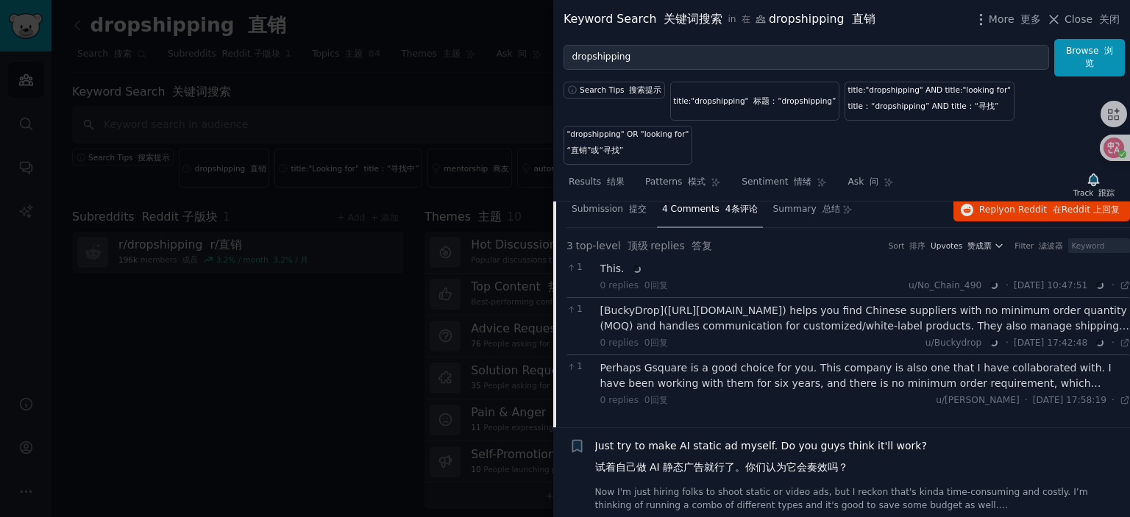
scroll to position [4123, 0]
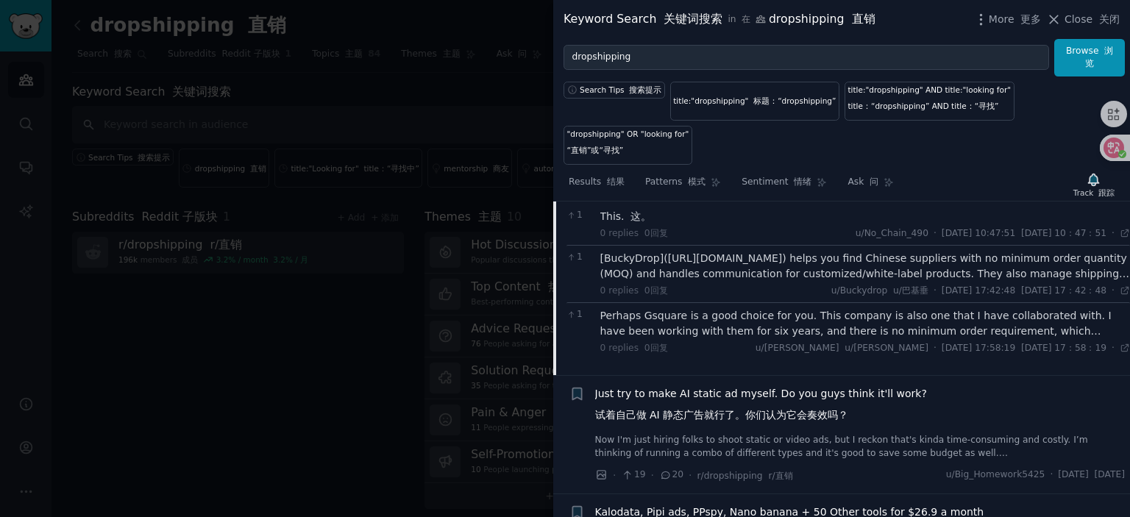
click at [737, 282] on div "[BuckyDrop]([URL][DOMAIN_NAME]) helps you find Chinese suppliers with no minimu…" at bounding box center [865, 266] width 530 height 31
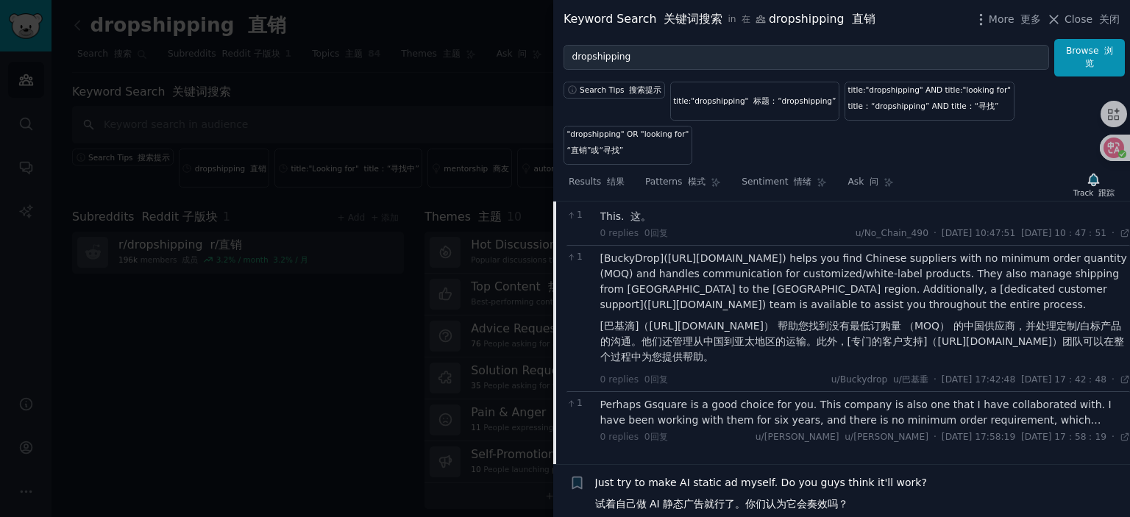
drag, startPoint x: 367, startPoint y: 370, endPoint x: 374, endPoint y: 357, distance: 14.8
click at [369, 370] on div at bounding box center [565, 258] width 1130 height 517
